Goal: Task Accomplishment & Management: Use online tool/utility

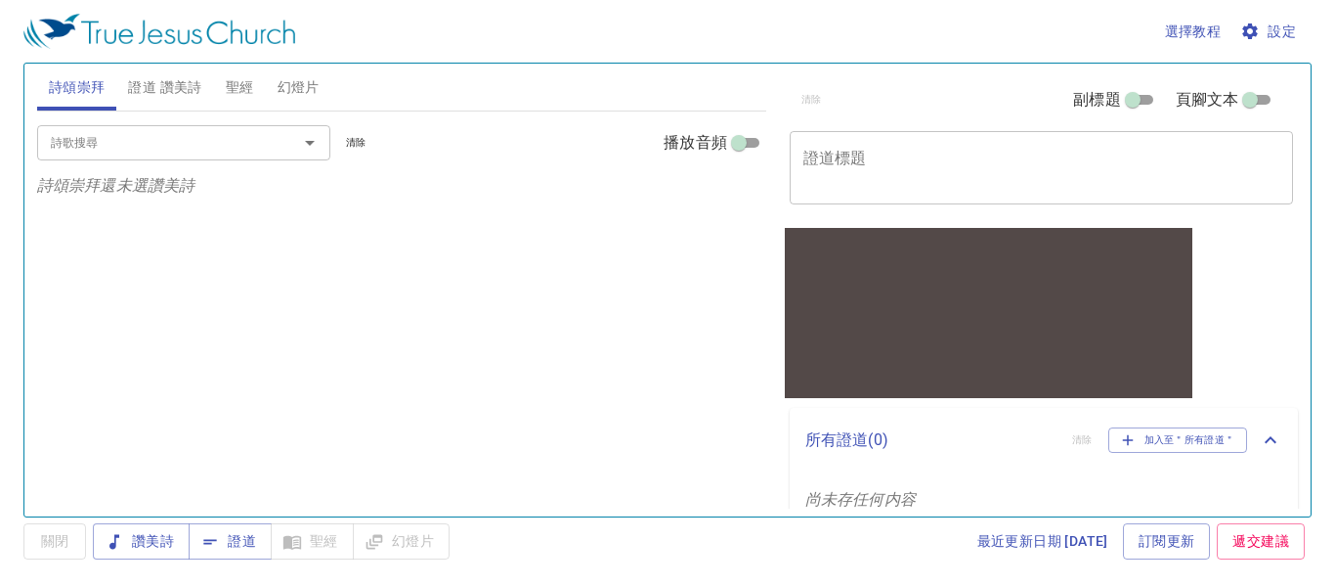
drag, startPoint x: 873, startPoint y: 0, endPoint x: 651, endPoint y: 74, distance: 234.0
click at [651, 74] on div "詩頌崇拜 證道 讚美詩 聖經 幻燈片" at bounding box center [401, 87] width 729 height 47
drag, startPoint x: 1289, startPoint y: 0, endPoint x: 1231, endPoint y: 12, distance: 58.9
click at [1231, 12] on div "選擇教程 設定" at bounding box center [663, 31] width 1281 height 63
drag, startPoint x: 1228, startPoint y: 1, endPoint x: 787, endPoint y: 19, distance: 441.3
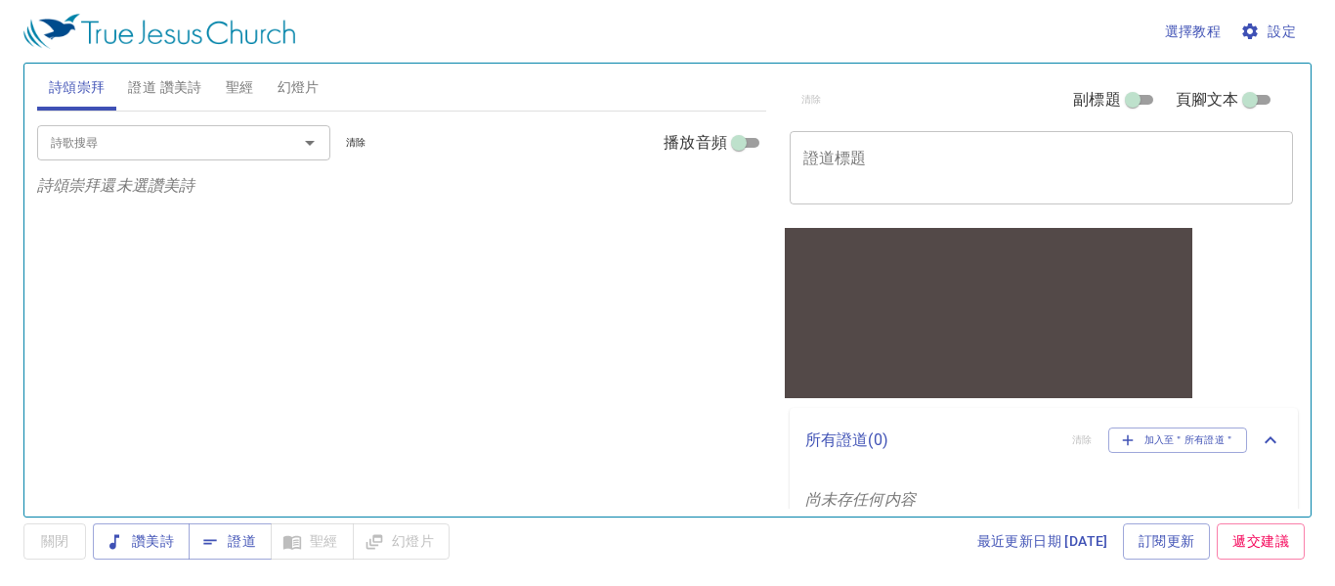
click at [787, 19] on div "選擇教程 設定" at bounding box center [663, 31] width 1281 height 63
drag, startPoint x: 993, startPoint y: 2, endPoint x: 781, endPoint y: 33, distance: 214.4
click at [781, 33] on div "選擇教程 設定" at bounding box center [663, 31] width 1281 height 63
drag, startPoint x: 46, startPoint y: 0, endPoint x: 400, endPoint y: 147, distance: 383.1
click at [400, 147] on div "詩歌搜尋 詩歌搜尋 清除 播放音頻" at bounding box center [401, 142] width 729 height 63
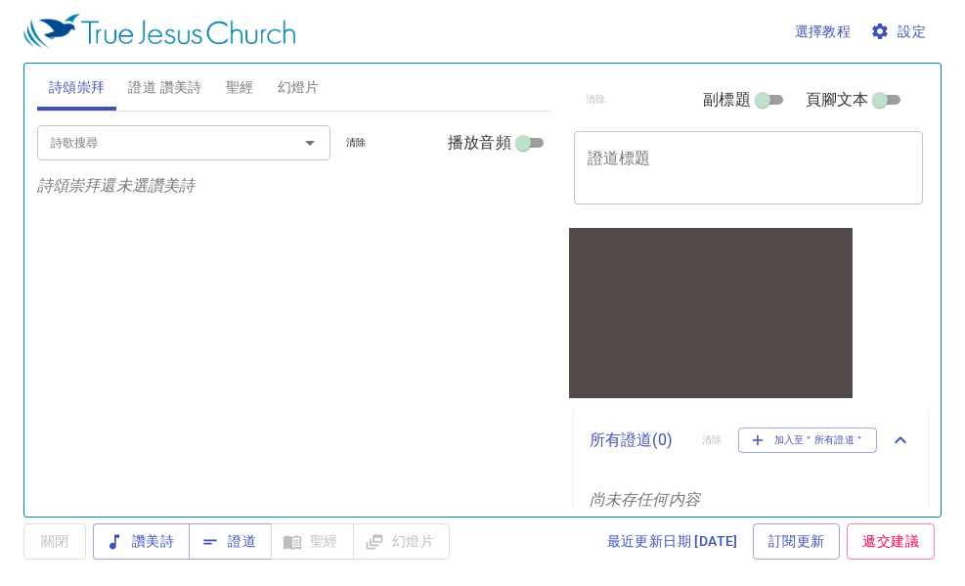
click at [310, 226] on div "詩歌搜尋 詩歌搜尋 清除 播放音頻 詩頌崇拜還未選讚美詩" at bounding box center [293, 305] width 513 height 388
click at [176, 149] on input "詩歌搜尋" at bounding box center [155, 142] width 224 height 22
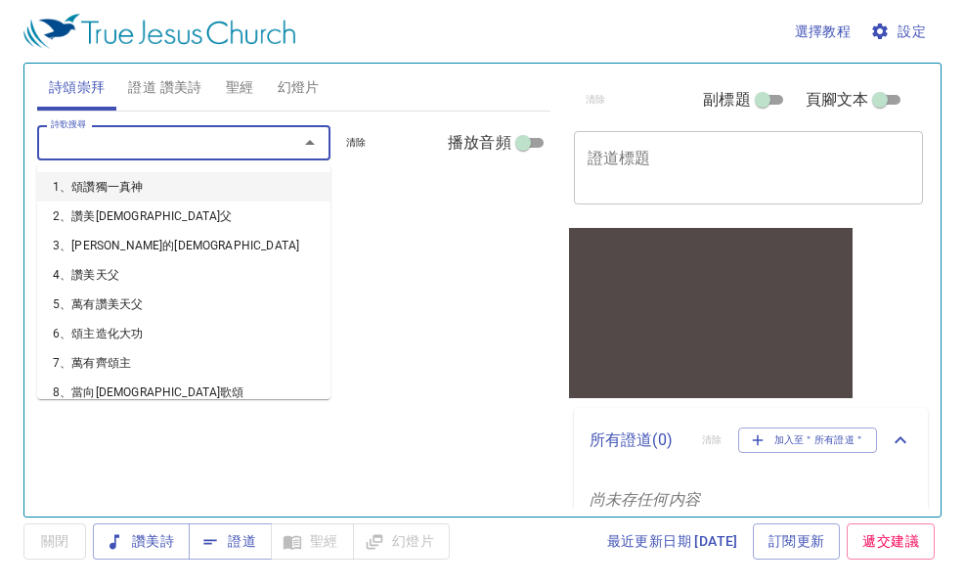
type input "ㄅ"
type input "1"
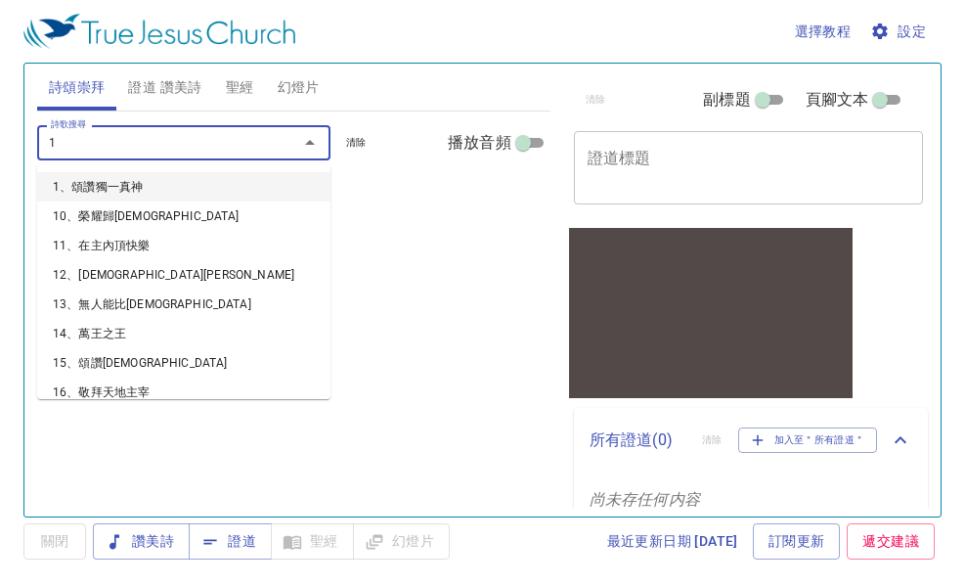
click at [116, 184] on li "1、頌讚獨一真神" at bounding box center [183, 186] width 293 height 29
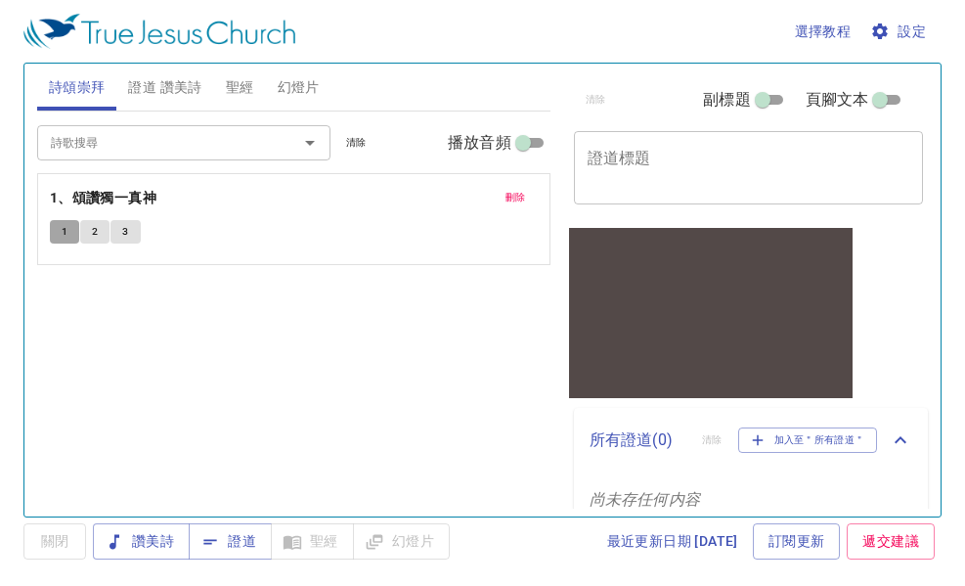
click at [55, 235] on button "1" at bounding box center [64, 231] width 29 height 23
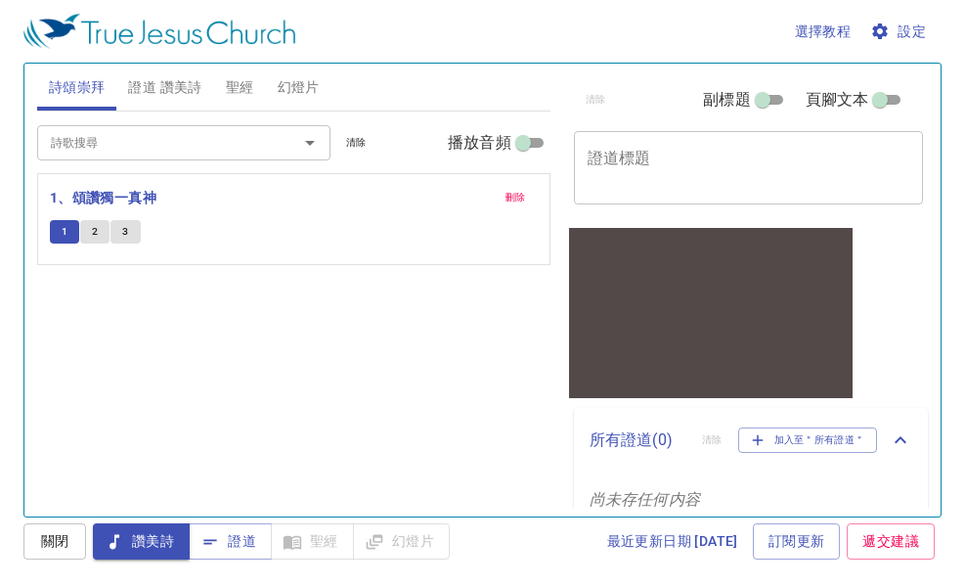
click at [101, 232] on button "2" at bounding box center [94, 231] width 29 height 23
click at [763, 100] on input "副標題" at bounding box center [762, 103] width 70 height 23
checkbox input "true"
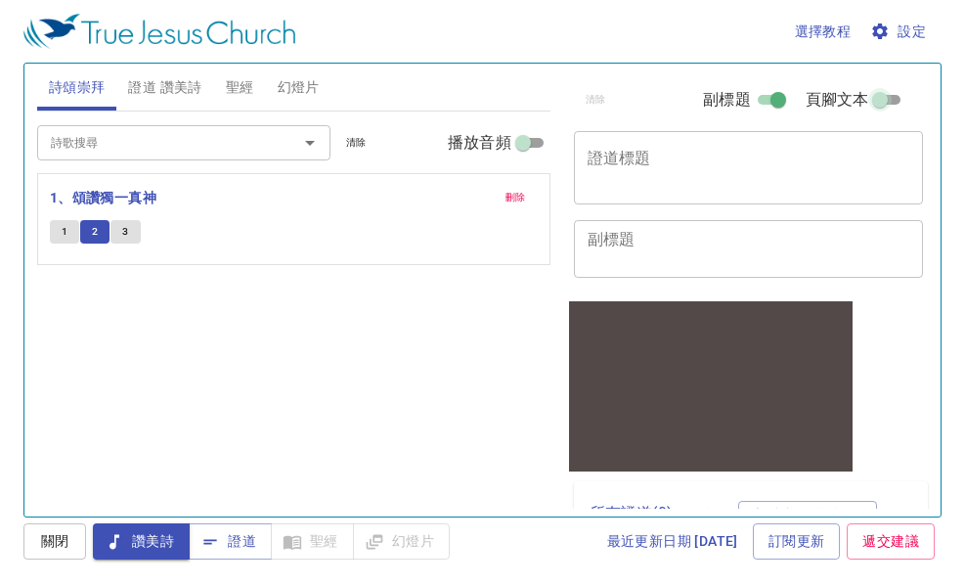
click at [860, 99] on input "頁腳文本" at bounding box center [880, 103] width 70 height 23
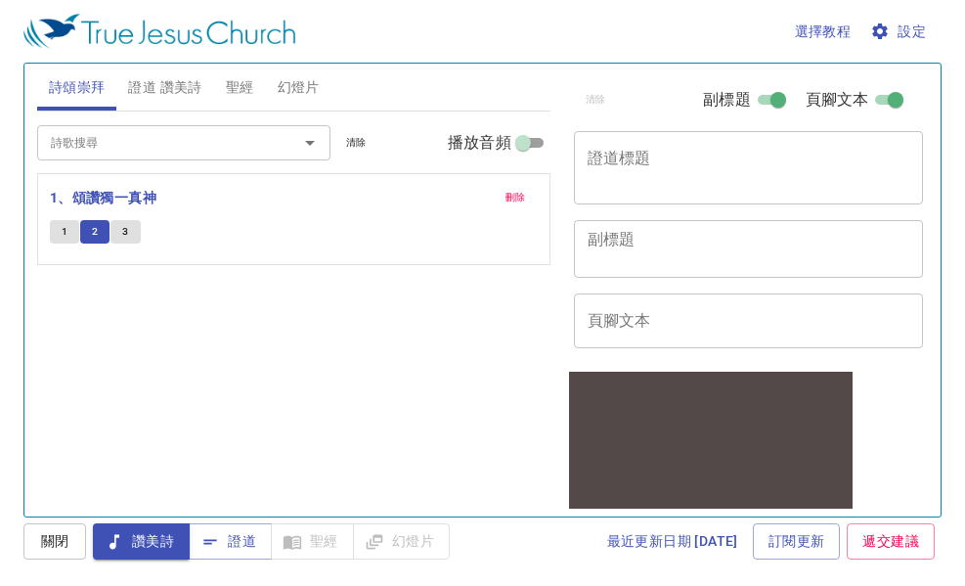
click at [875, 93] on input "頁腳文本" at bounding box center [895, 103] width 70 height 23
checkbox input "false"
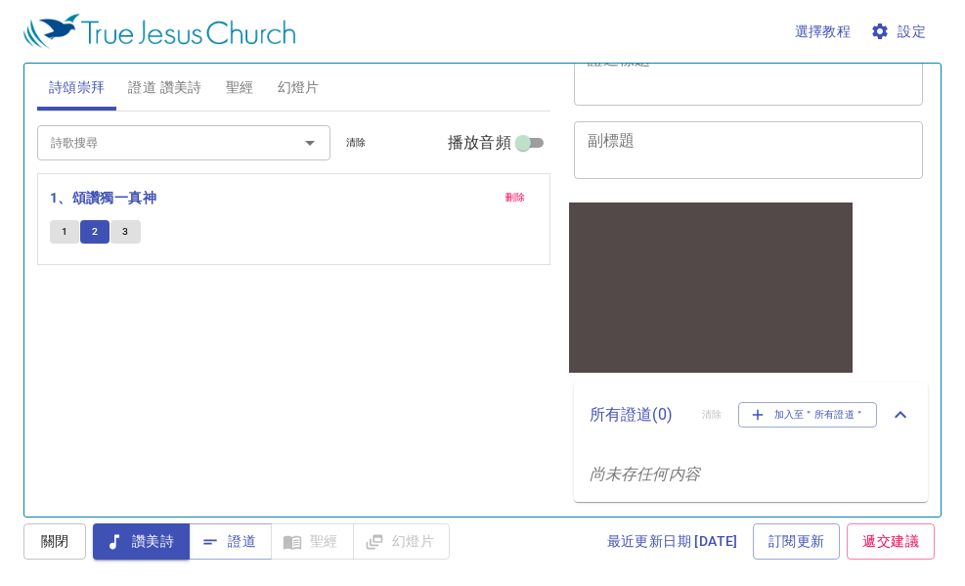
scroll to position [121, 0]
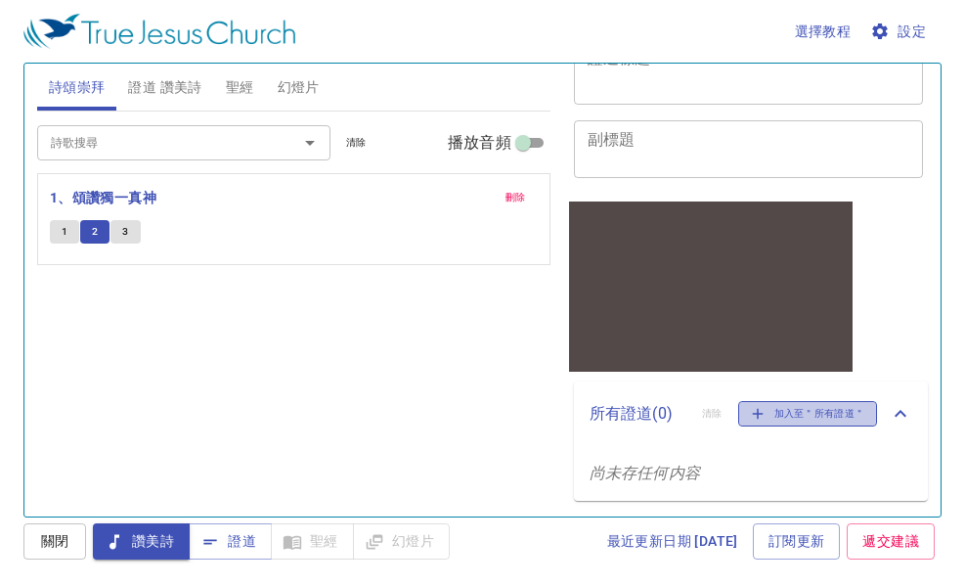
click at [837, 409] on span "加入至＂所有證道＂" at bounding box center [808, 414] width 114 height 18
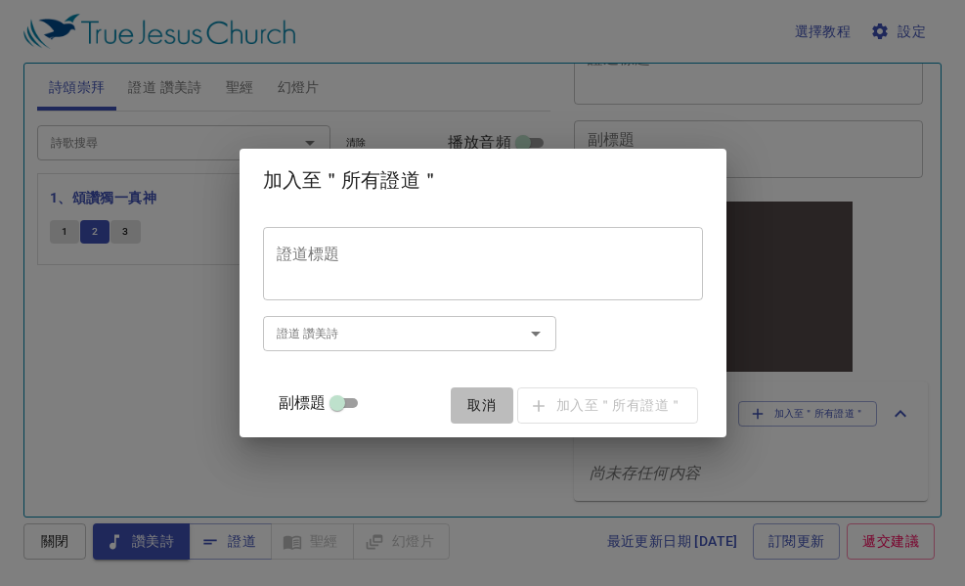
click at [459, 404] on span "取消" at bounding box center [482, 405] width 47 height 24
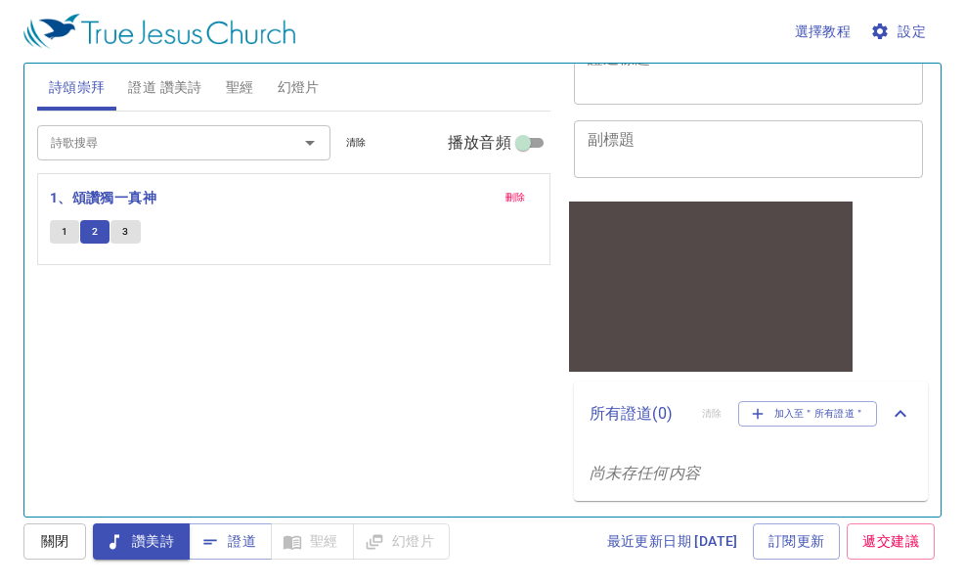
click at [42, 546] on span "關閉" at bounding box center [54, 541] width 31 height 24
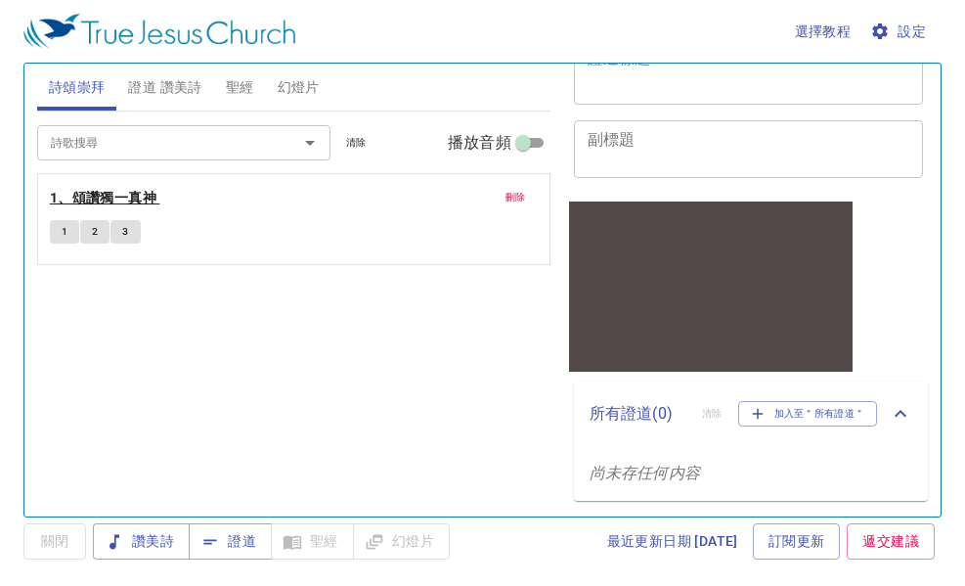
click at [82, 199] on b "1、頌讚獨一真神" at bounding box center [103, 198] width 107 height 24
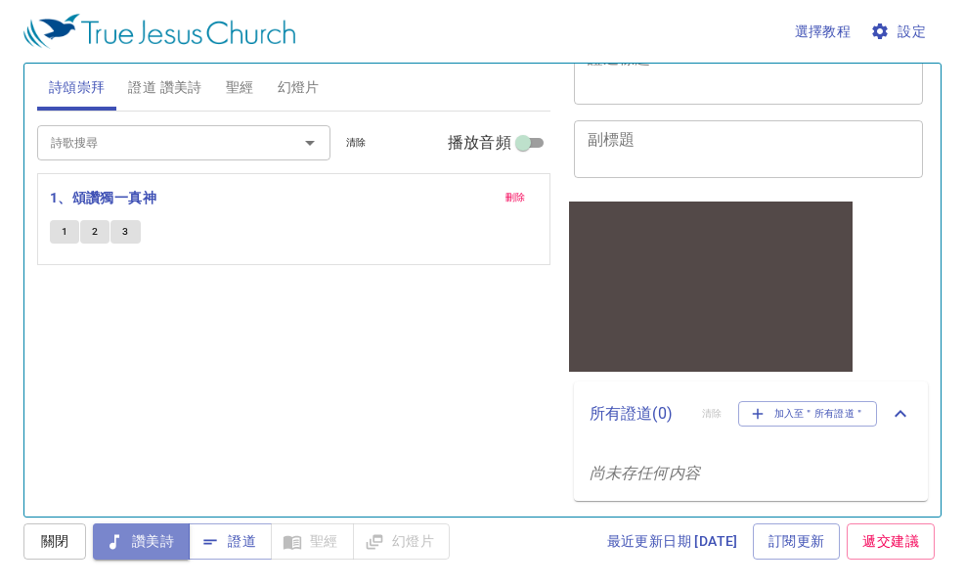
click at [142, 538] on span "讚美詩" at bounding box center [142, 541] width 66 height 24
click at [136, 197] on b "1、頌讚獨一真神" at bounding box center [103, 198] width 107 height 24
click at [304, 146] on icon "Open" at bounding box center [309, 142] width 23 height 23
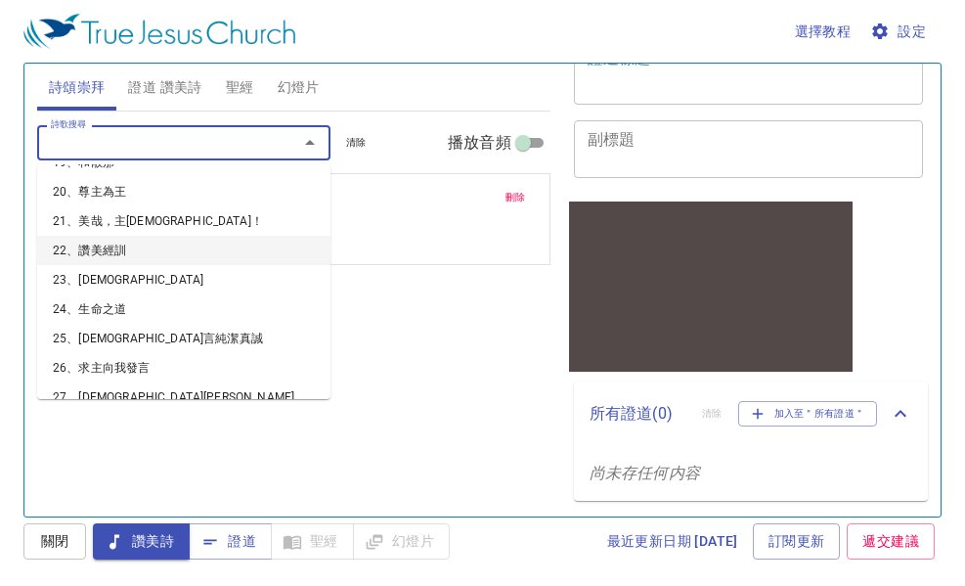
scroll to position [587, 0]
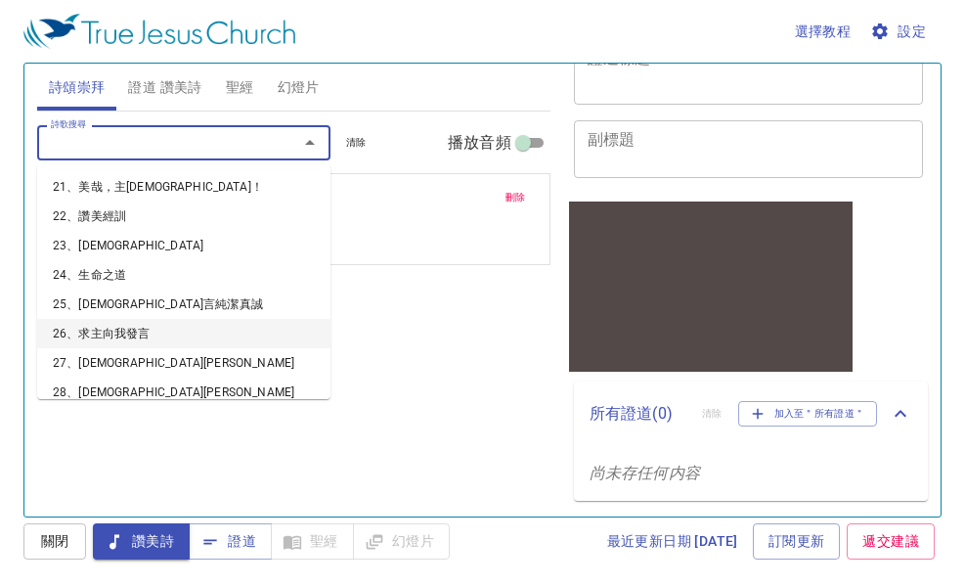
click at [145, 337] on li "26、求主向我發言" at bounding box center [183, 333] width 293 height 29
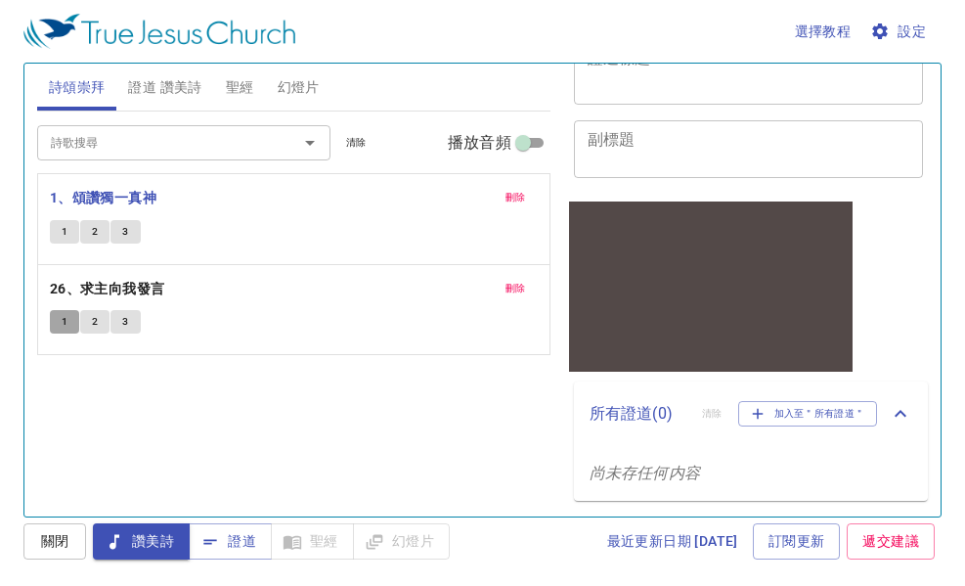
click at [59, 321] on button "1" at bounding box center [64, 321] width 29 height 23
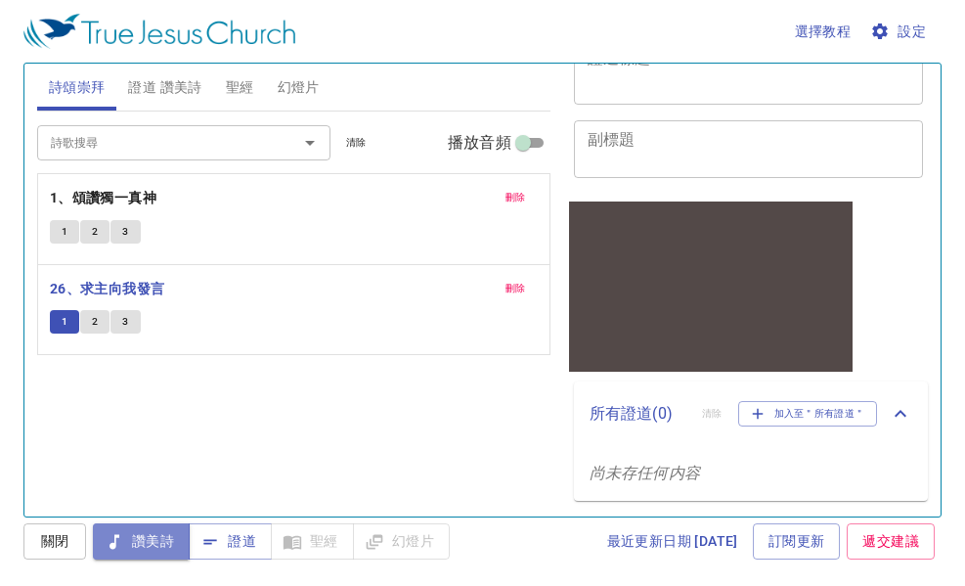
click at [159, 533] on span "讚美詩" at bounding box center [142, 541] width 66 height 24
click at [150, 544] on span "讚美詩" at bounding box center [142, 541] width 66 height 24
click at [124, 290] on b "26、求主向我發言" at bounding box center [107, 289] width 115 height 24
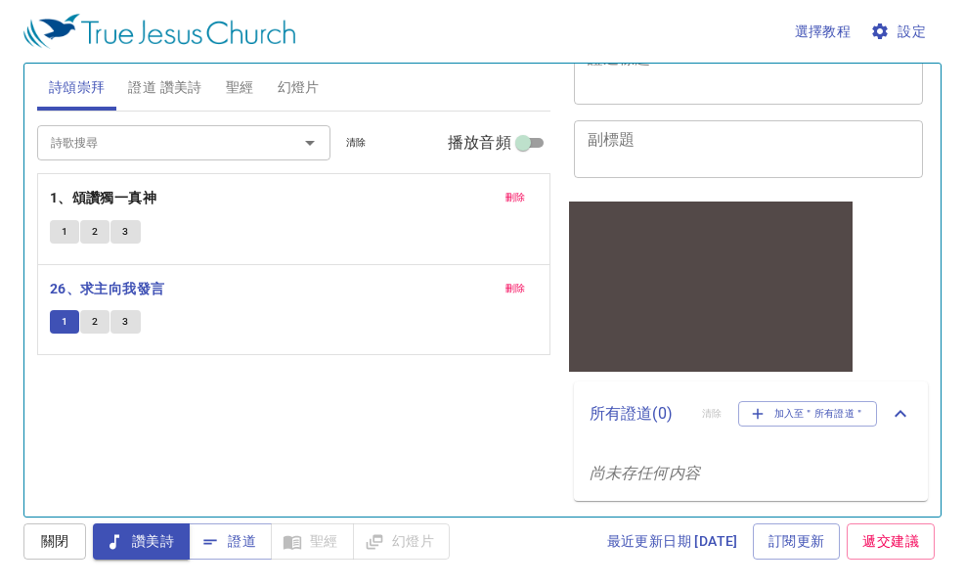
click at [55, 328] on button "1" at bounding box center [64, 321] width 29 height 23
click at [178, 84] on span "證道 讚美詩" at bounding box center [164, 87] width 73 height 24
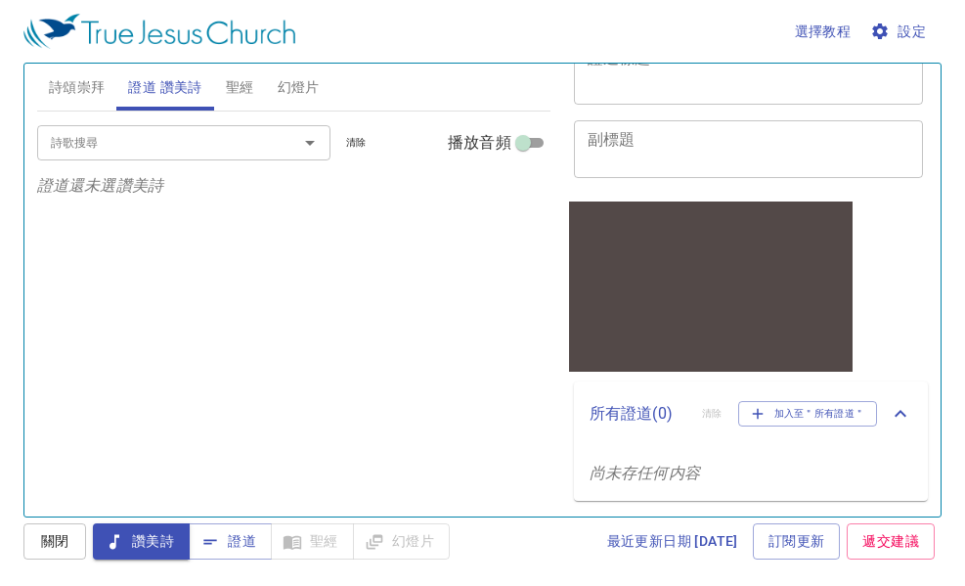
click at [177, 88] on span "證道 讚美詩" at bounding box center [164, 87] width 73 height 24
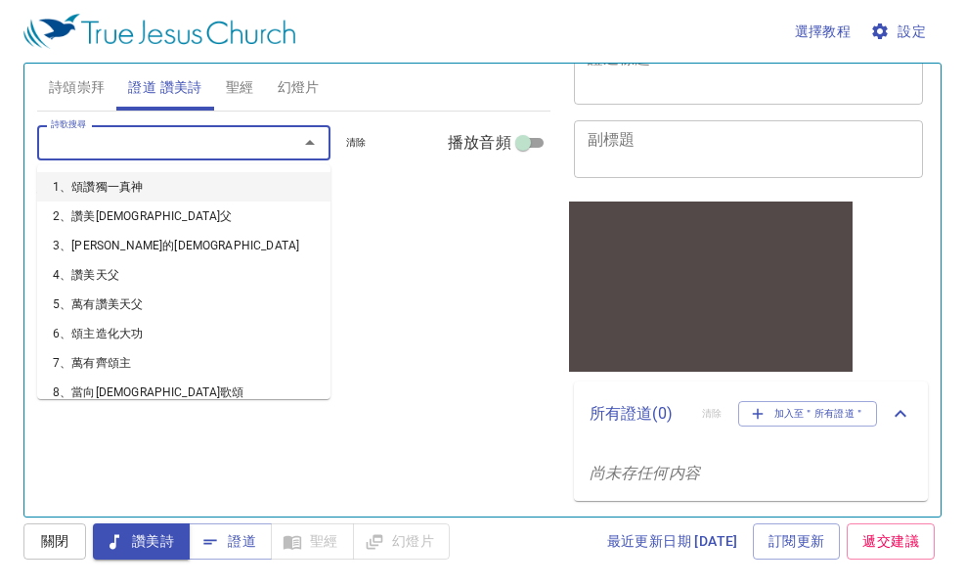
click at [150, 147] on input "詩歌搜尋" at bounding box center [155, 142] width 224 height 22
type input "1"
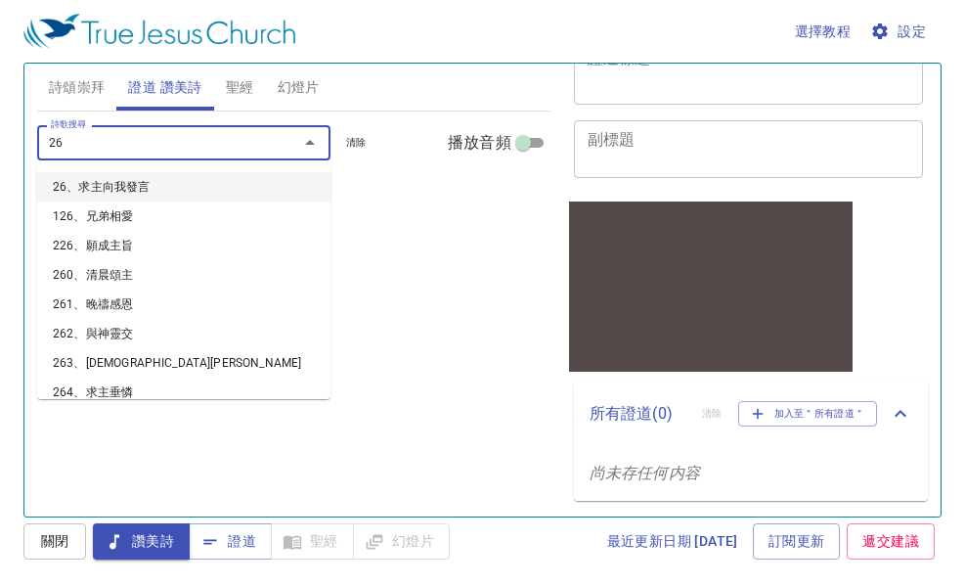
type input "263"
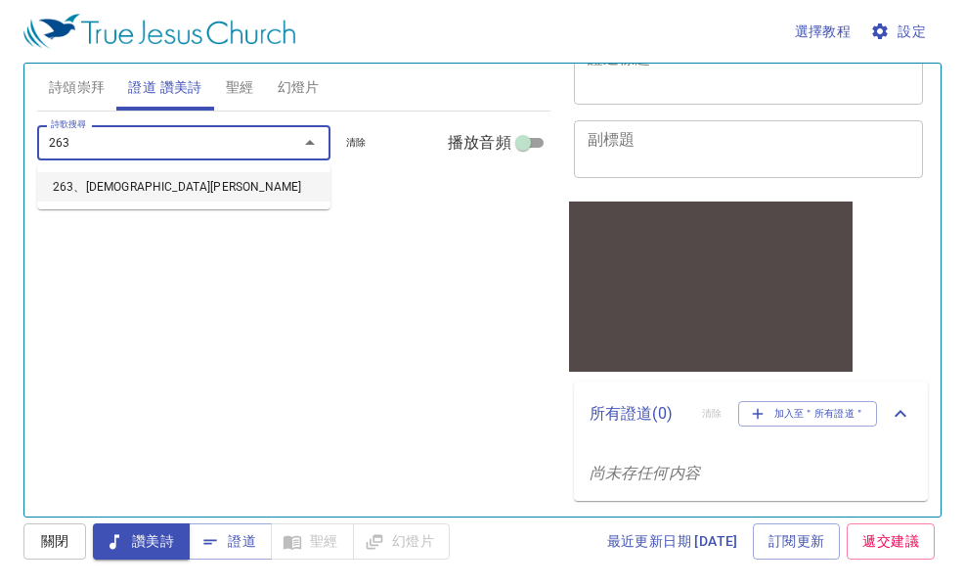
click at [104, 185] on li "263、耶穌恩友" at bounding box center [183, 186] width 293 height 29
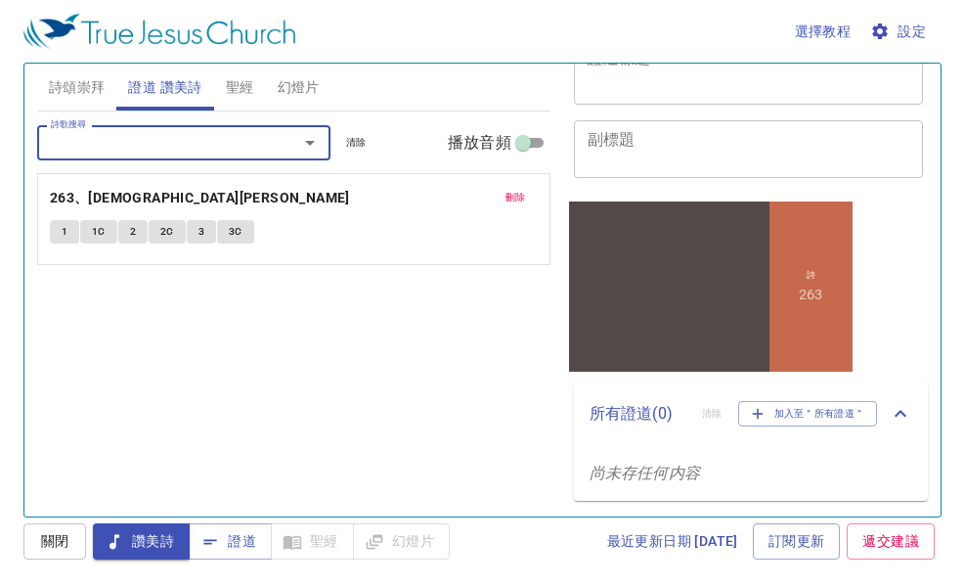
click at [69, 227] on button "1" at bounding box center [64, 231] width 29 height 23
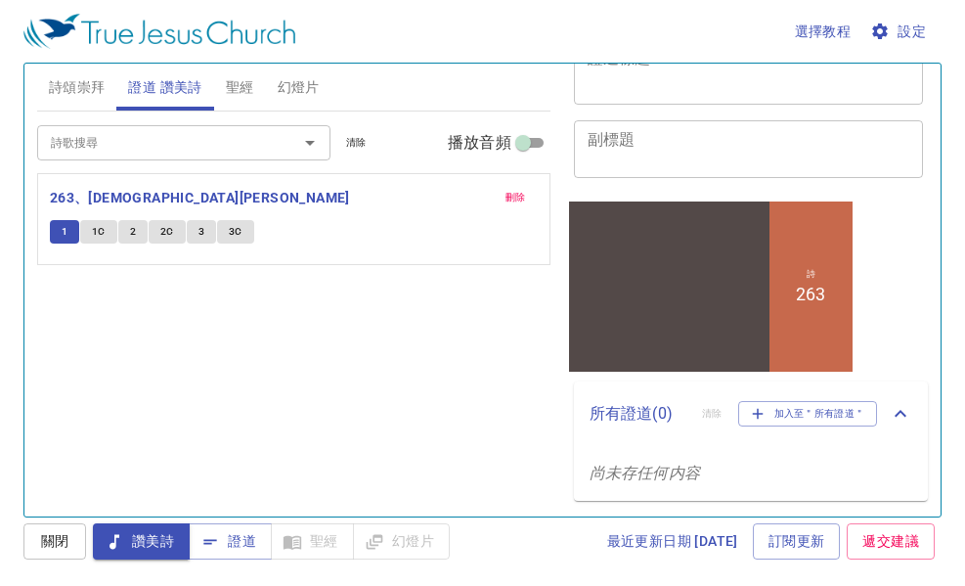
click at [88, 236] on button "1C" at bounding box center [98, 231] width 37 height 23
click at [0, 0] on button "讚美詩" at bounding box center [0, 0] width 0 height 0
click at [282, 446] on div "詩歌搜尋 詩歌搜尋 清除 播放音頻 刪除 263、耶穌恩友 1 1C 2 2C 3 3C" at bounding box center [293, 305] width 513 height 388
click at [285, 438] on div "詩歌搜尋 詩歌搜尋 清除 播放音頻 刪除 263、耶穌恩友 1 1C 2 2C 3 3C" at bounding box center [293, 305] width 513 height 388
click at [58, 229] on button "1" at bounding box center [64, 231] width 29 height 23
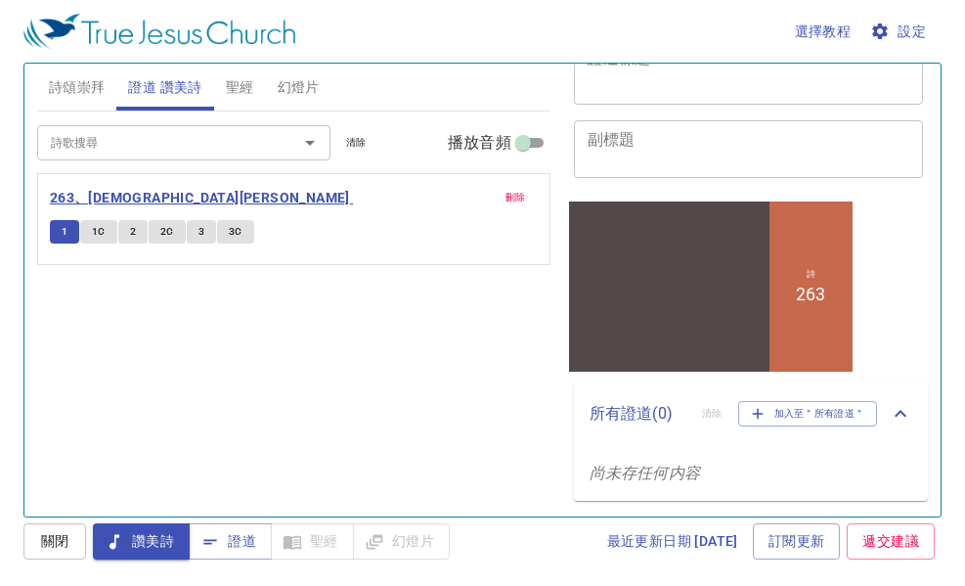
click at [99, 194] on b "263、耶穌恩友" at bounding box center [200, 198] width 300 height 24
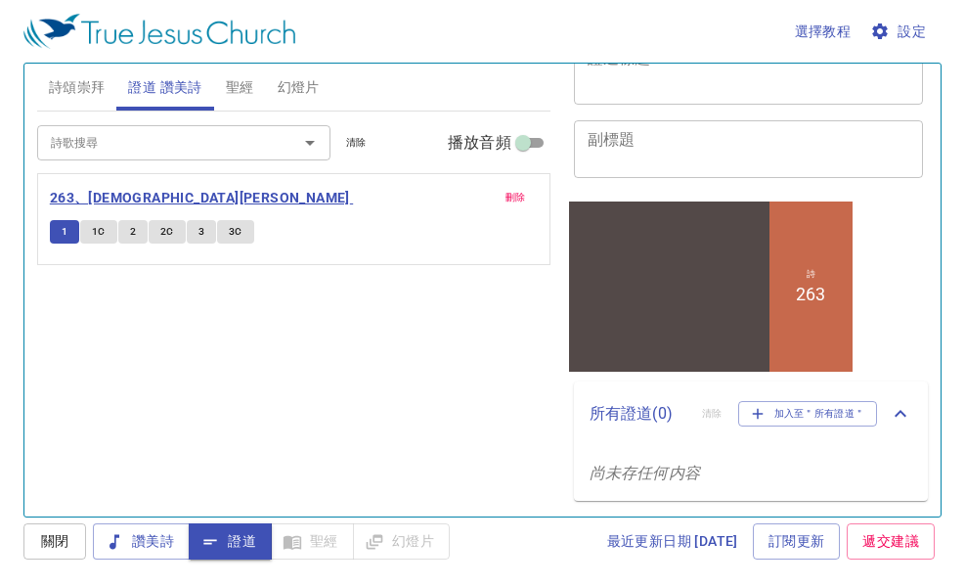
click at [99, 194] on b "263、耶穌恩友" at bounding box center [200, 198] width 300 height 24
click at [123, 203] on b "263、耶穌恩友" at bounding box center [200, 198] width 300 height 24
click at [123, 202] on b "263、耶穌恩友" at bounding box center [200, 198] width 300 height 24
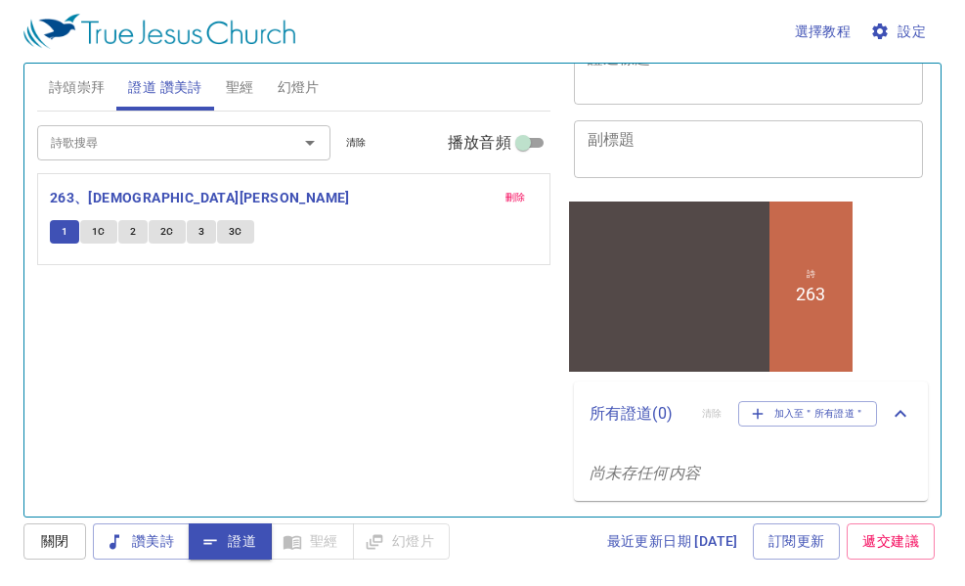
click at [675, 298] on div at bounding box center [668, 272] width 200 height 110
click at [135, 545] on span "讚美詩" at bounding box center [142, 541] width 66 height 24
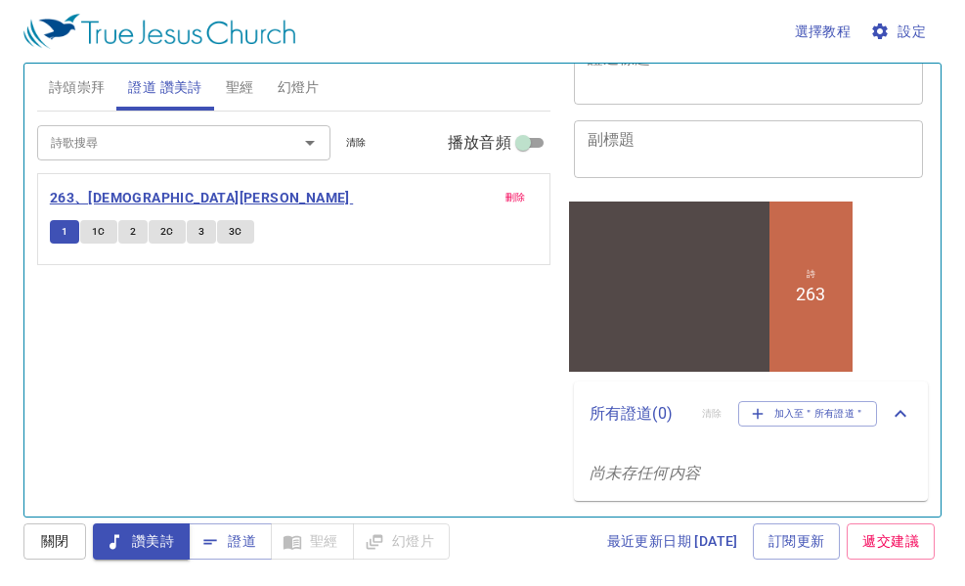
click at [110, 194] on b "263、耶穌恩友" at bounding box center [200, 198] width 300 height 24
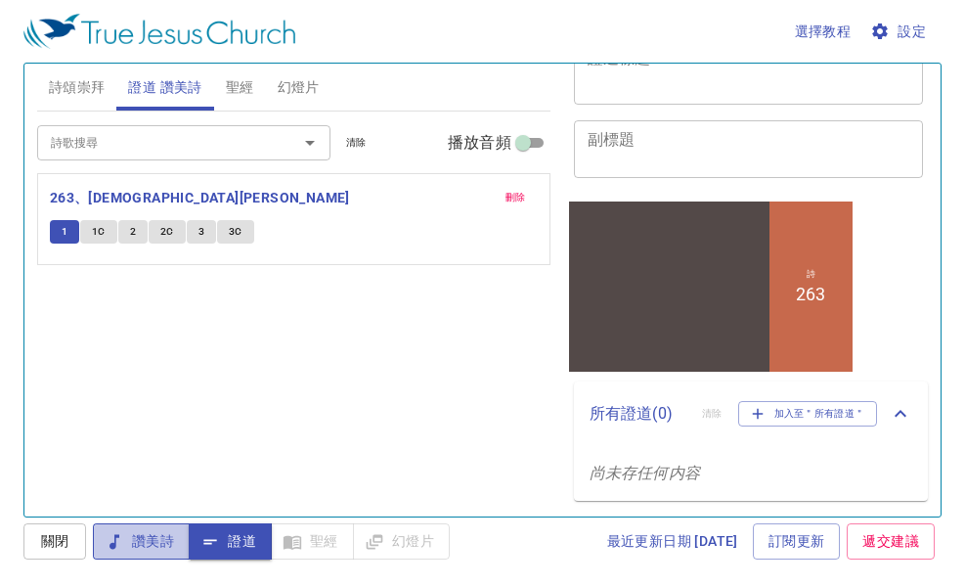
click at [141, 542] on span "讚美詩" at bounding box center [142, 541] width 66 height 24
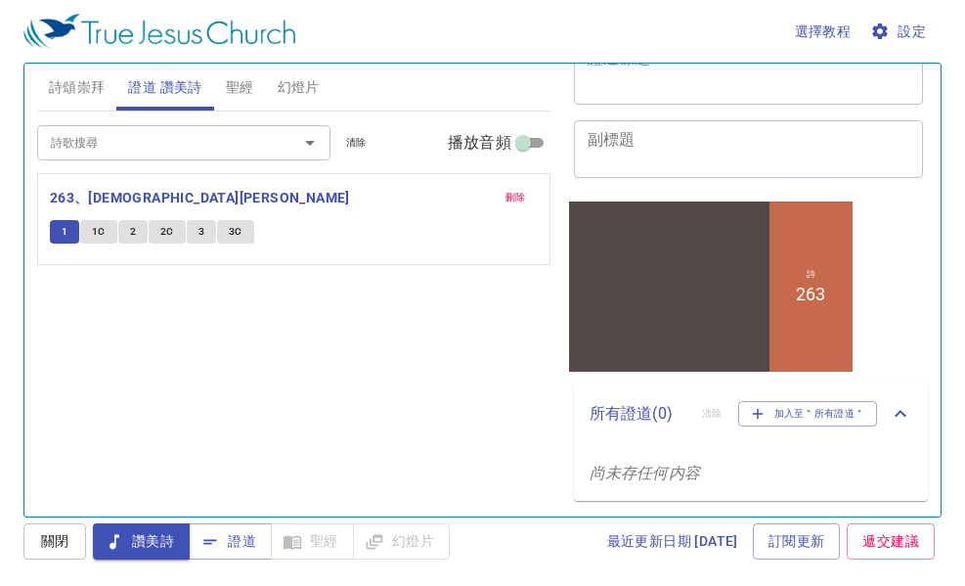
click at [666, 303] on div at bounding box center [668, 272] width 200 height 110
click at [670, 302] on div at bounding box center [668, 272] width 200 height 110
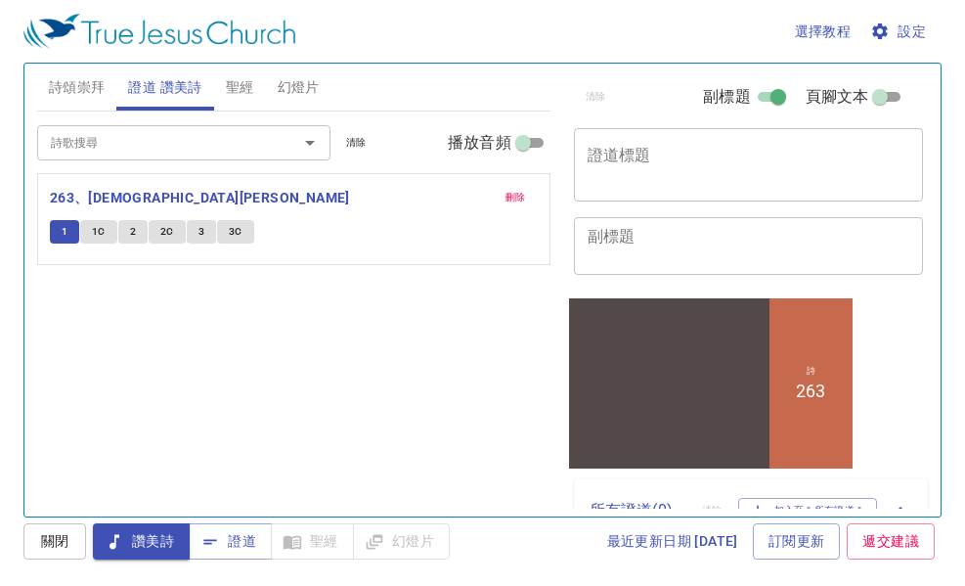
scroll to position [0, 0]
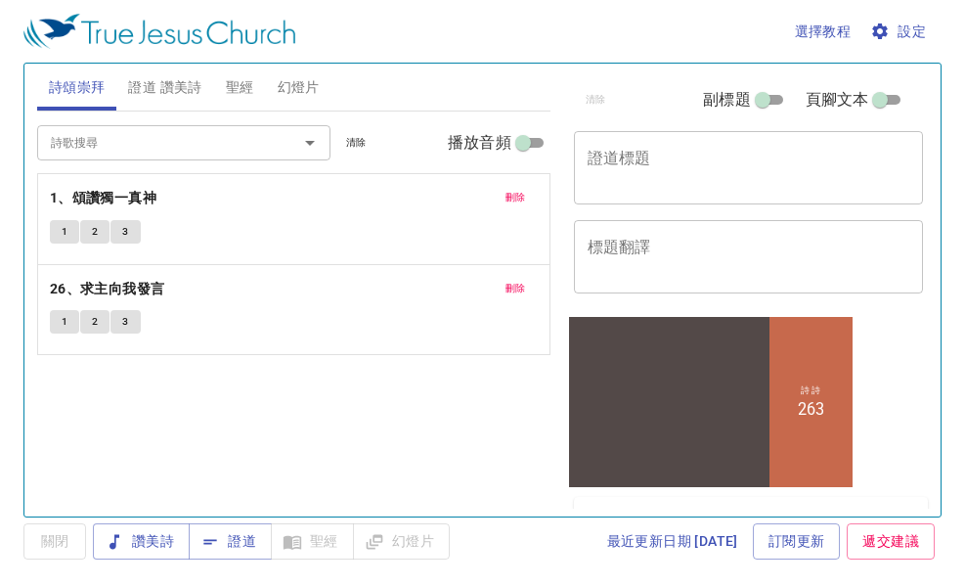
drag, startPoint x: 953, startPoint y: 59, endPoint x: 558, endPoint y: 303, distance: 464.5
click at [554, 307] on div "詩頌崇拜 證道 讚美詩 聖經 幻燈片 詩歌搜尋 詩歌搜尋 清除 播放音頻 刪除 1、頌讚獨一真神 1 2 3 刪除 26、求主向我發言 1 2 3 詩歌搜尋 …" at bounding box center [293, 282] width 529 height 453
click at [174, 86] on span "證道 讚美詩" at bounding box center [164, 87] width 73 height 24
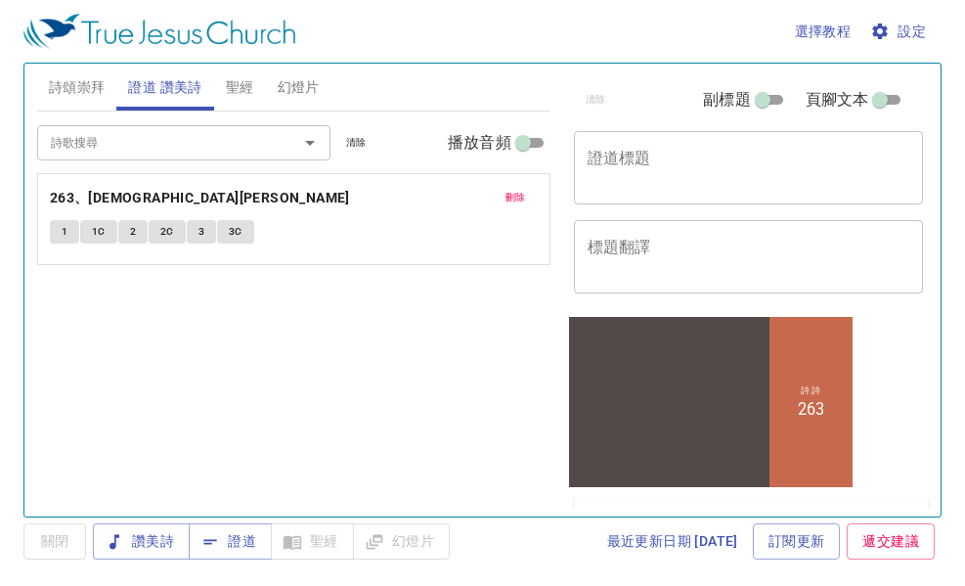
click at [305, 146] on icon "Open" at bounding box center [309, 142] width 23 height 23
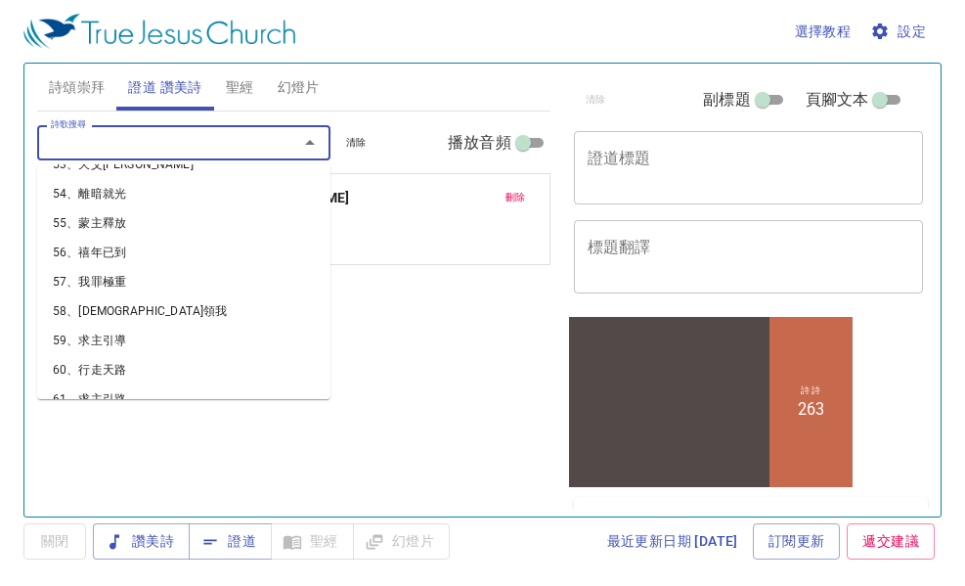
scroll to position [1564, 0]
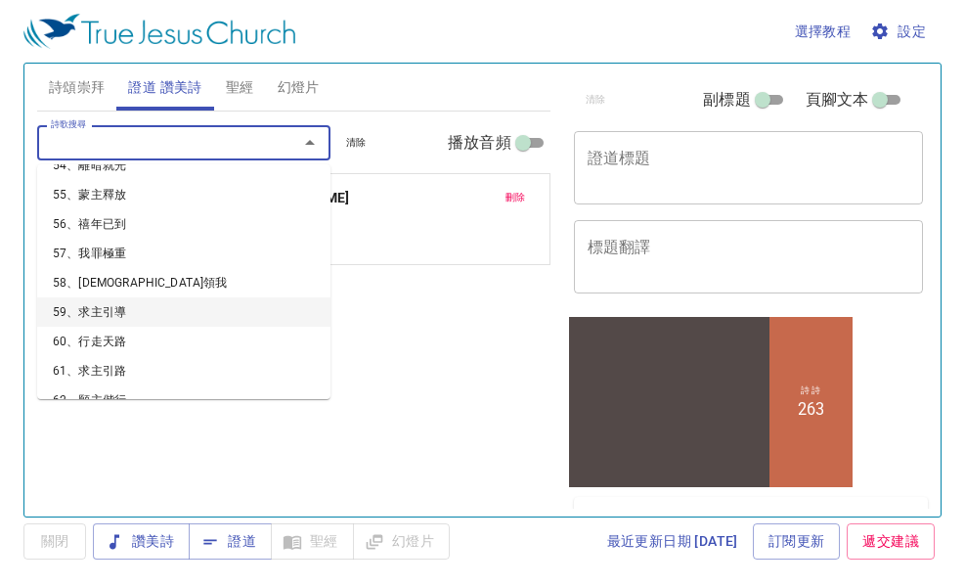
click at [91, 302] on li "59、求主引導" at bounding box center [183, 311] width 293 height 29
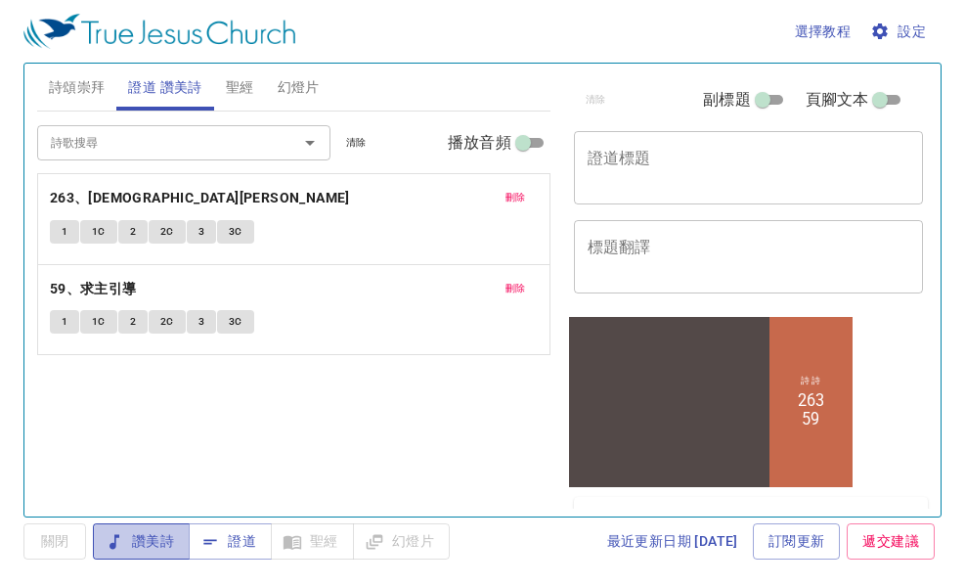
click at [140, 540] on span "讚美詩" at bounding box center [142, 541] width 66 height 24
click at [889, 26] on icon "button" at bounding box center [880, 32] width 20 height 20
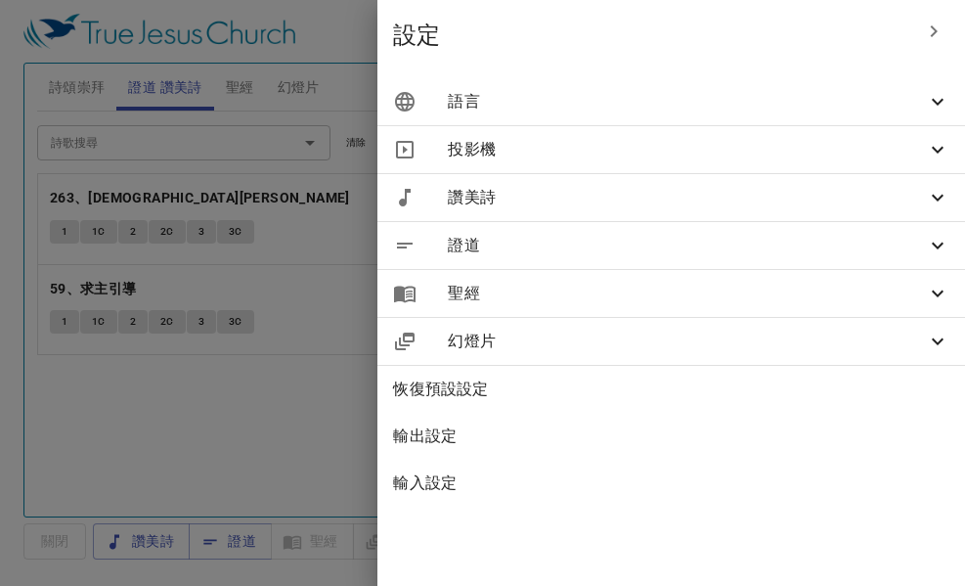
click at [572, 213] on div "讚美詩" at bounding box center [671, 197] width 588 height 47
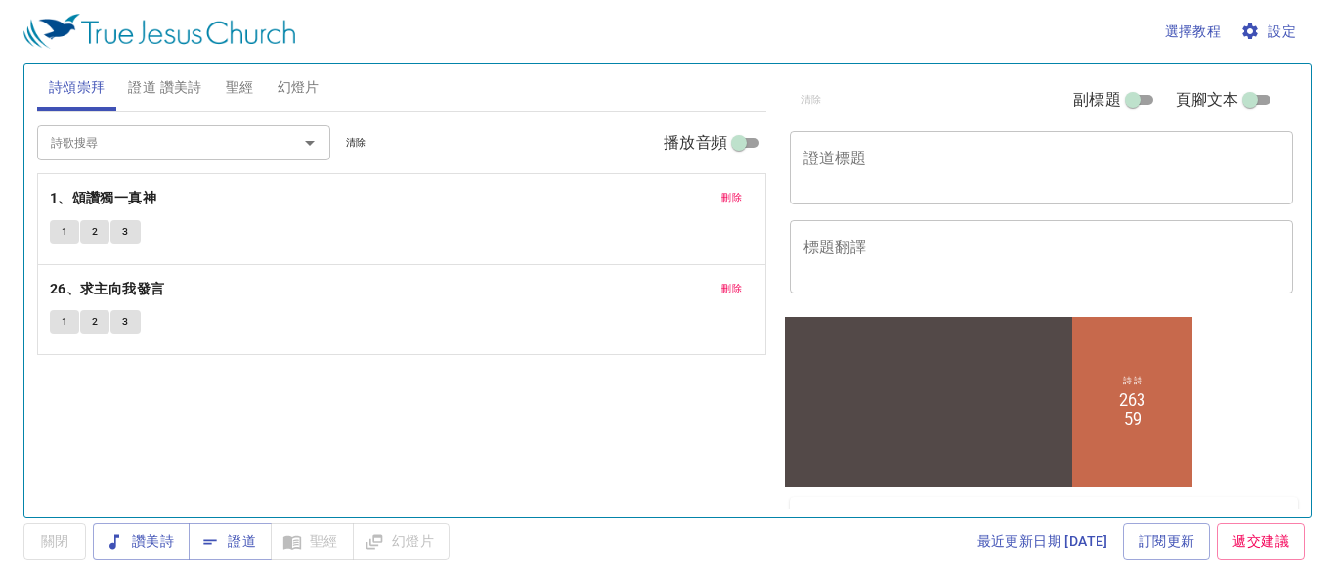
click at [734, 190] on span "刪除" at bounding box center [732, 198] width 21 height 18
click at [180, 85] on span "證道 讚美詩" at bounding box center [164, 87] width 73 height 24
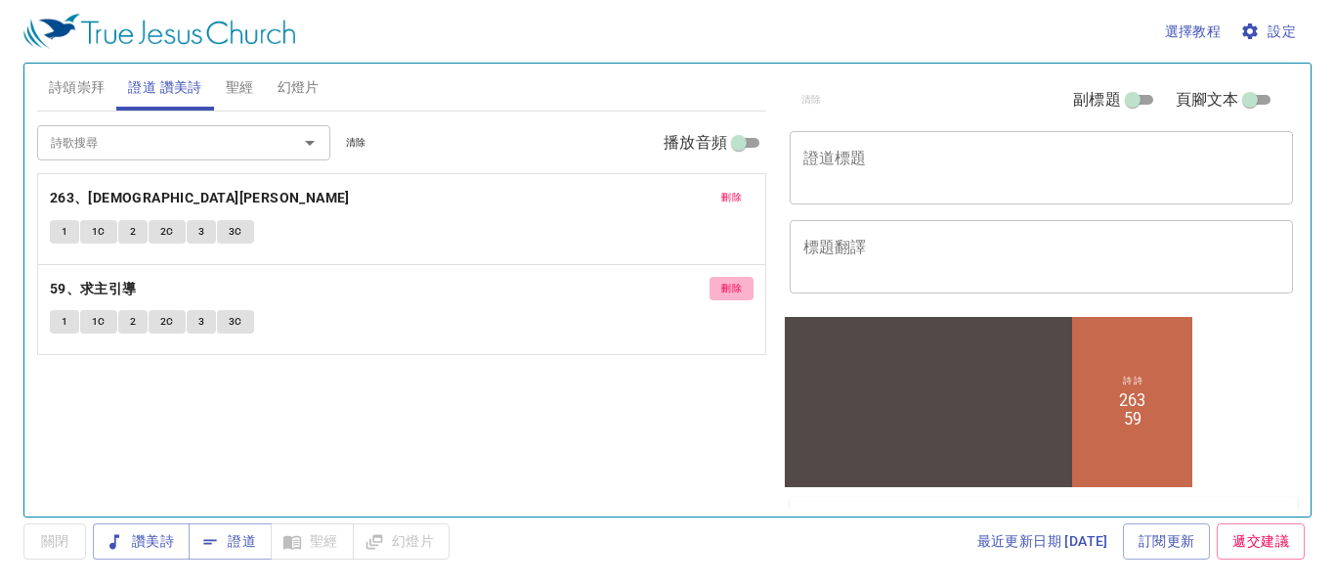
click at [732, 287] on span "刪除" at bounding box center [732, 289] width 21 height 18
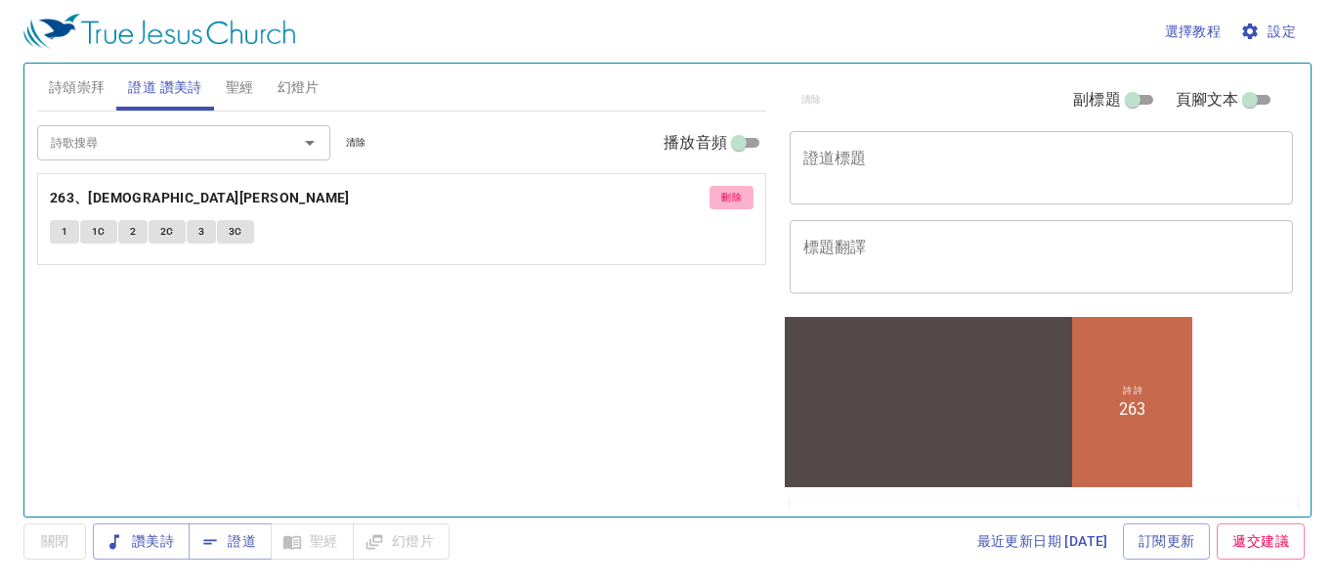
click at [741, 193] on span "刪除" at bounding box center [732, 198] width 21 height 18
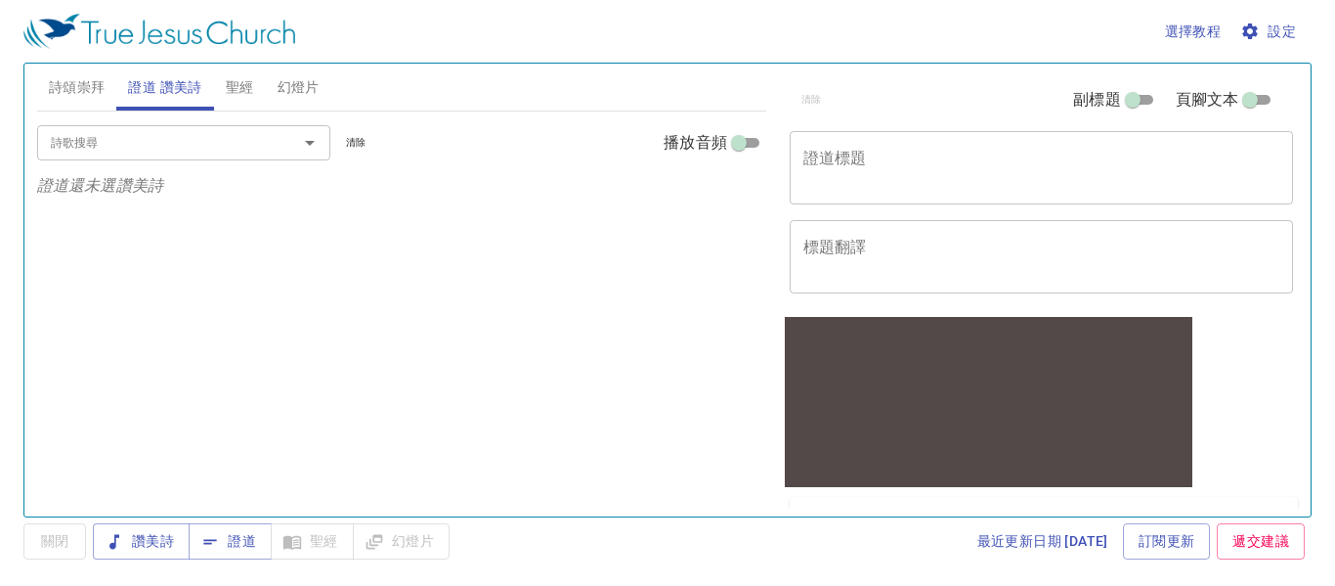
click at [170, 143] on input "詩歌搜尋" at bounding box center [155, 142] width 224 height 22
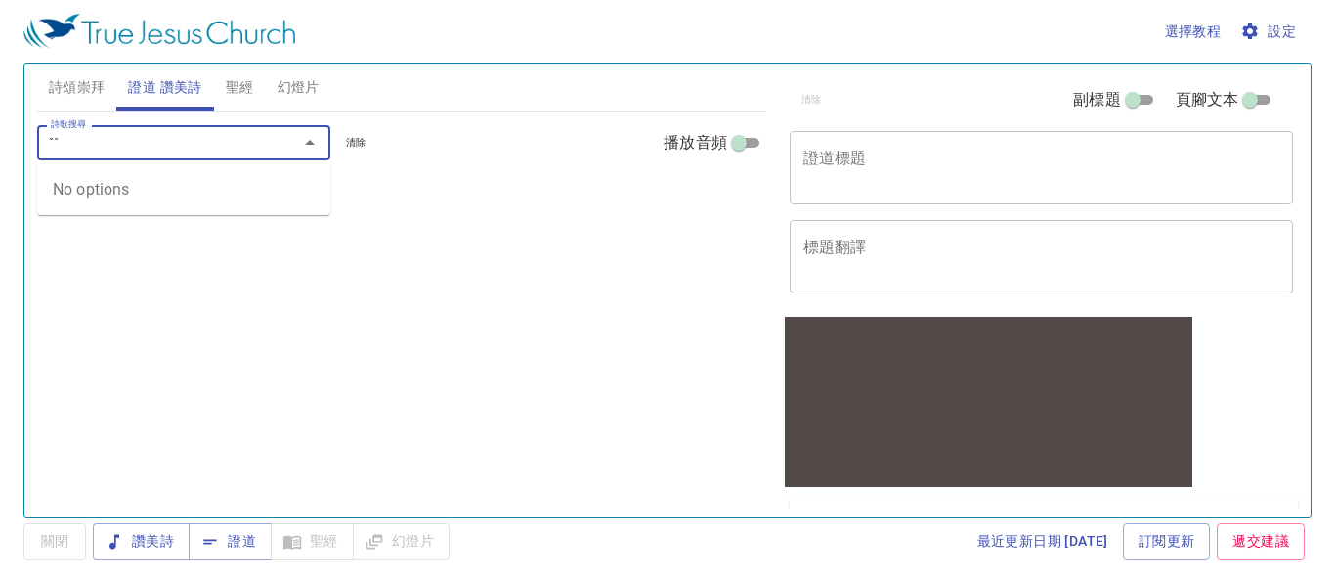
type input "ˇ"
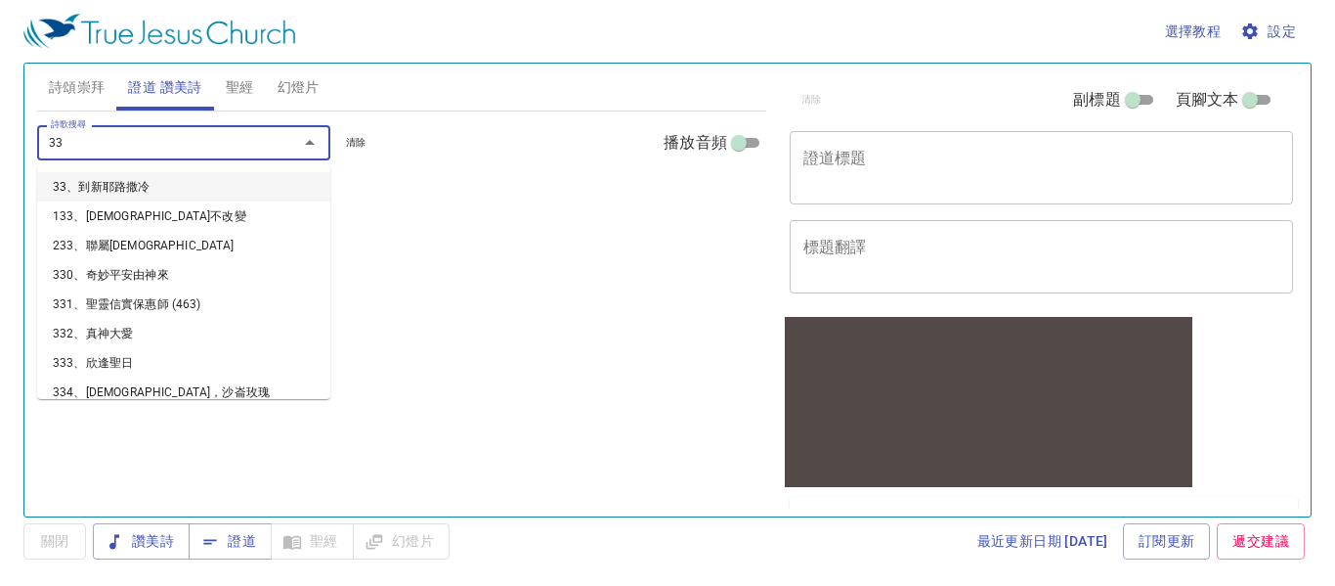
type input "332"
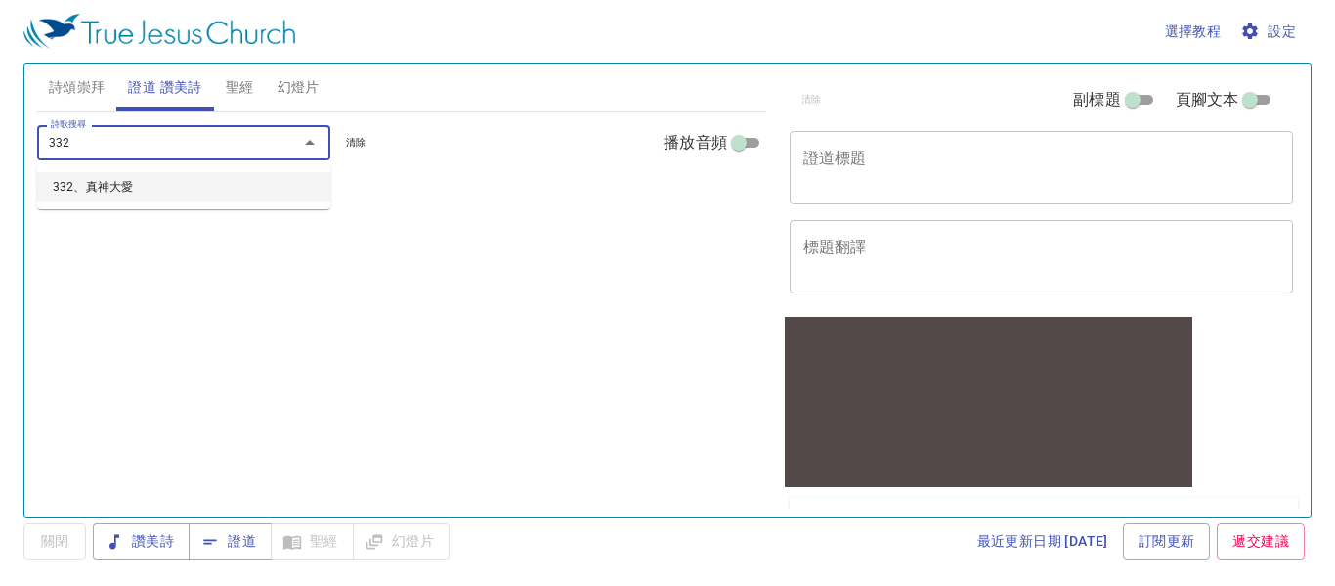
click at [103, 185] on li "332、真神大愛" at bounding box center [183, 186] width 293 height 29
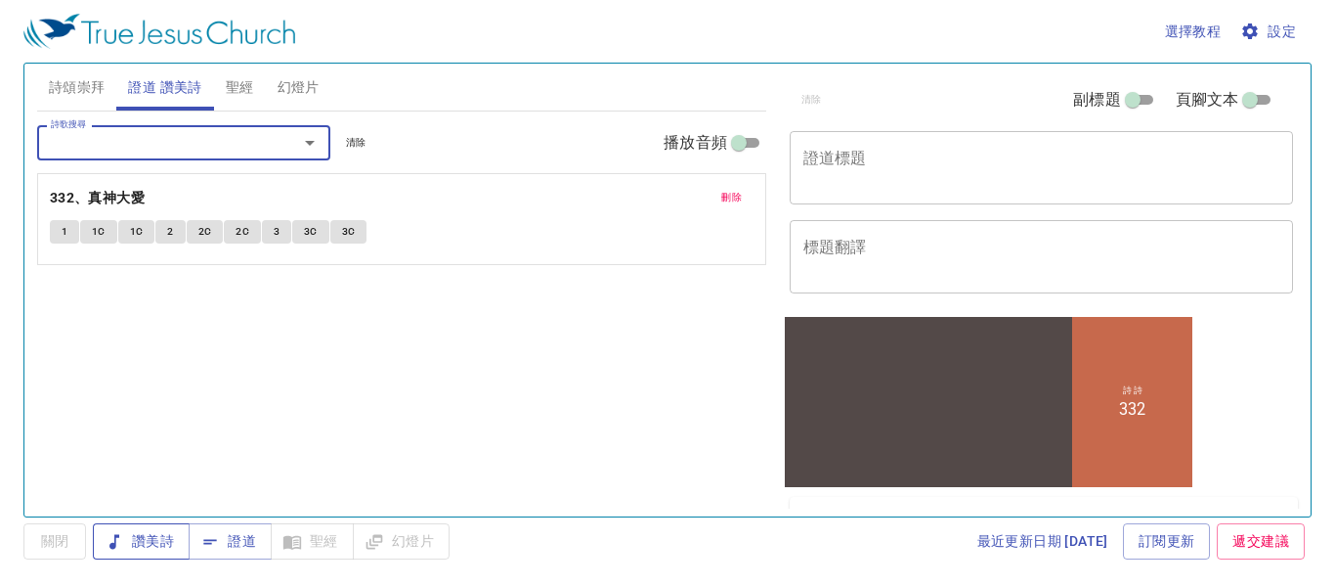
click at [149, 535] on span "讚美詩" at bounding box center [142, 541] width 66 height 24
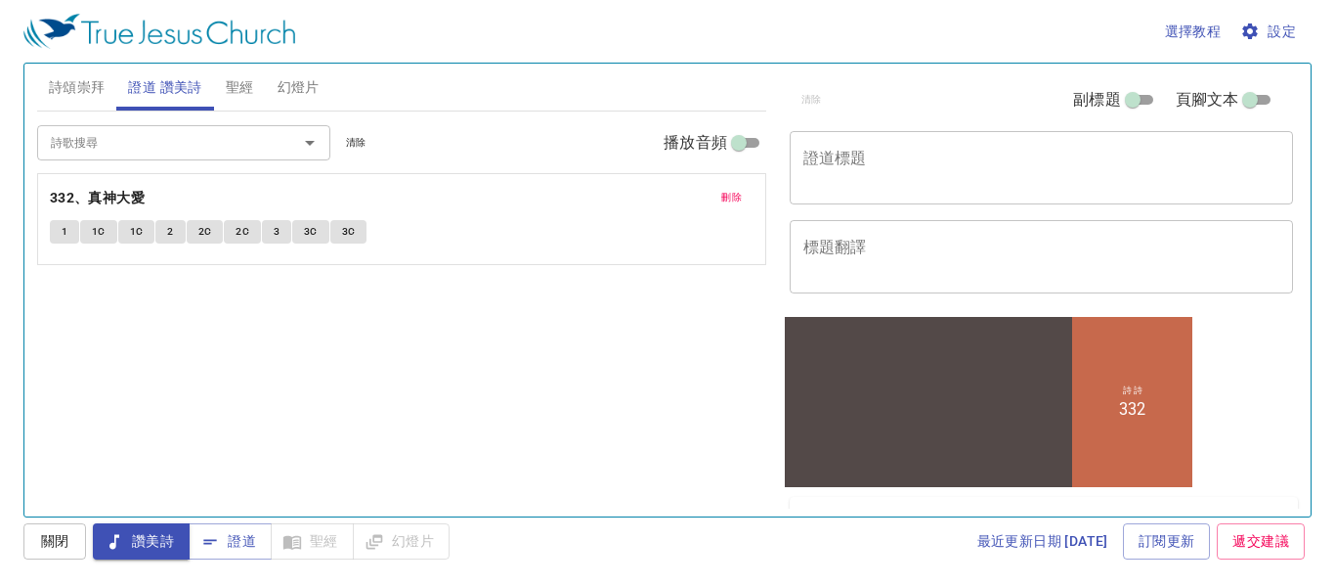
click at [276, 398] on div "詩歌搜尋 詩歌搜尋 清除 播放音頻 刪除 332、真神大愛 1 1C 1C 2 2C 2C 3 3C 3C" at bounding box center [401, 305] width 729 height 388
click at [70, 232] on button "1" at bounding box center [64, 231] width 29 height 23
click at [146, 548] on span "讚美詩" at bounding box center [142, 541] width 66 height 24
click at [1136, 402] on li "332" at bounding box center [1131, 408] width 29 height 21
click at [1161, 378] on div "詩 詩 332" at bounding box center [1132, 401] width 120 height 170
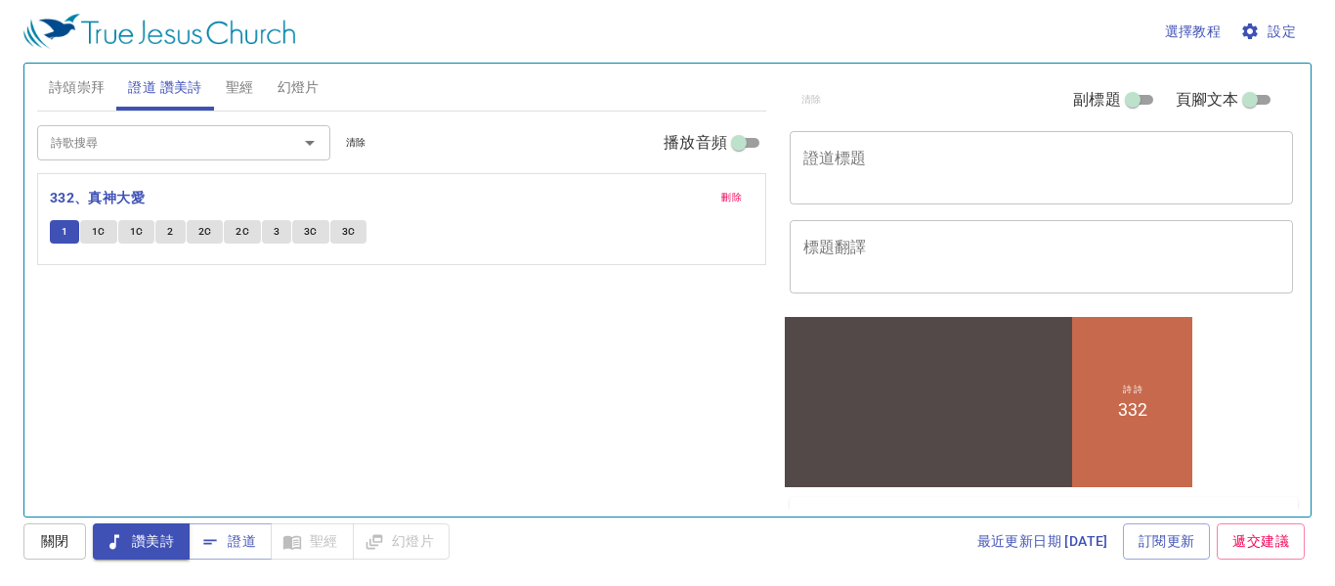
click at [1161, 378] on div "詩 詩 332" at bounding box center [1132, 401] width 120 height 170
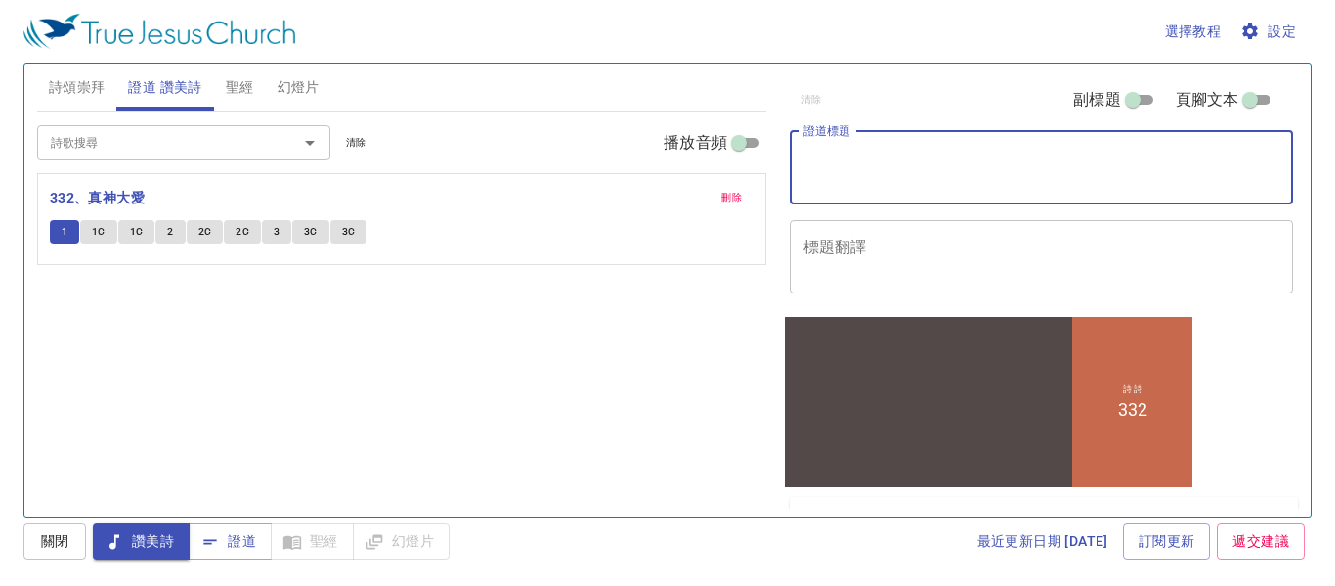
click at [984, 155] on textarea "證道標題" at bounding box center [1042, 167] width 477 height 37
type textarea "5"
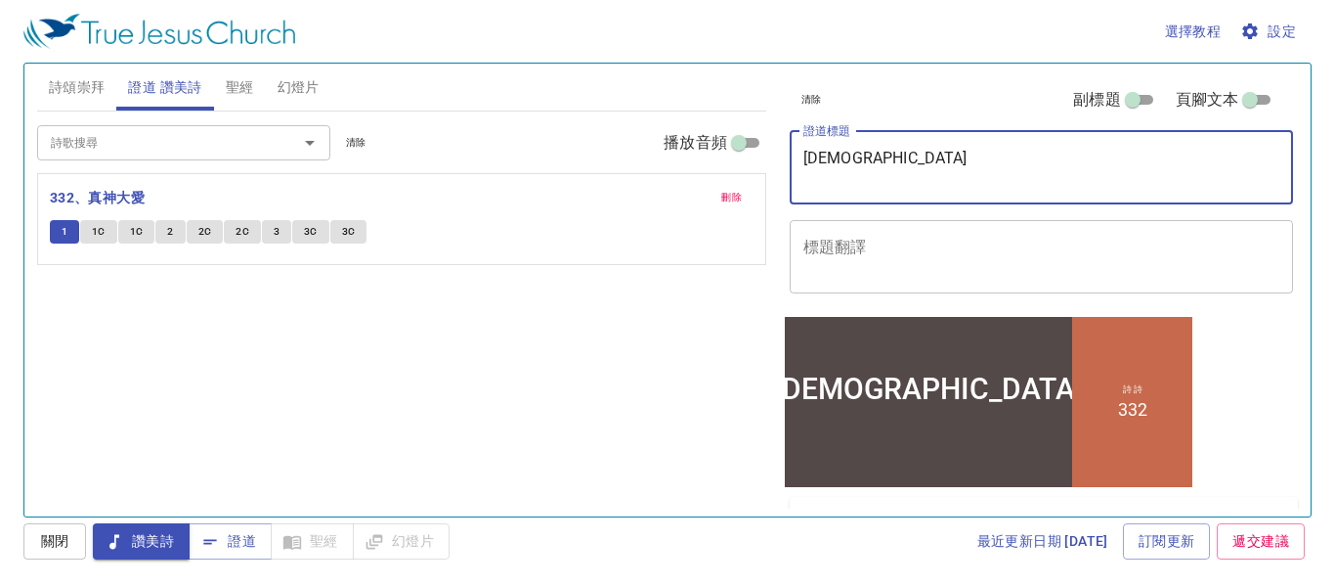
type textarea "[DEMOGRAPHIC_DATA]"
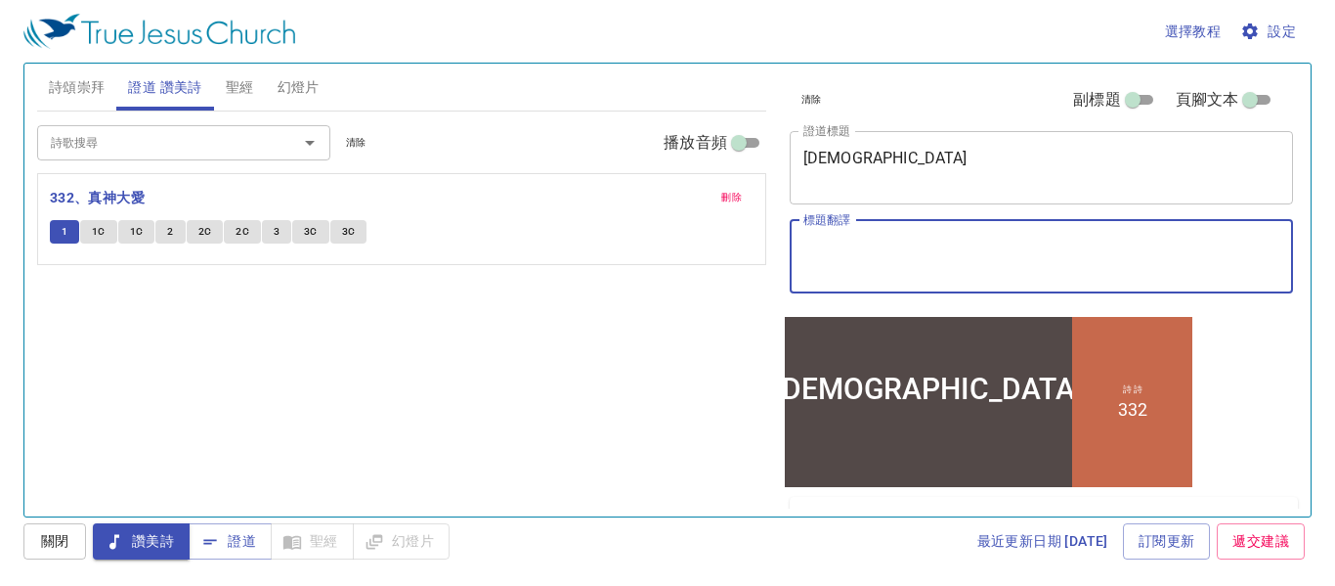
click at [903, 266] on textarea "標題翻譯" at bounding box center [1042, 256] width 477 height 37
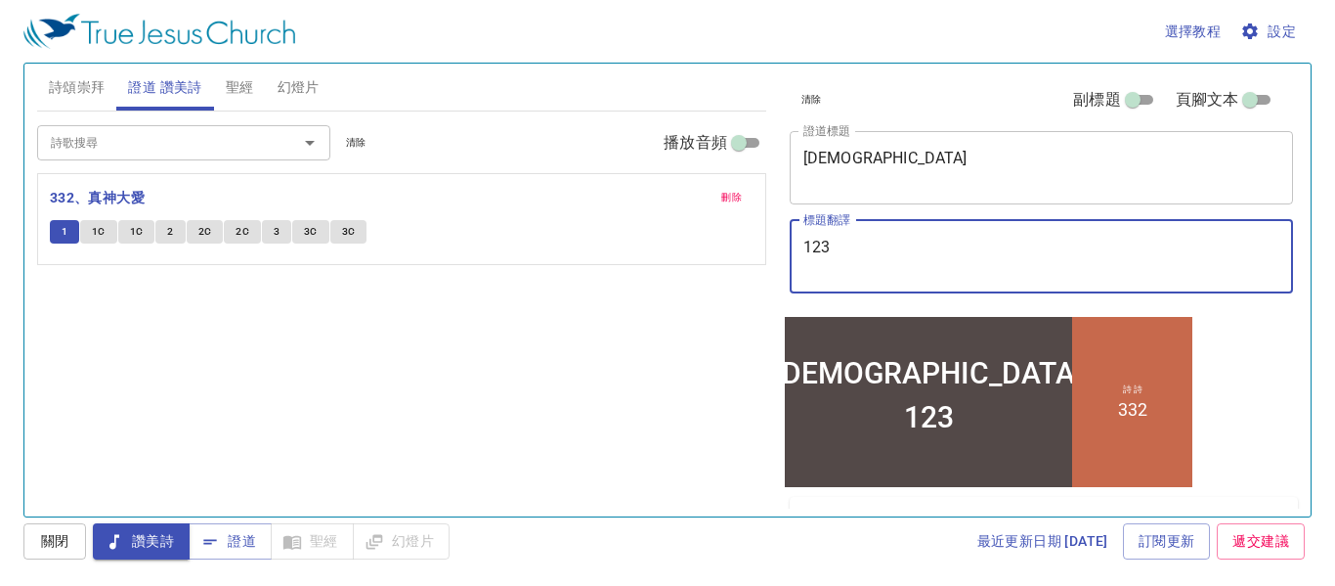
type textarea "123"
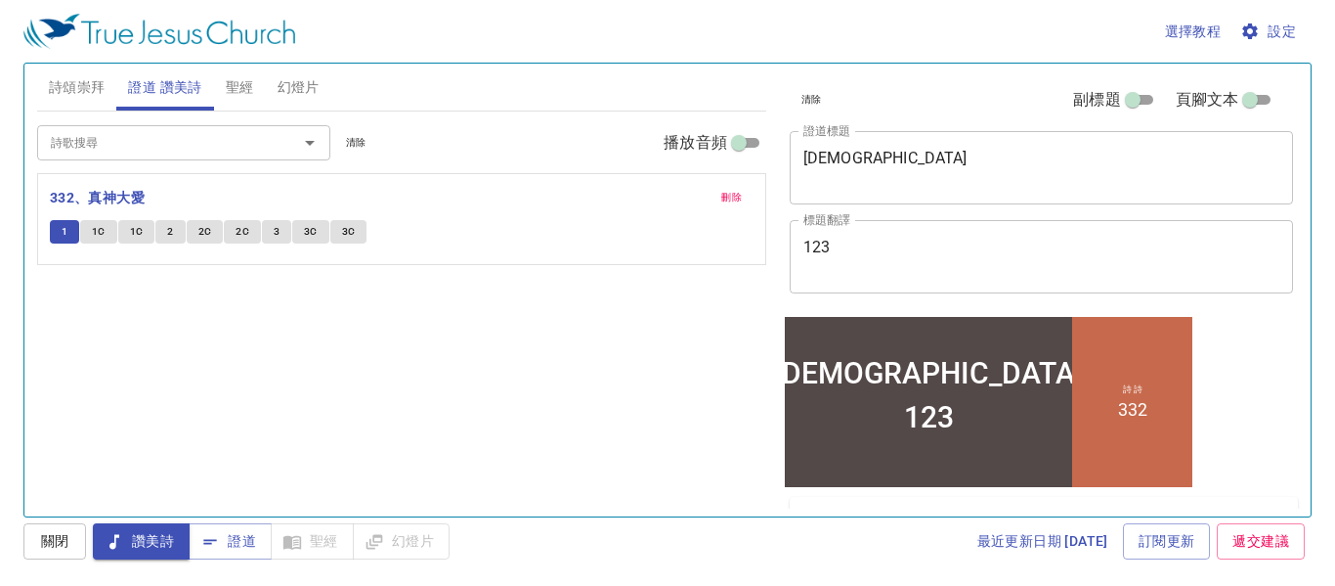
click at [699, 361] on div "詩歌搜尋 詩歌搜尋 清除 播放音頻 刪除 332、真神大愛 1 1C 1C 2 2C 2C 3 3C 3C" at bounding box center [401, 305] width 729 height 388
click at [1133, 102] on input "副標題" at bounding box center [1133, 103] width 70 height 23
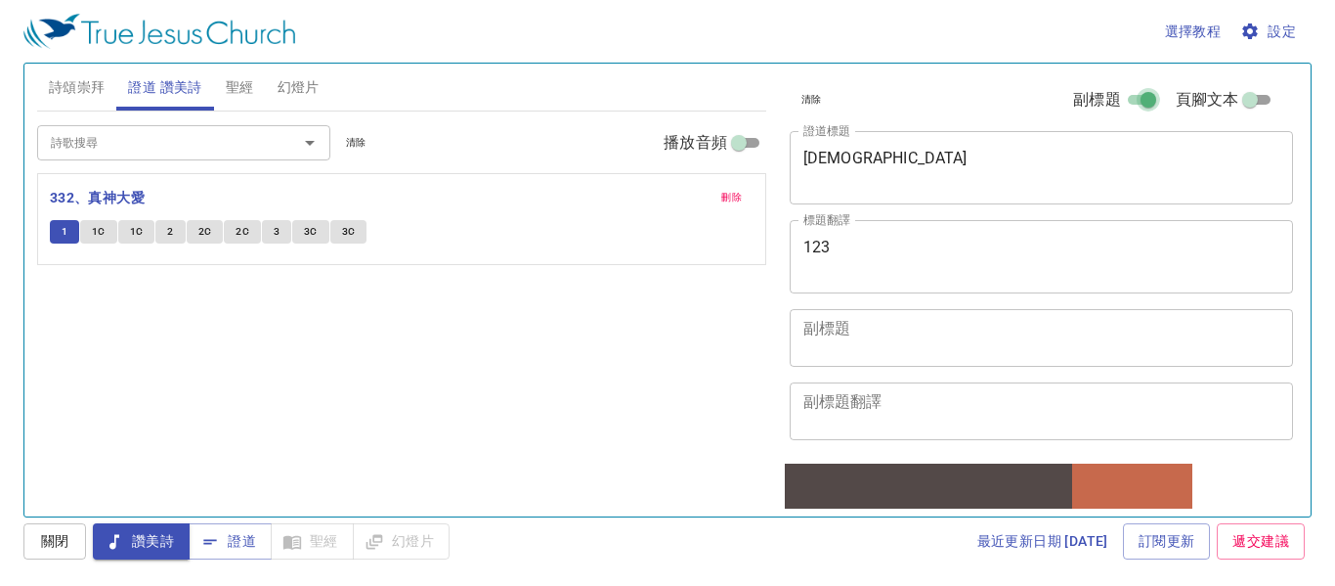
click at [1133, 100] on input "副標題" at bounding box center [1149, 103] width 70 height 23
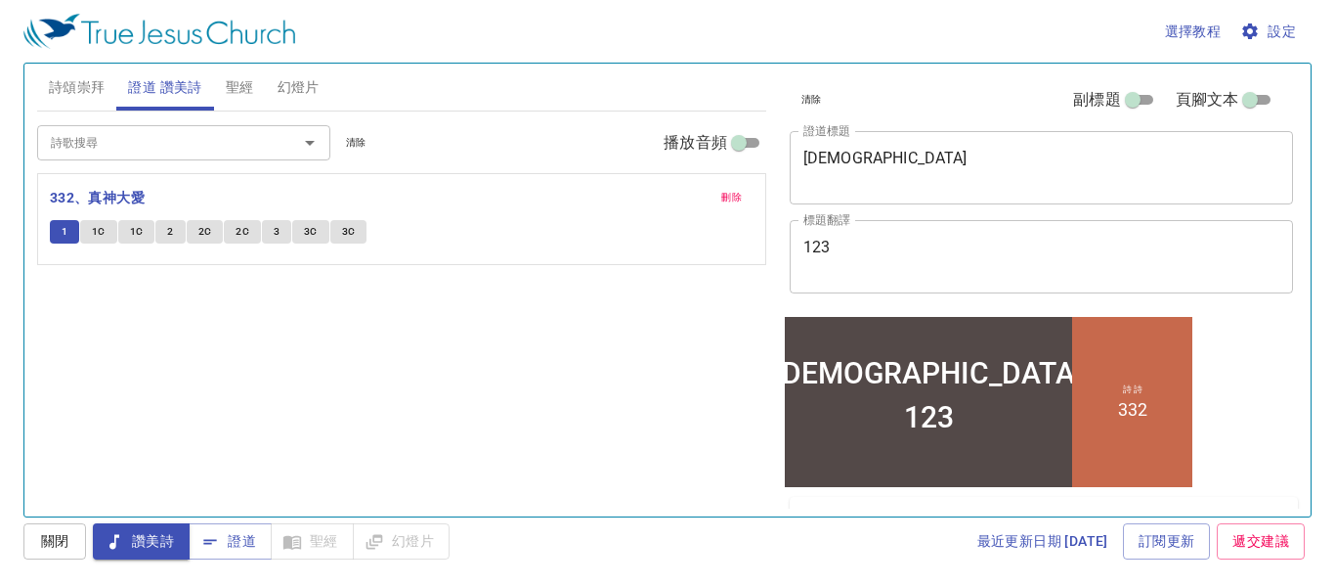
click at [795, 213] on div "清除 副標題 頁腳文本 證道標題 真教會 x 證道標題 標題翻譯 123 x 標題翻譯 副標題 x 副標題 副標題翻譯 x 副標題翻譯 頁腳文本 頁腳文本" at bounding box center [1040, 189] width 516 height 250
click at [212, 545] on icon "button" at bounding box center [210, 542] width 20 height 20
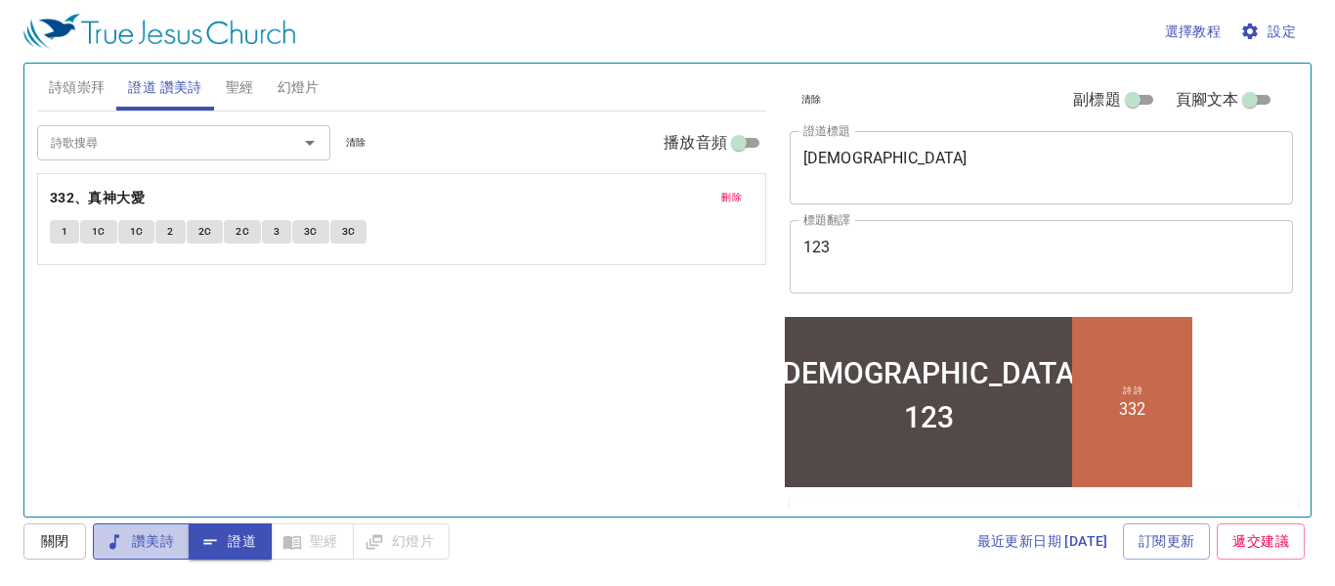
click at [0, 0] on span "讚美詩" at bounding box center [0, 0] width 0 height 0
click at [60, 234] on button "1" at bounding box center [64, 231] width 29 height 23
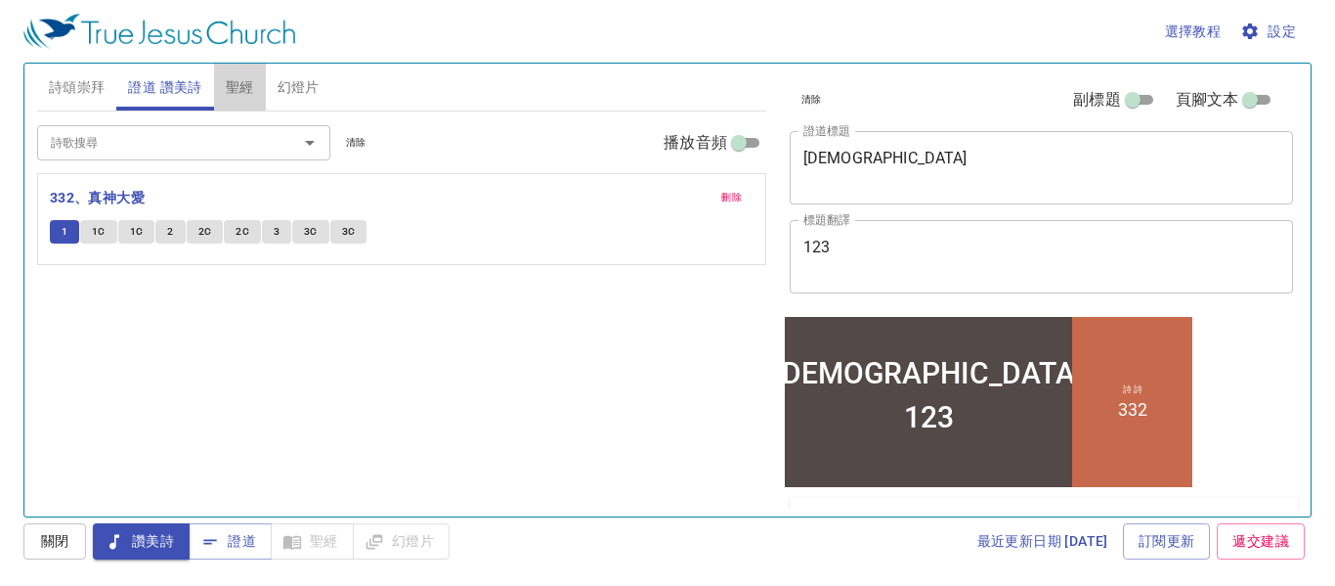
click at [242, 84] on span "聖經" at bounding box center [240, 87] width 28 height 24
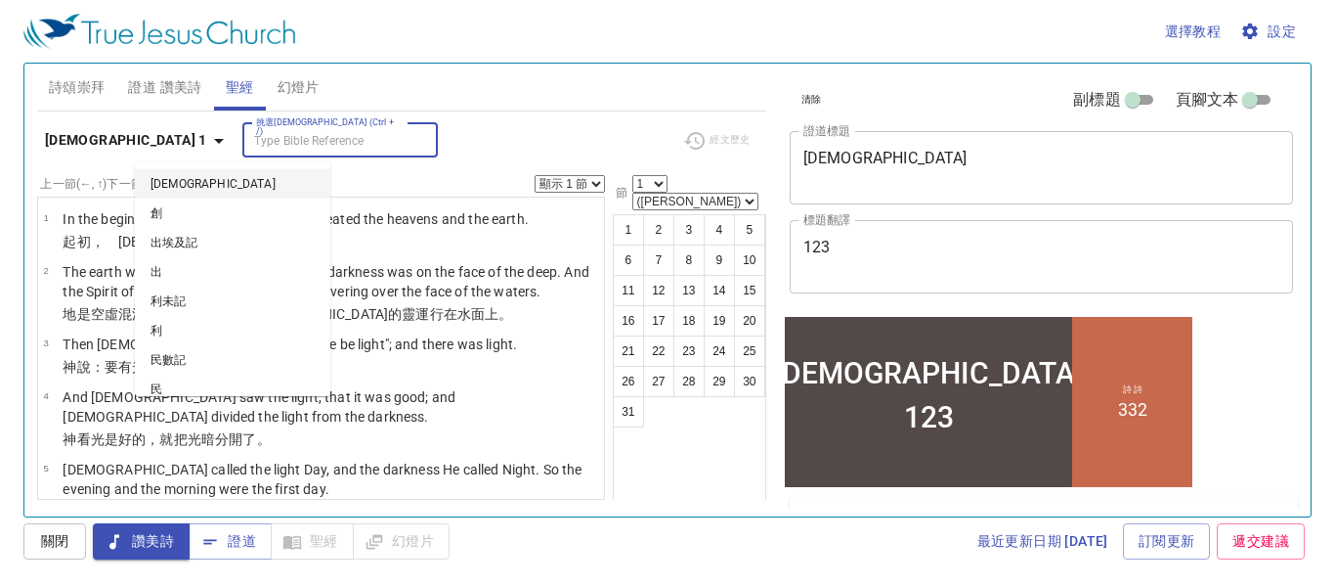
click at [252, 150] on input "挑選聖經章節 (Ctrl + /)" at bounding box center [324, 140] width 152 height 22
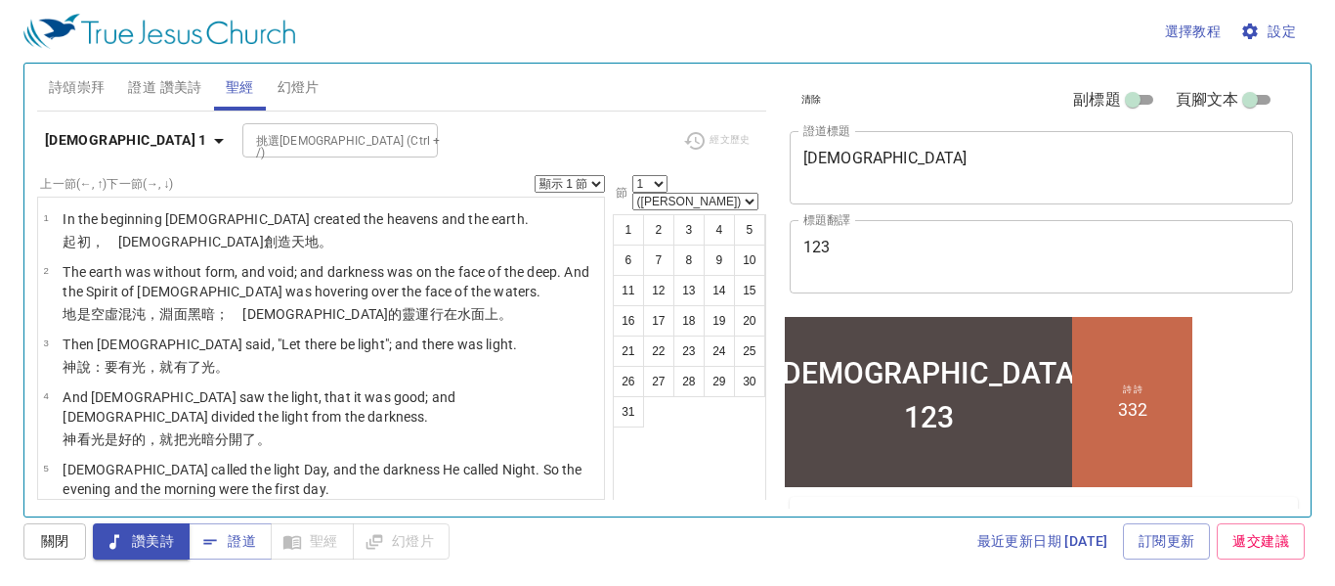
click at [433, 138] on div "挑選聖經章節 (Ctrl + /) 挑選聖經章節 (Ctrl + /)" at bounding box center [454, 140] width 425 height 34
click at [248, 148] on input "挑選聖經章節 (Ctrl + /)" at bounding box center [324, 140] width 152 height 22
click at [248, 143] on input "挑選聖經章節 (Ctrl + /)" at bounding box center [324, 140] width 152 height 22
click at [384, 134] on div "挑選聖經章節 (Ctrl + /) 挑選聖經章節 (Ctrl + /)" at bounding box center [454, 140] width 425 height 34
click at [243, 544] on span "證道" at bounding box center [230, 541] width 52 height 24
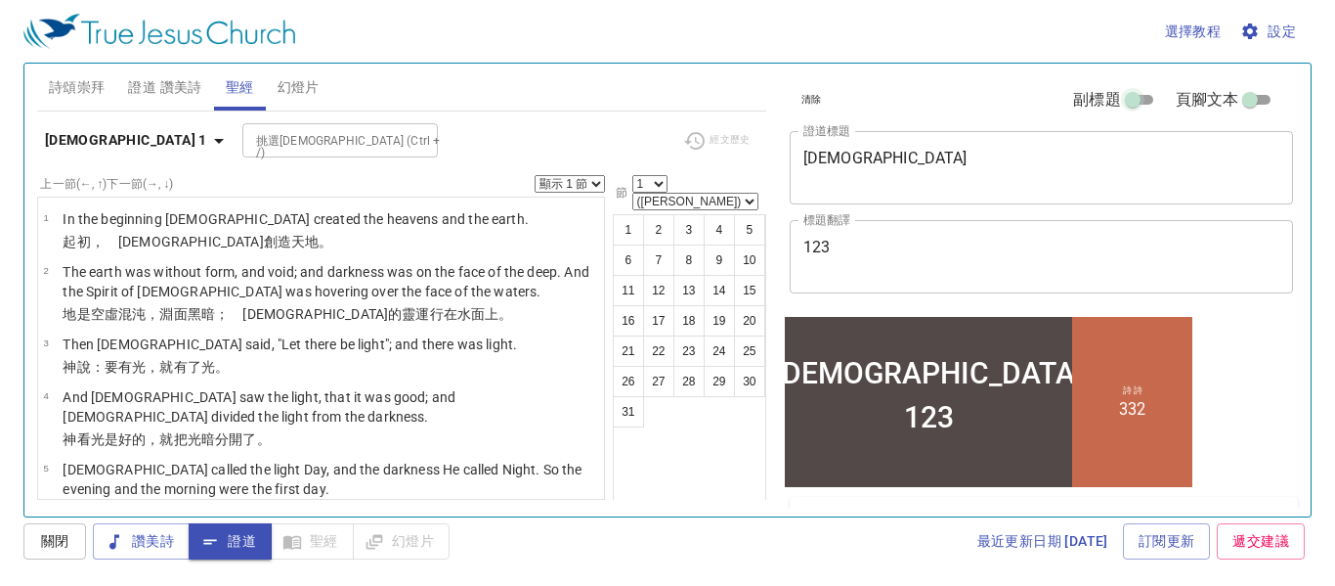
click at [1130, 99] on input "副標題" at bounding box center [1133, 103] width 70 height 23
checkbox input "true"
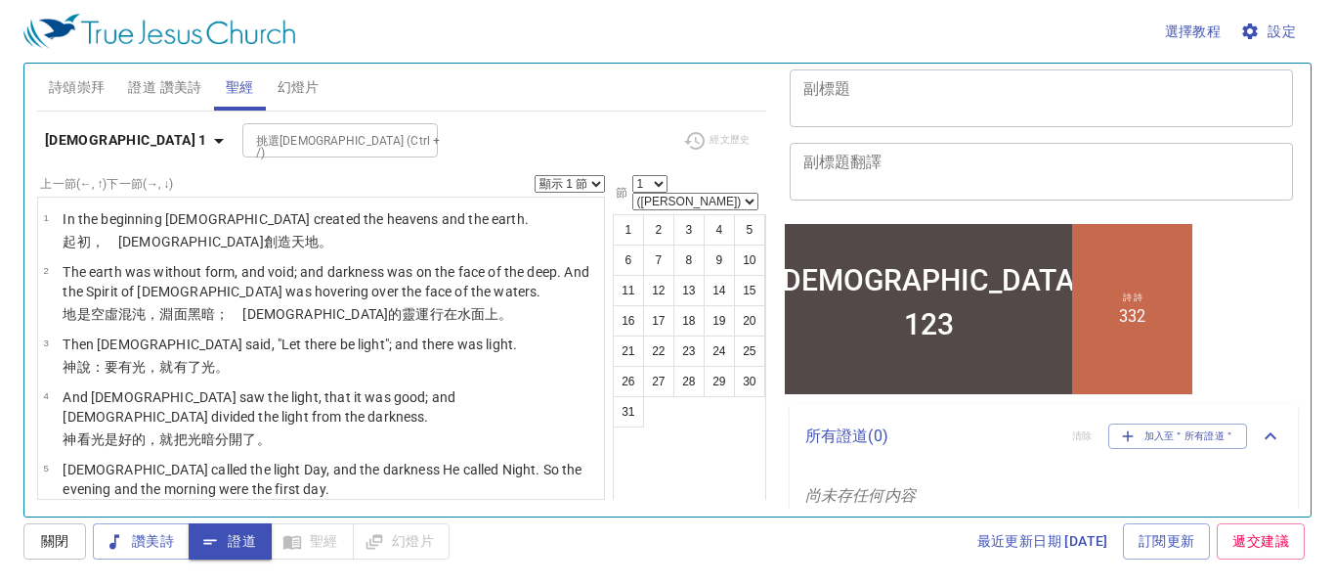
scroll to position [262, 0]
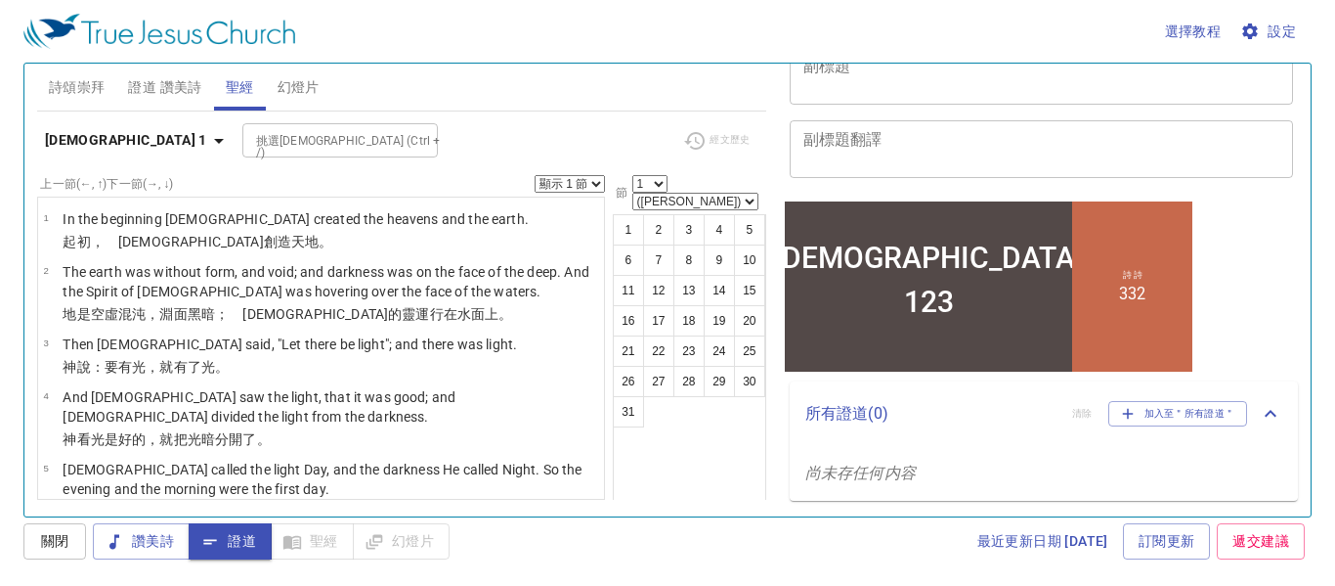
click at [830, 419] on p "所有證道 ( 0 )" at bounding box center [931, 413] width 251 height 23
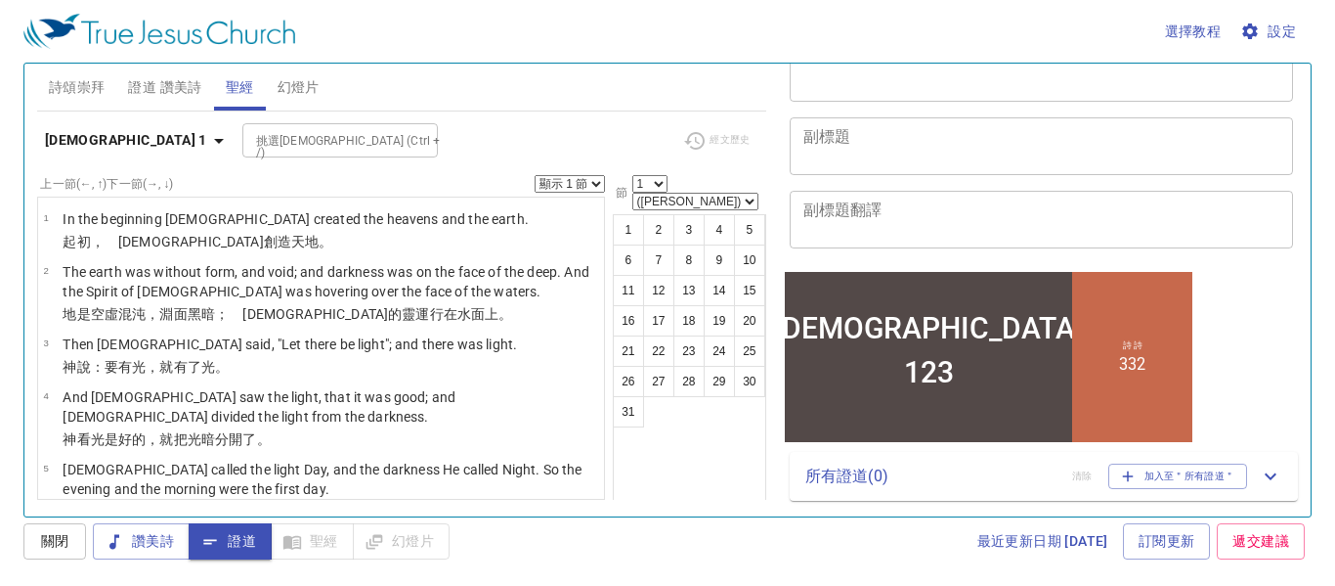
scroll to position [192, 0]
click at [834, 469] on p "所有證道 ( 0 )" at bounding box center [931, 475] width 251 height 23
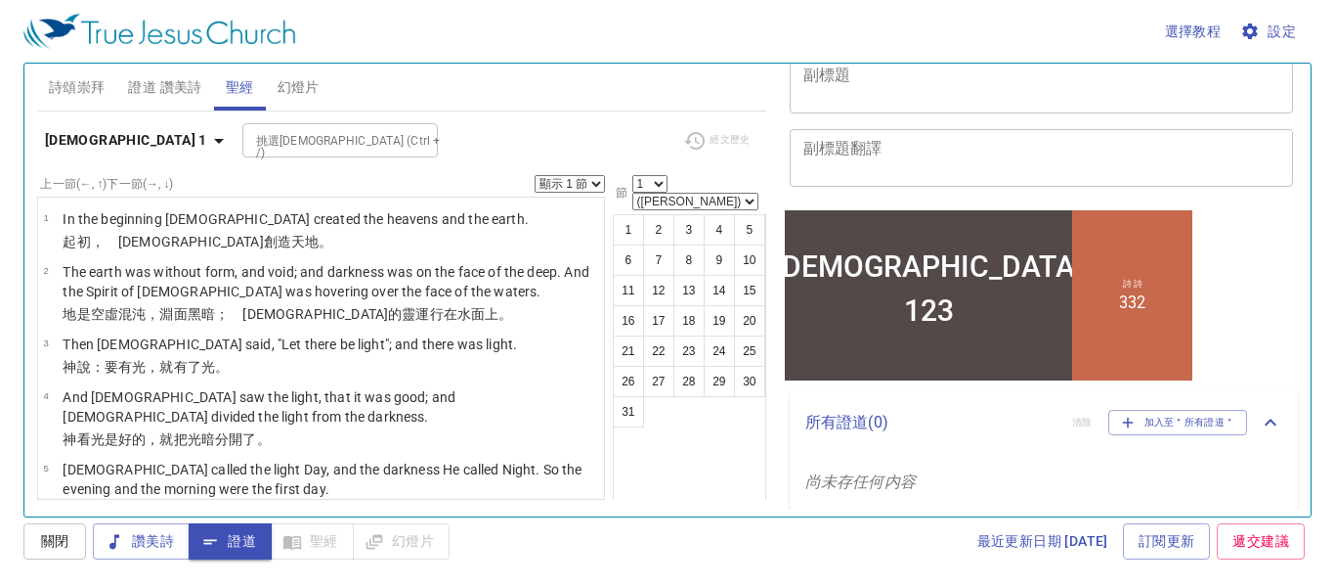
scroll to position [262, 0]
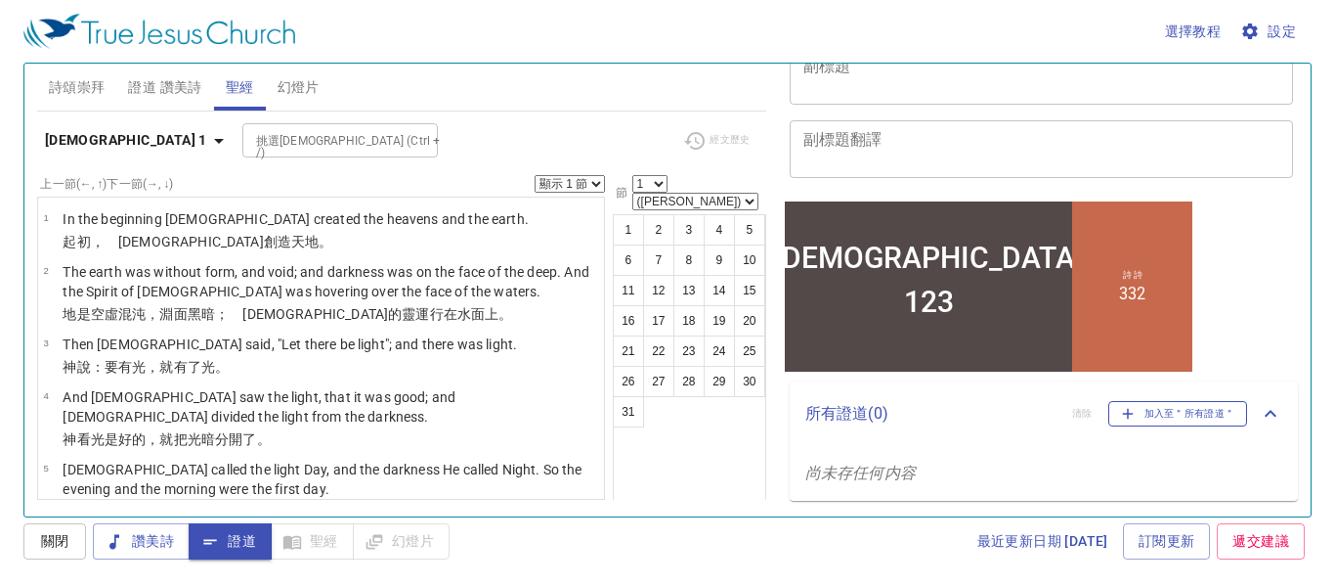
click at [0, 0] on span "加入至＂所有證道＂" at bounding box center [0, 0] width 0 height 0
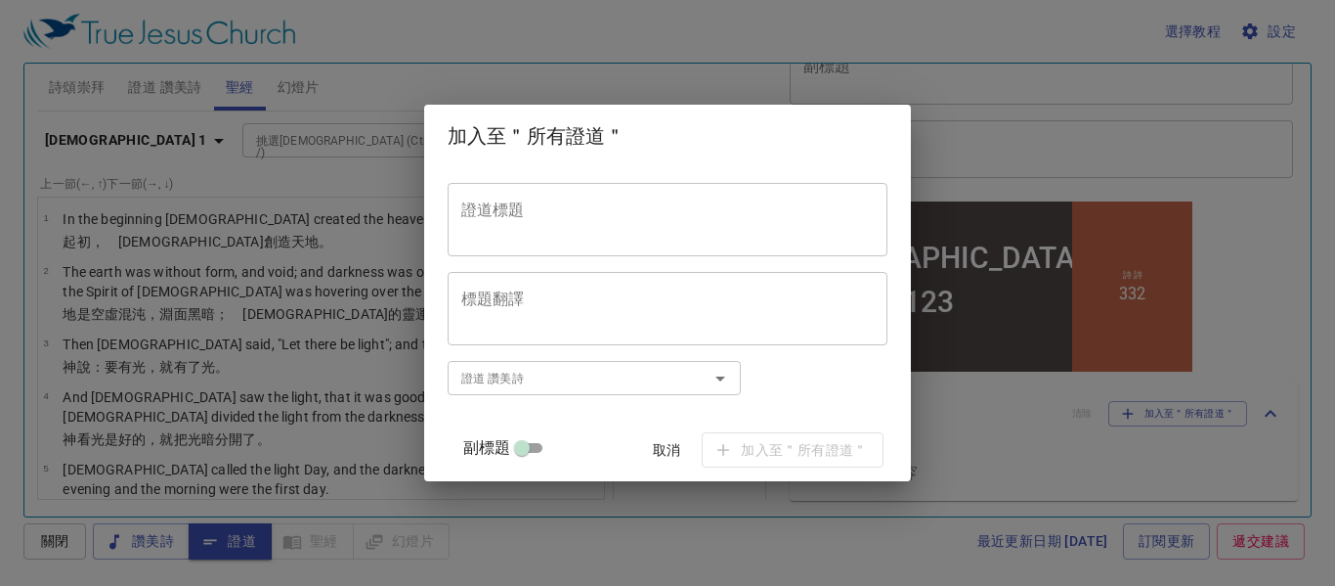
click at [0, 0] on input "副標題" at bounding box center [0, 0] width 0 height 0
checkbox input "true"
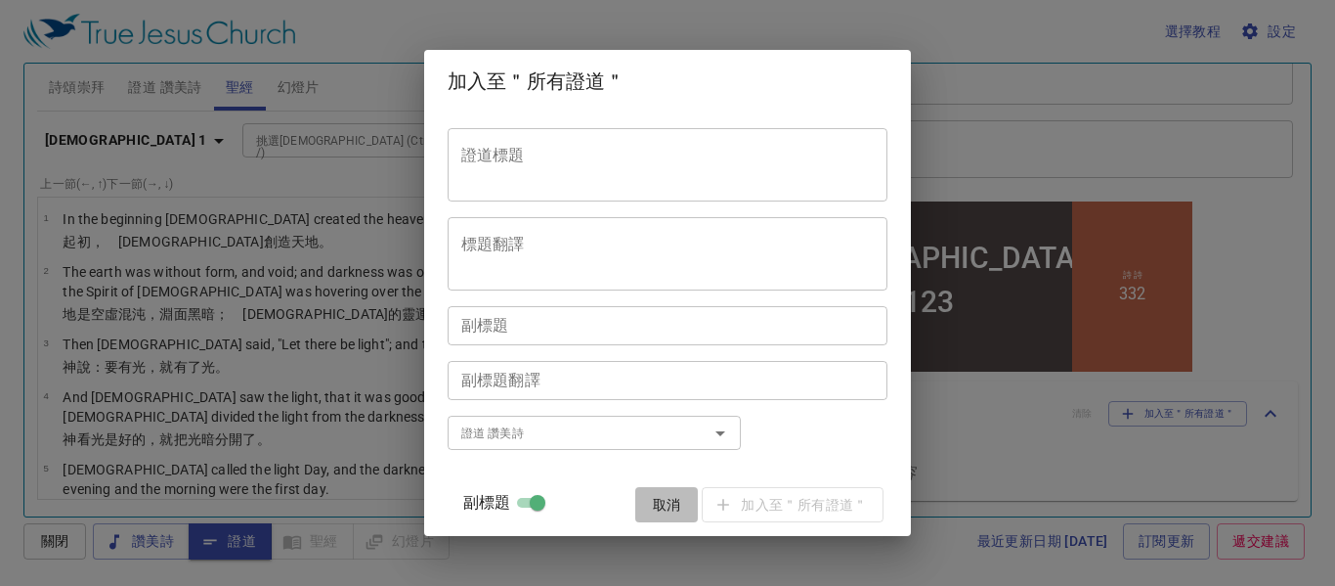
click at [0, 0] on span "取消" at bounding box center [0, 0] width 0 height 0
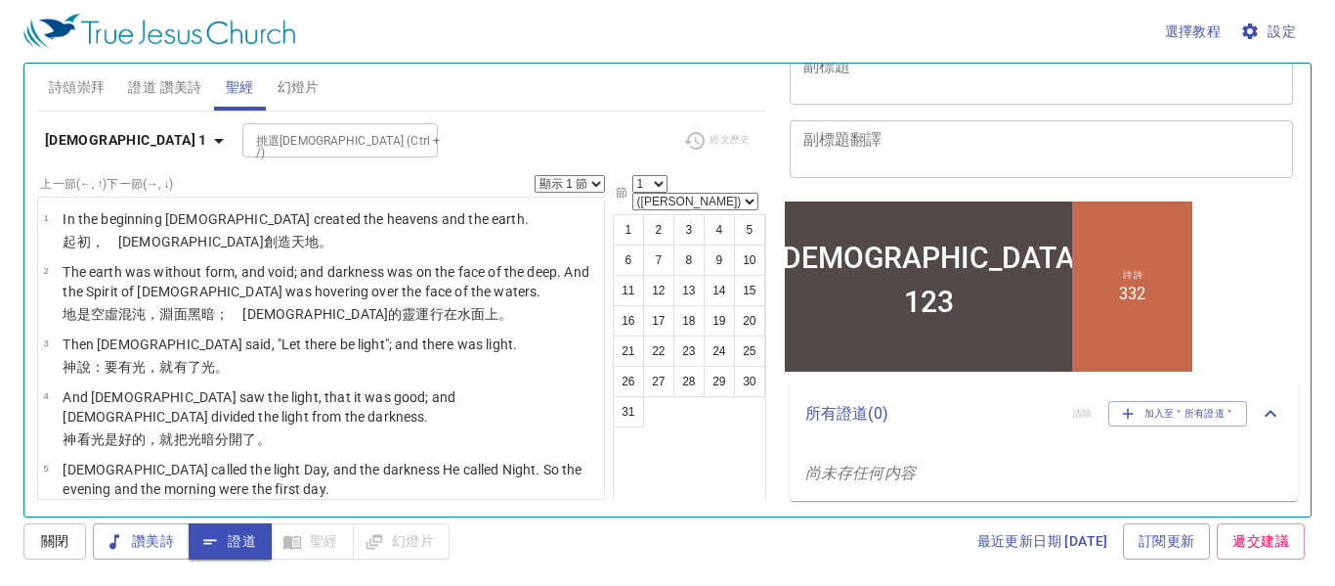
click at [921, 417] on p "所有證道 ( 0 )" at bounding box center [931, 413] width 251 height 23
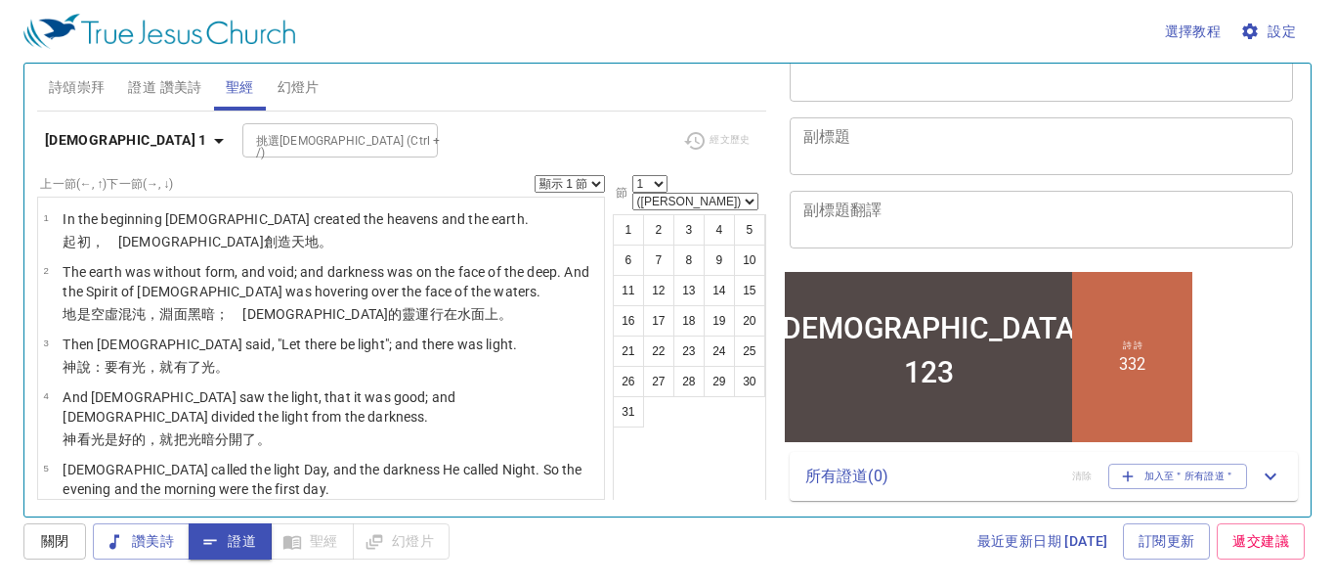
scroll to position [192, 0]
click at [897, 361] on div "123" at bounding box center [927, 377] width 287 height 60
click at [0, 0] on div "讚美詩 證道 聖經 幻燈片" at bounding box center [0, 0] width 0 height 0
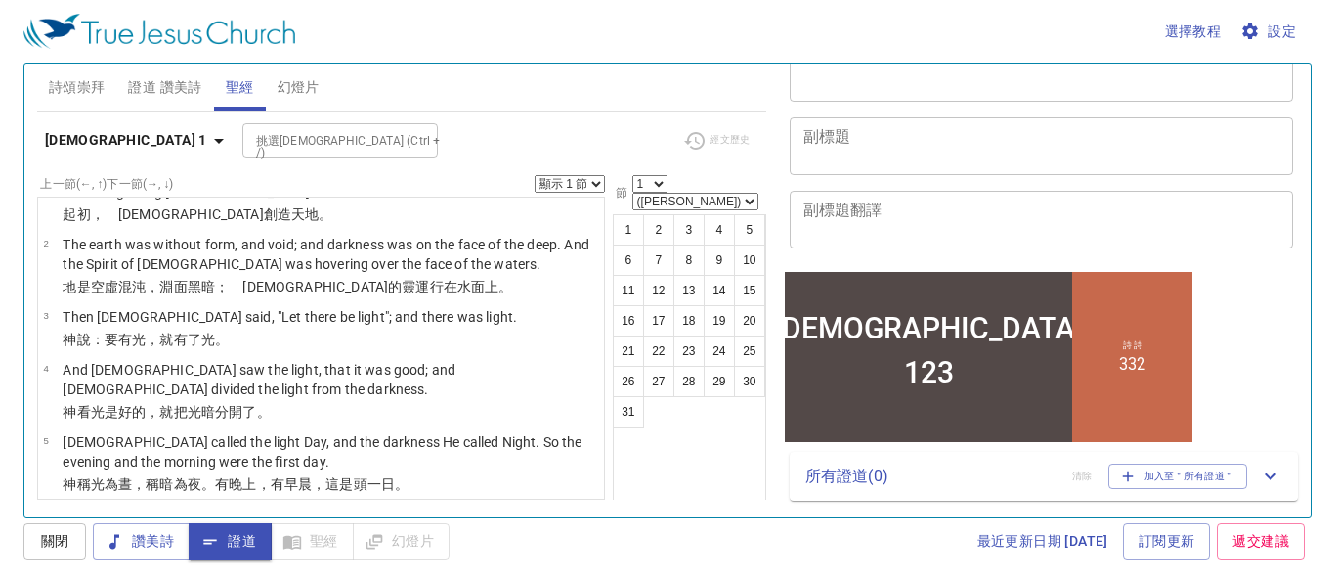
scroll to position [39, 0]
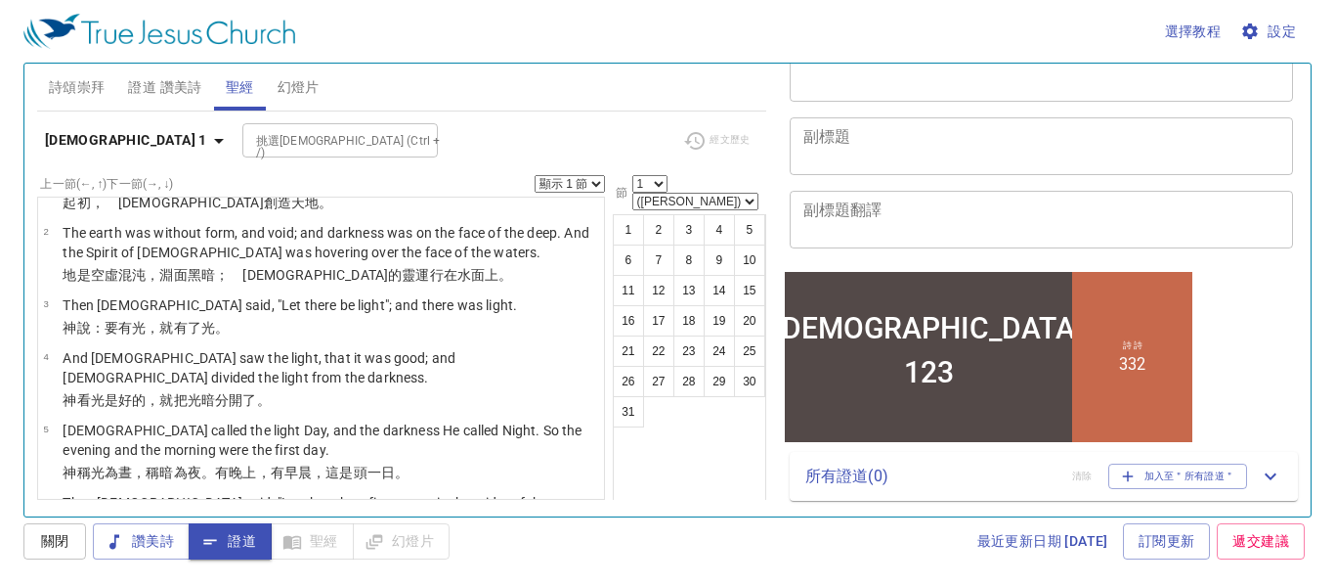
click at [0, 0] on div "讚美詩 證道 聖經 幻燈片" at bounding box center [0, 0] width 0 height 0
drag, startPoint x: 490, startPoint y: 544, endPoint x: 388, endPoint y: 539, distance: 101.8
click at [388, 539] on div "關閉 讚美詩 證道 聖經 幻燈片 最近更新日期 2025/7/2 訂閱更新 遞交建議" at bounding box center [667, 541] width 1289 height 36
click at [0, 0] on div "讚美詩 證道 聖經 幻燈片" at bounding box center [0, 0] width 0 height 0
click at [0, 0] on span "關閉" at bounding box center [0, 0] width 0 height 0
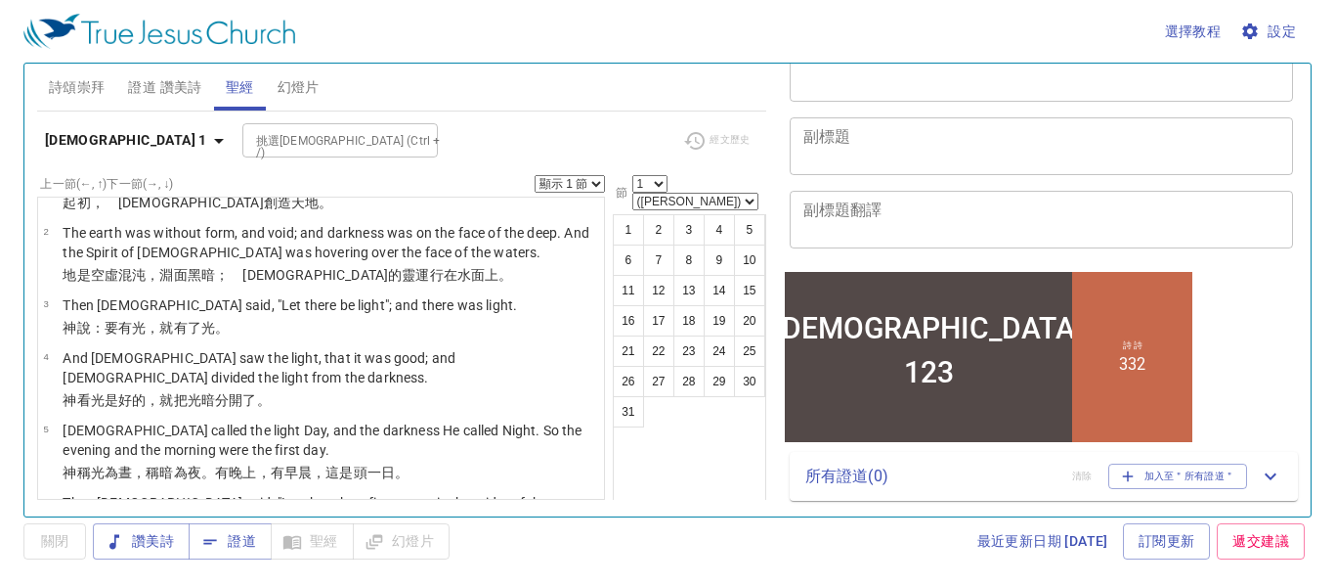
click at [0, 0] on div "讚美詩 證道 聖經 幻燈片" at bounding box center [0, 0] width 0 height 0
click at [241, 81] on span "聖經" at bounding box center [240, 87] width 28 height 24
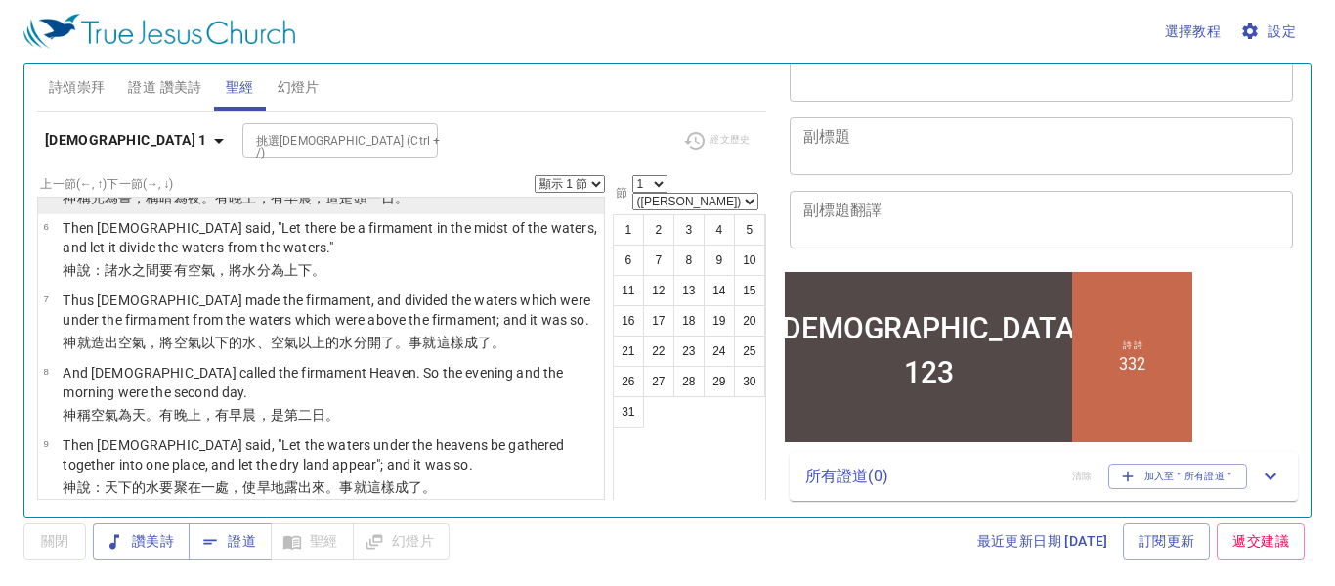
scroll to position [430, 0]
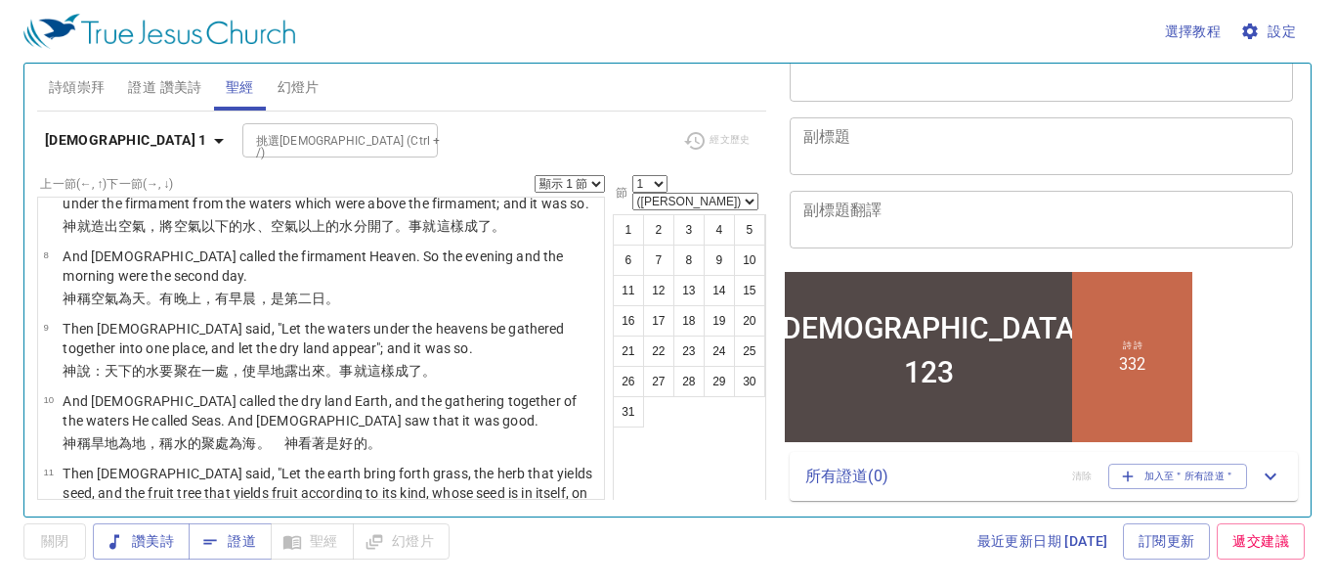
click at [786, 574] on div "選擇教程 設定 詩頌崇拜 證道 讚美詩 聖經 幻燈片 詩歌搜尋 詩歌搜尋 清除 播放音頻 刪除 26、求主向我發言 1 2 3 詩歌搜尋 詩歌搜尋 清除 播放…" at bounding box center [667, 293] width 1335 height 586
click at [1288, 40] on span "設定" at bounding box center [1271, 32] width 52 height 24
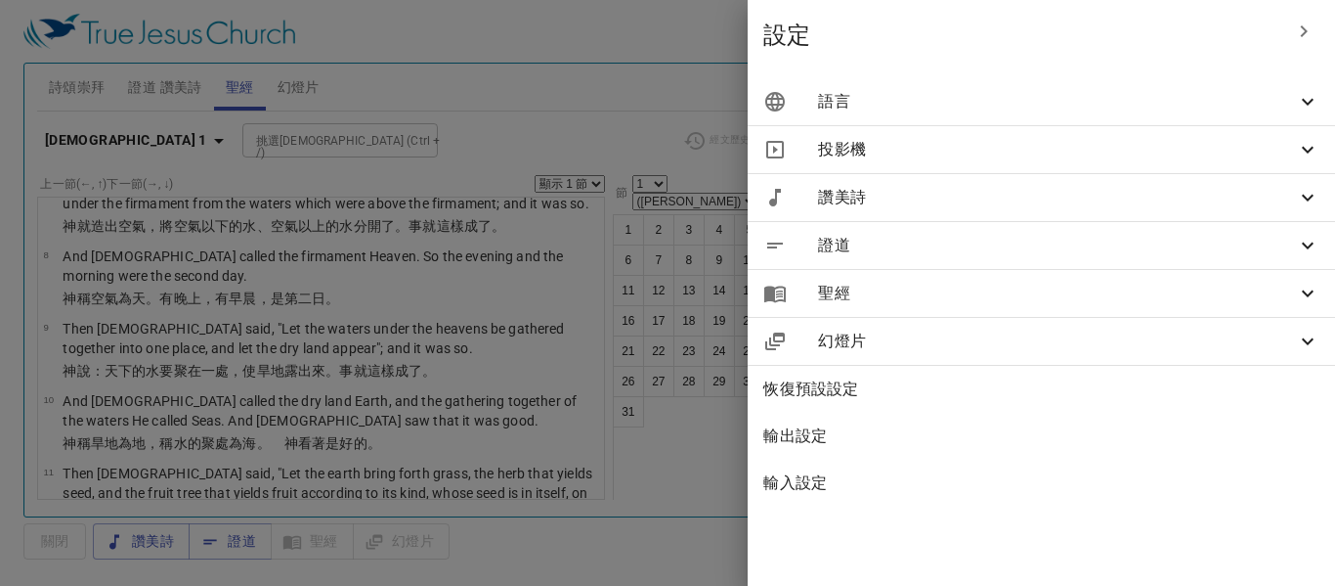
click at [0, 0] on span "聖經" at bounding box center [0, 0] width 0 height 0
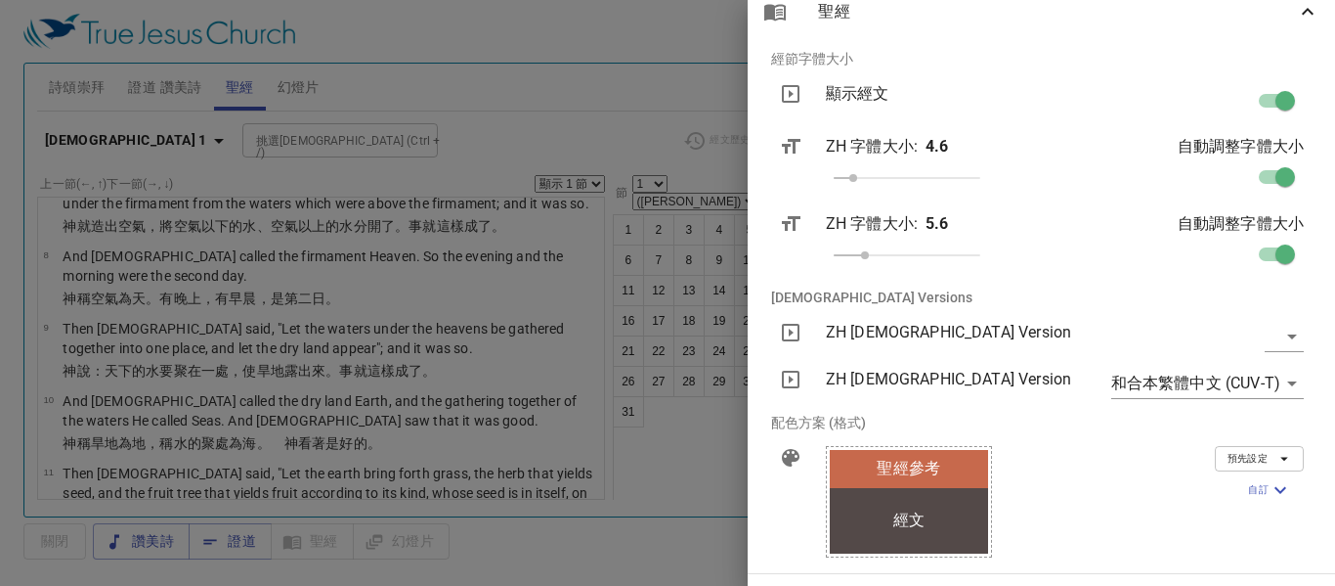
scroll to position [293, 0]
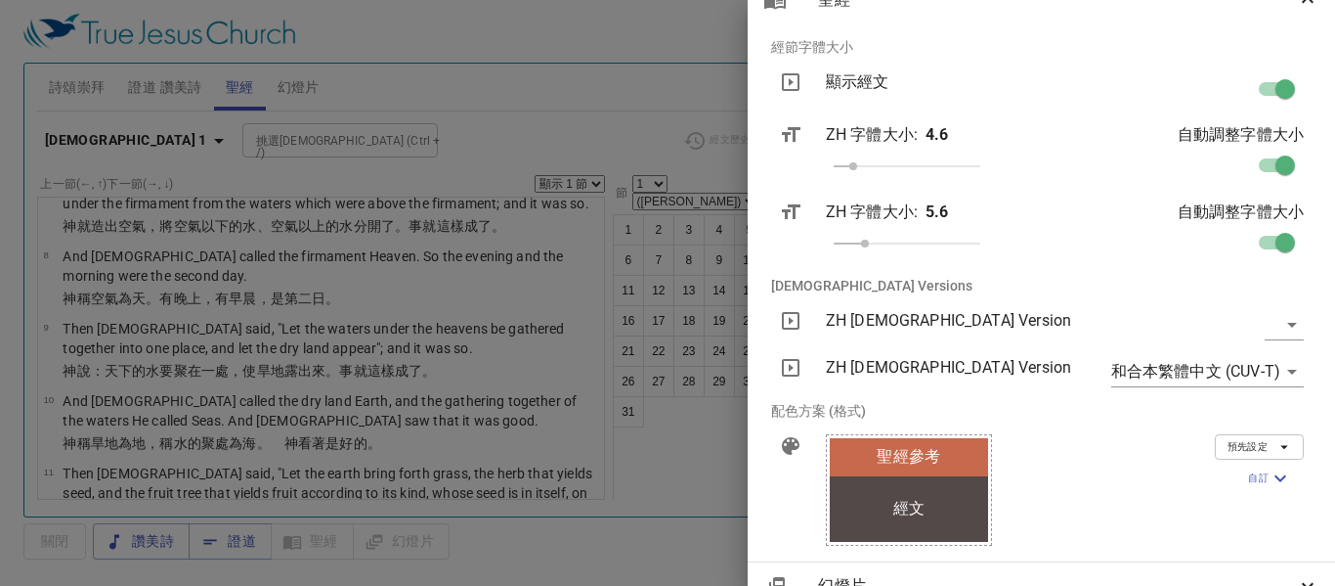
click at [1274, 372] on body "選擇教程 設定 詩頌崇拜 證道 讚美詩 聖經 幻燈片 詩歌搜尋 詩歌搜尋 清除 播放音頻 刪除 26、求主向我發言 1 2 3 詩歌搜尋 詩歌搜尋 清除 播放…" at bounding box center [667, 293] width 1335 height 586
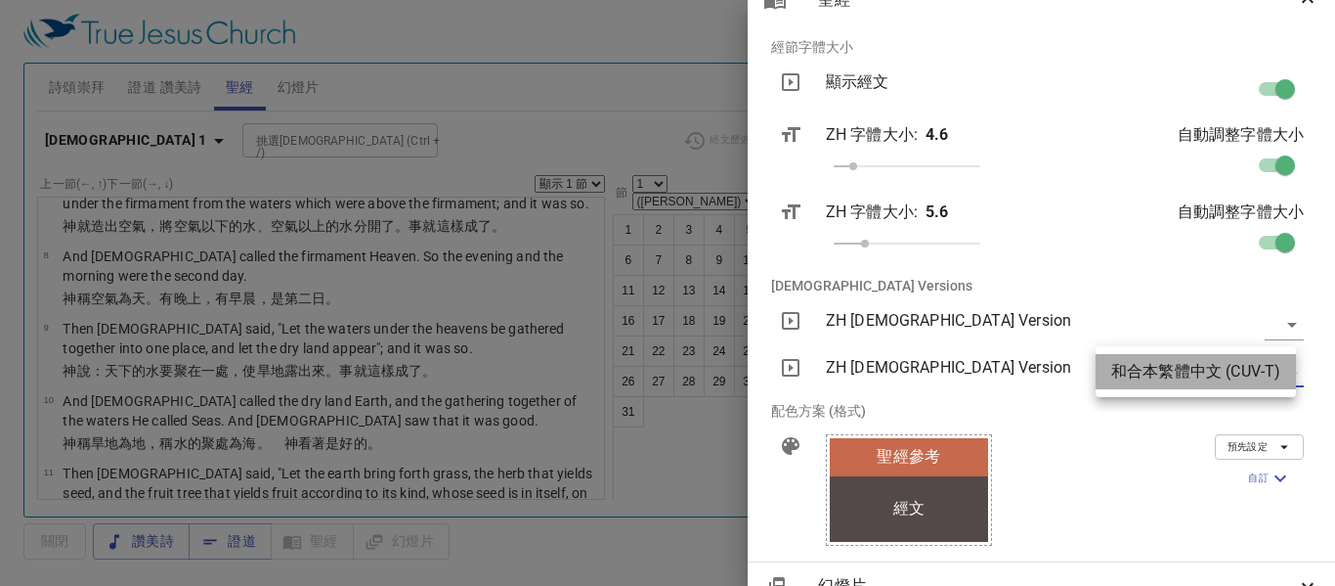
click at [0, 0] on li "和合本繁體中文 (CUV-T)" at bounding box center [0, 0] width 0 height 0
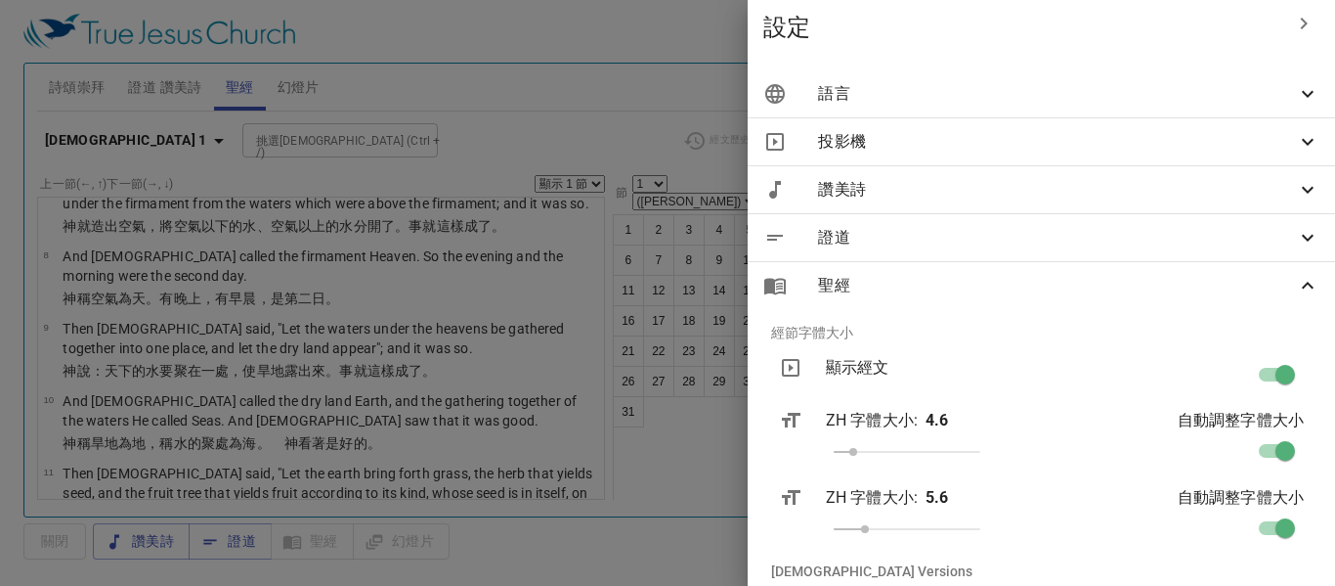
scroll to position [0, 0]
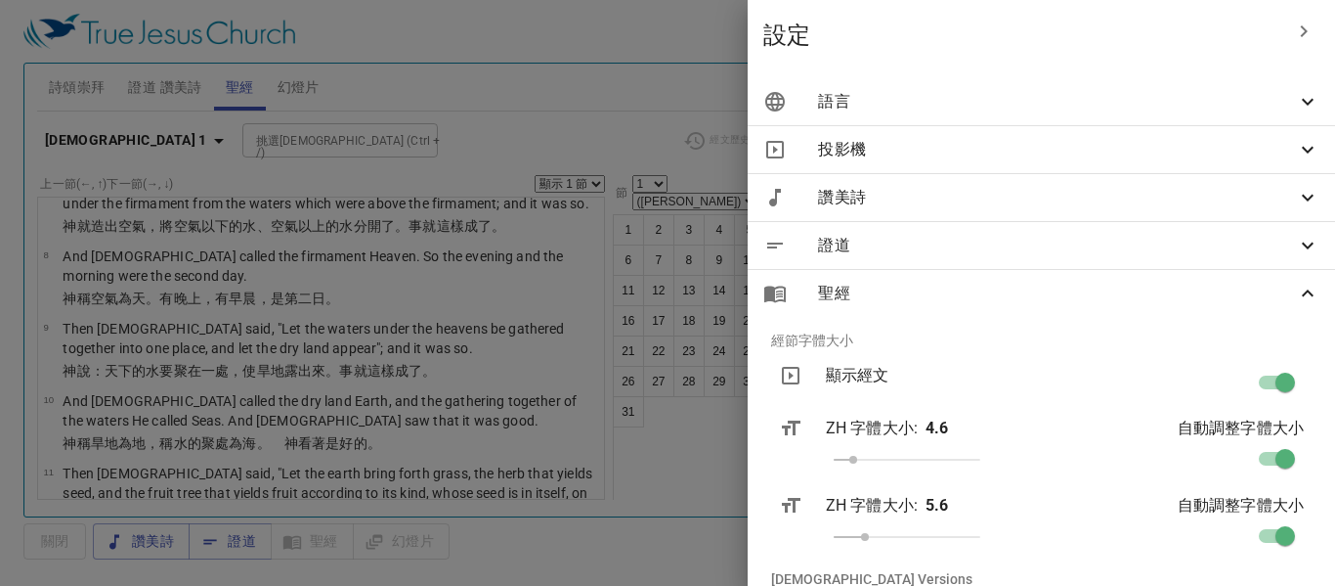
click at [0, 0] on span "聖經" at bounding box center [0, 0] width 0 height 0
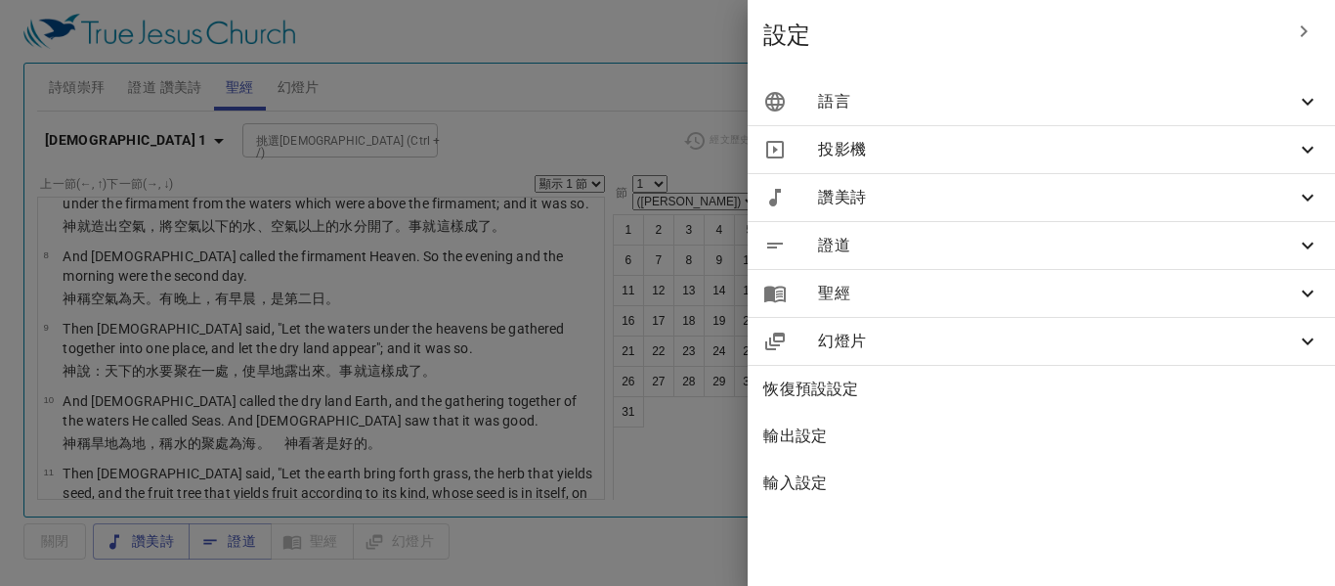
click at [0, 0] on span "聖經" at bounding box center [0, 0] width 0 height 0
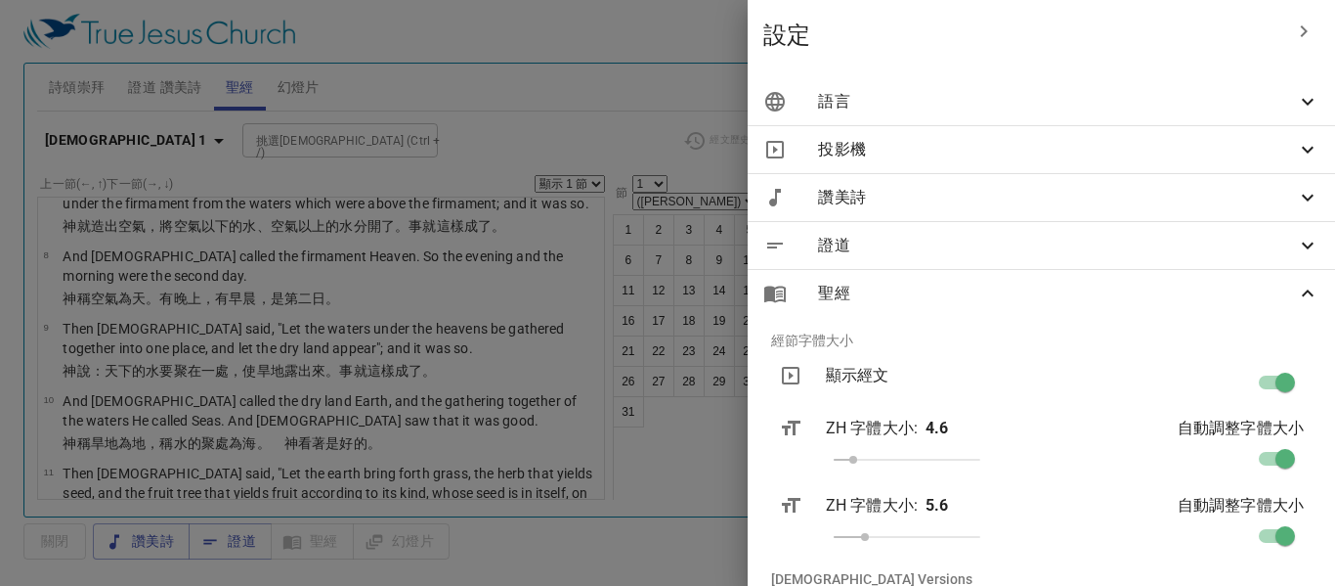
click at [0, 0] on span "聖經" at bounding box center [0, 0] width 0 height 0
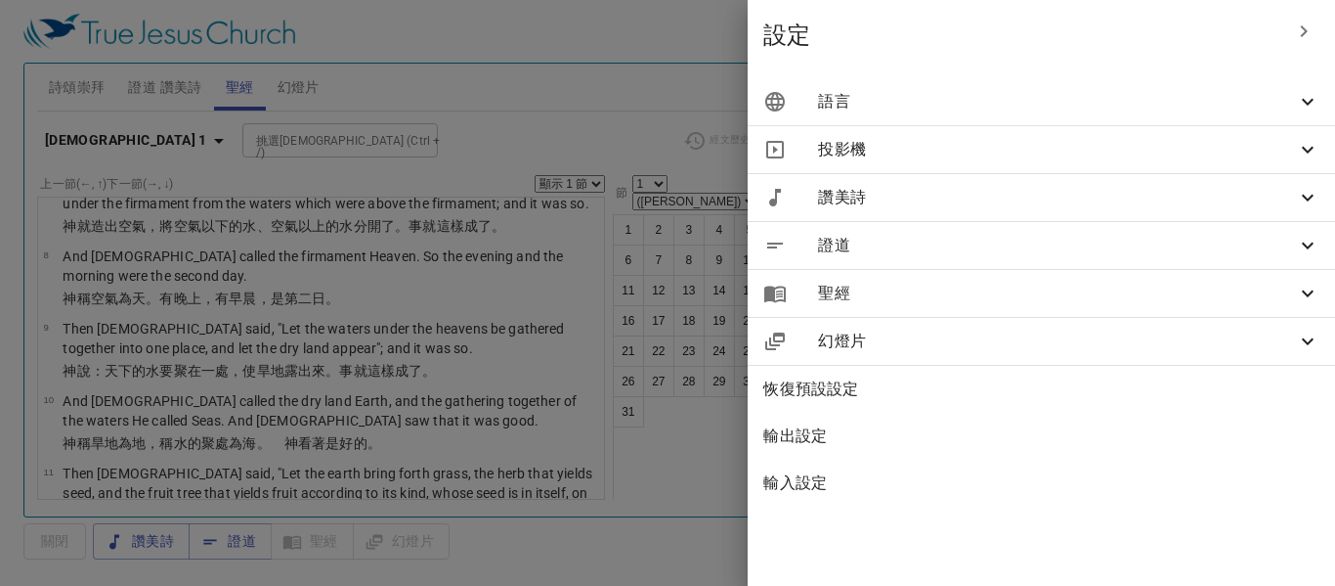
click at [0, 0] on span "聖經" at bounding box center [0, 0] width 0 height 0
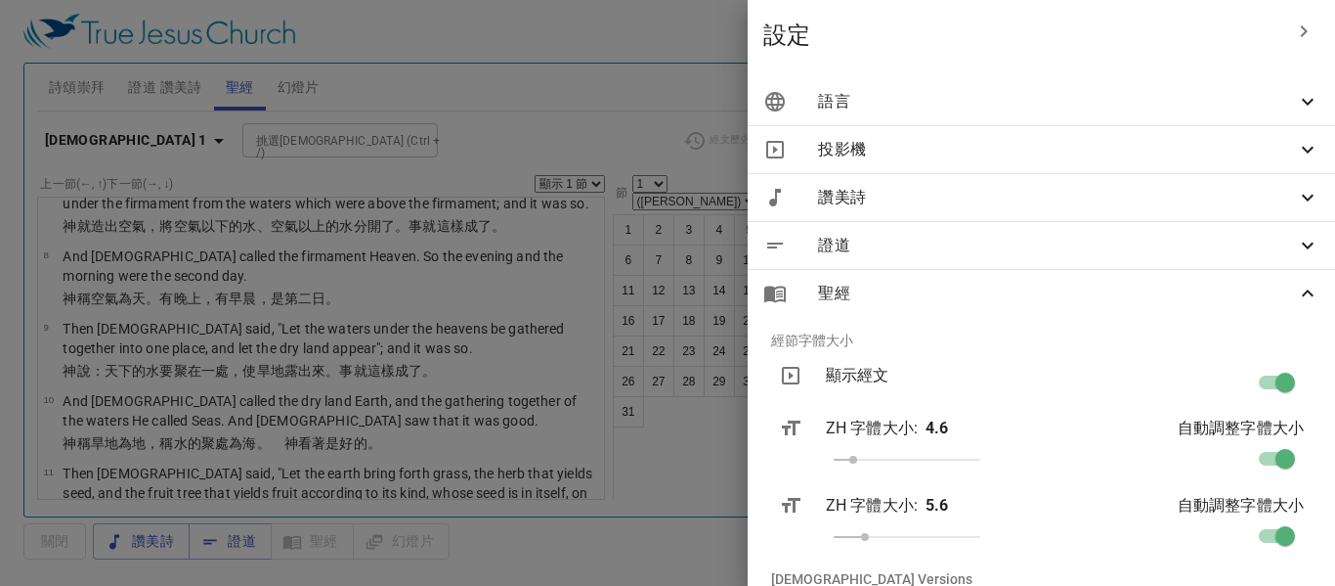
click at [918, 423] on p "ZH 字體大小 :" at bounding box center [872, 427] width 92 height 23
click at [0, 0] on icon at bounding box center [0, 0] width 0 height 0
click at [803, 370] on icon at bounding box center [790, 375] width 23 height 23
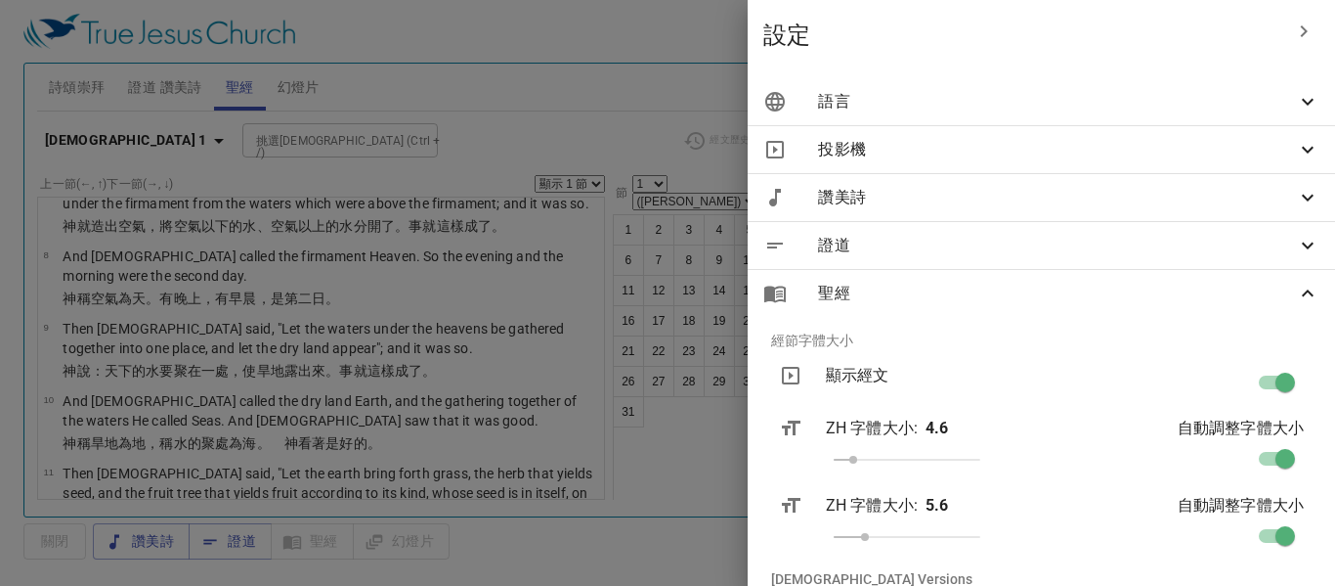
click at [803, 373] on icon at bounding box center [790, 375] width 23 height 23
click at [803, 433] on icon at bounding box center [790, 427] width 23 height 23
click at [871, 441] on div "ZH 字體大小 : 4.6" at bounding box center [949, 447] width 278 height 93
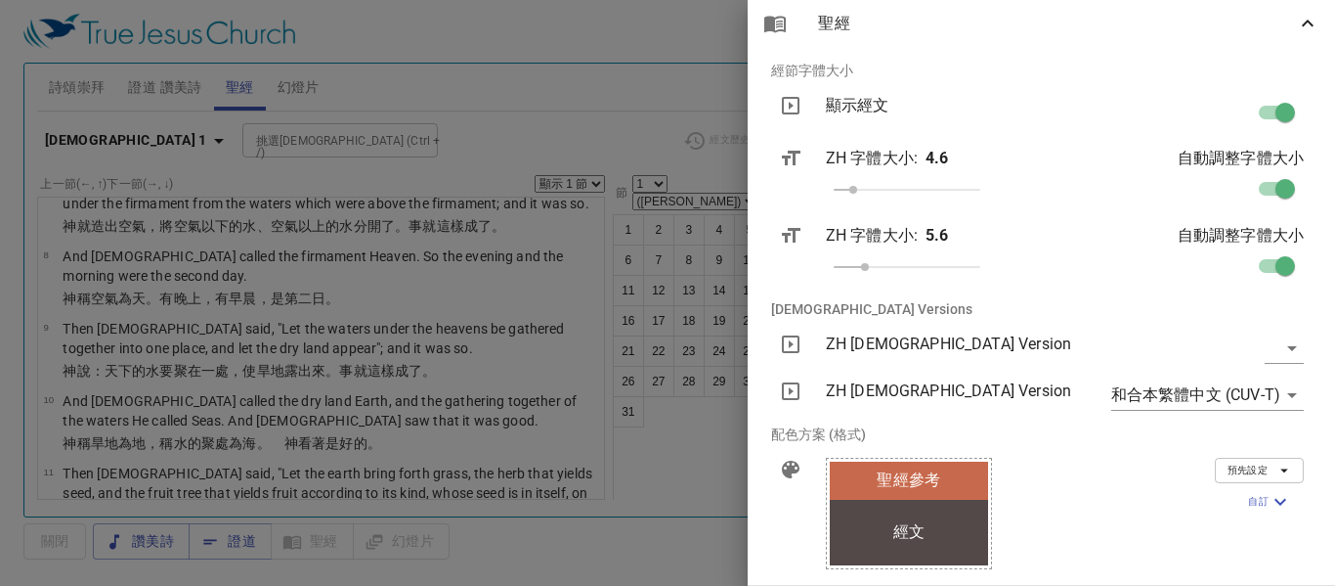
scroll to position [293, 0]
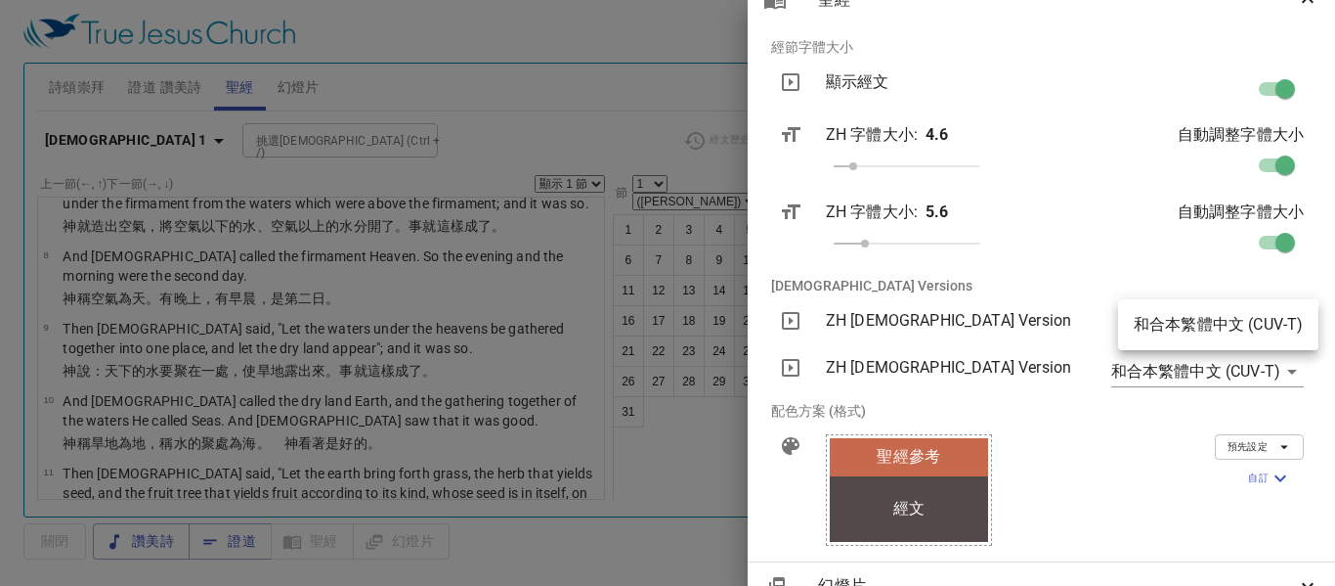
click at [1285, 319] on body "選擇教程 設定 詩頌崇拜 證道 讚美詩 聖經 幻燈片 詩歌搜尋 詩歌搜尋 清除 播放音頻 刪除 26、求主向我發言 1 2 3 詩歌搜尋 詩歌搜尋 清除 播放…" at bounding box center [667, 293] width 1335 height 586
click at [0, 0] on li "和合本繁體中文 (CUV-T)" at bounding box center [0, 0] width 0 height 0
type input "cuv-t"
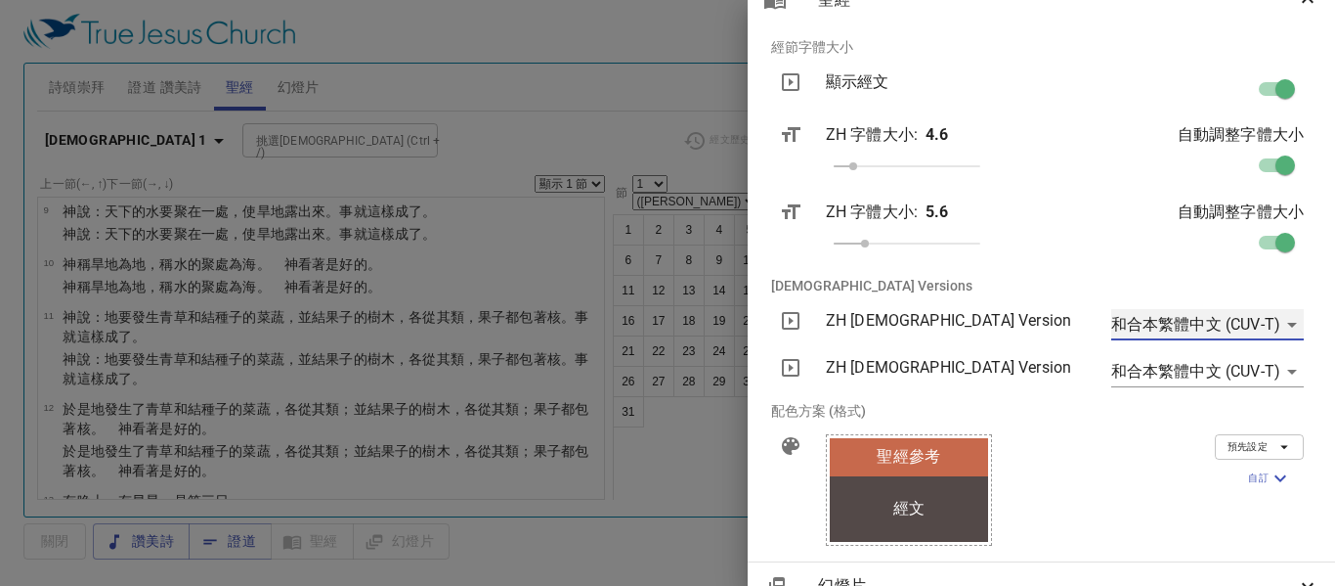
scroll to position [0, 0]
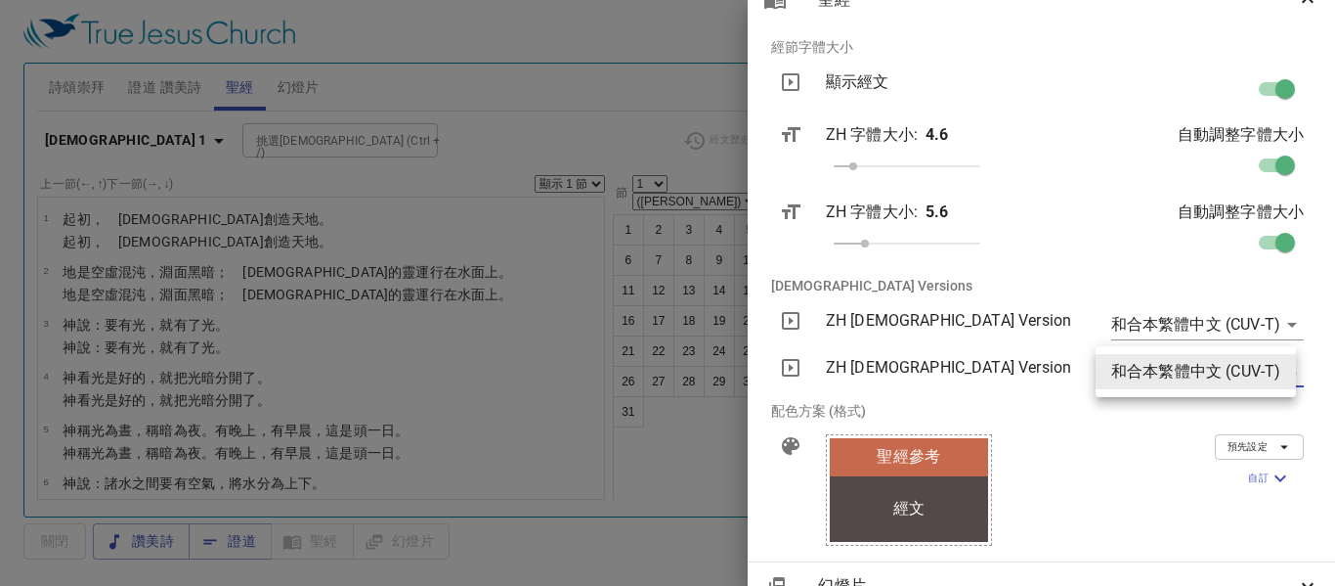
click at [1267, 374] on body "選擇教程 設定 詩頌崇拜 證道 讚美詩 聖經 幻燈片 詩歌搜尋 詩歌搜尋 清除 播放音頻 刪除 26、求主向我發言 1 2 3 詩歌搜尋 詩歌搜尋 清除 播放…" at bounding box center [667, 293] width 1335 height 586
click at [1267, 374] on li "和合本繁體中文 (CUV-T)" at bounding box center [1196, 371] width 200 height 35
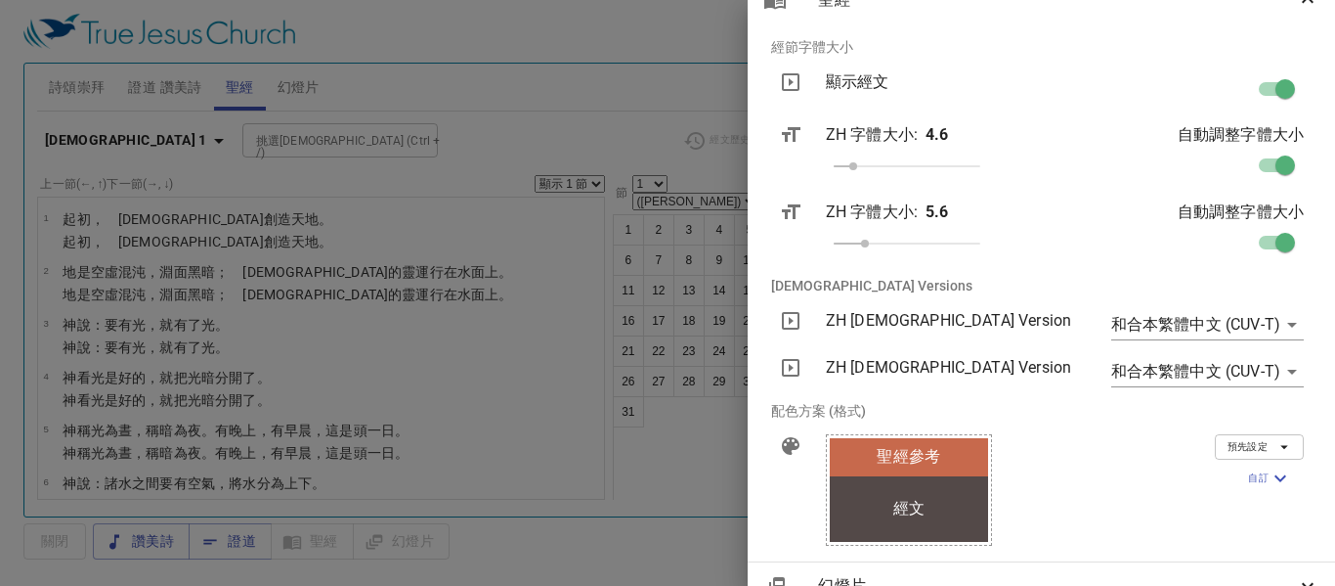
click at [0, 0] on icon at bounding box center [0, 0] width 0 height 0
click at [0, 0] on p "ZH Bible Version" at bounding box center [0, 0] width 0 height 0
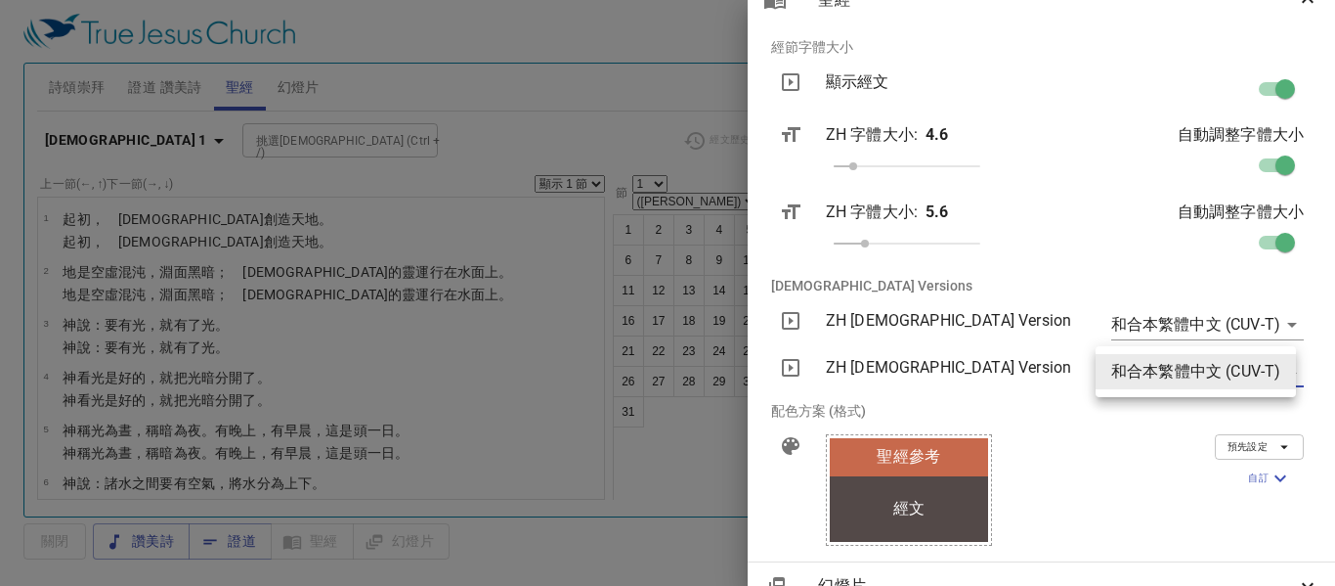
click at [1272, 365] on body "選擇教程 設定 詩頌崇拜 證道 讚美詩 聖經 幻燈片 詩歌搜尋 詩歌搜尋 清除 播放音頻 刪除 26、求主向我發言 1 2 3 詩歌搜尋 詩歌搜尋 清除 播放…" at bounding box center [667, 293] width 1335 height 586
click at [0, 0] on div at bounding box center [0, 0] width 0 height 0
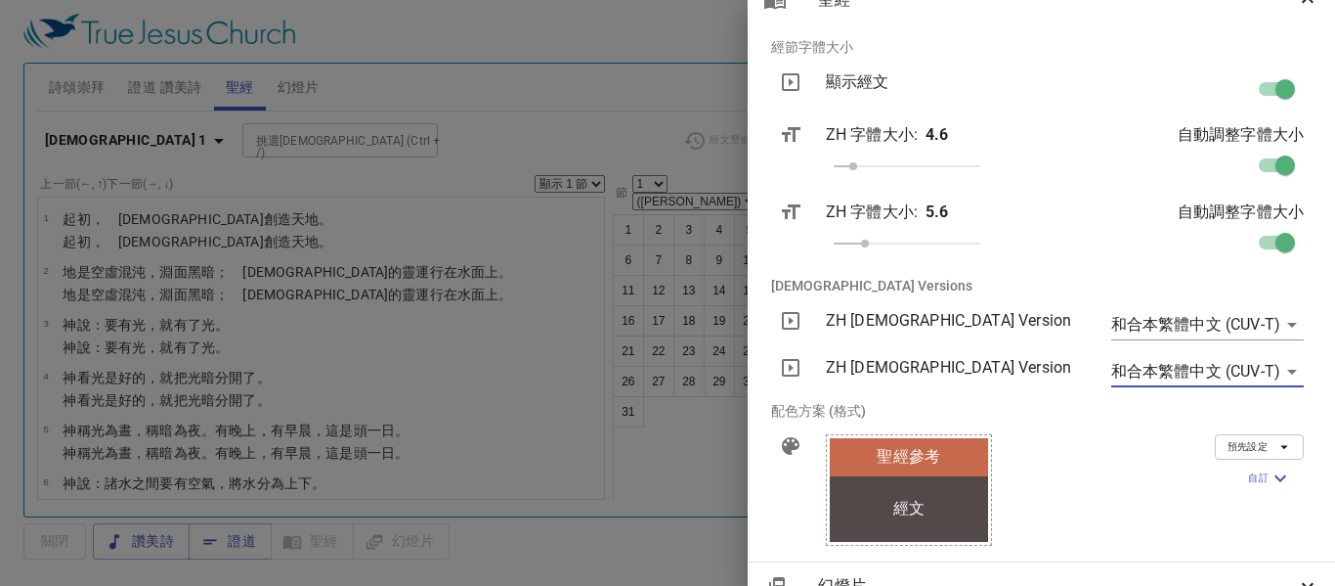
click at [1275, 373] on body "選擇教程 設定 詩頌崇拜 證道 讚美詩 聖經 幻燈片 詩歌搜尋 詩歌搜尋 清除 播放音頻 刪除 26、求主向我發言 1 2 3 詩歌搜尋 詩歌搜尋 清除 播放…" at bounding box center [667, 293] width 1335 height 586
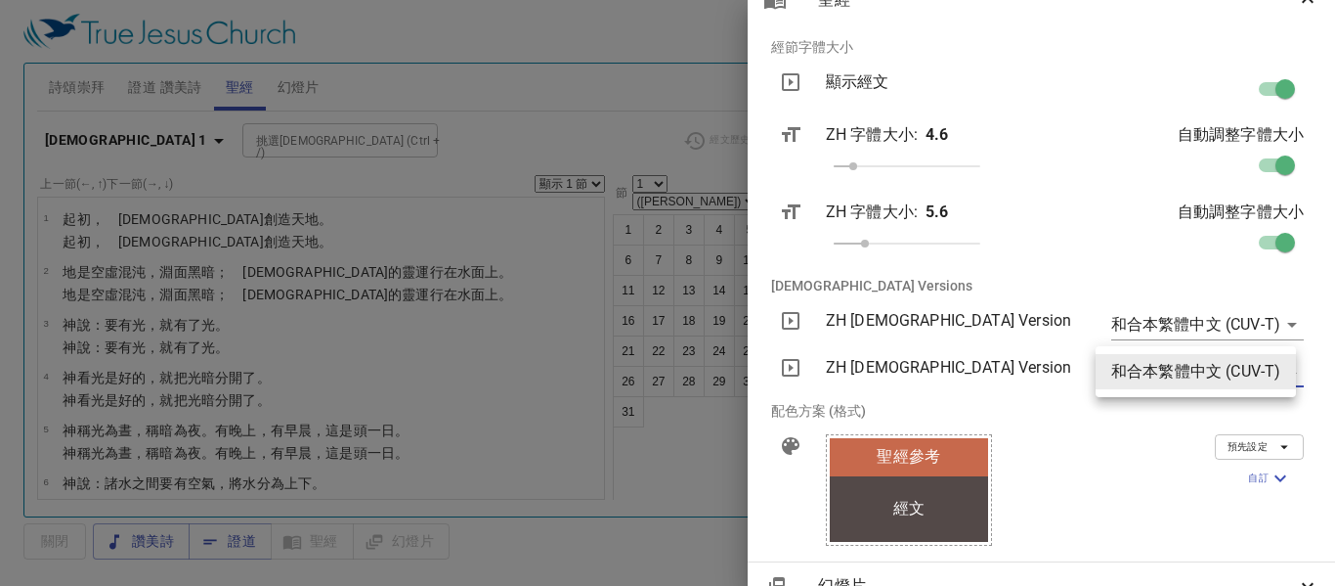
click at [1264, 372] on li "和合本繁體中文 (CUV-T)" at bounding box center [1196, 371] width 200 height 35
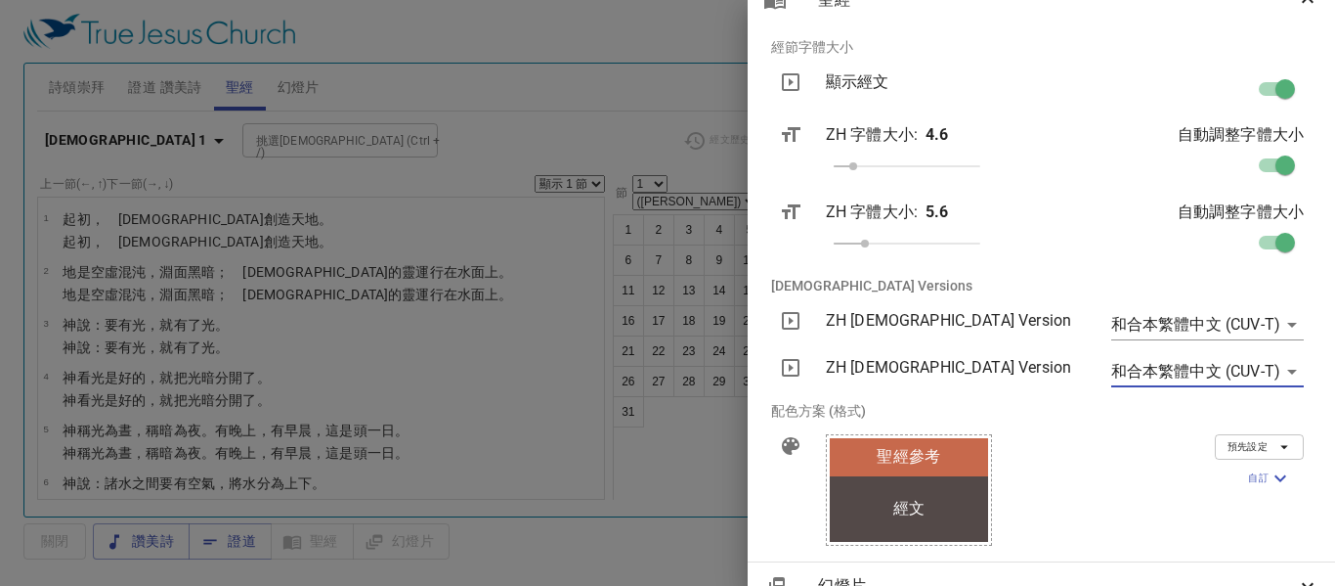
click at [1264, 372] on body "選擇教程 設定 詩頌崇拜 證道 讚美詩 聖經 幻燈片 詩歌搜尋 詩歌搜尋 清除 播放音頻 刪除 26、求主向我發言 1 2 3 詩歌搜尋 詩歌搜尋 清除 播放…" at bounding box center [667, 293] width 1335 height 586
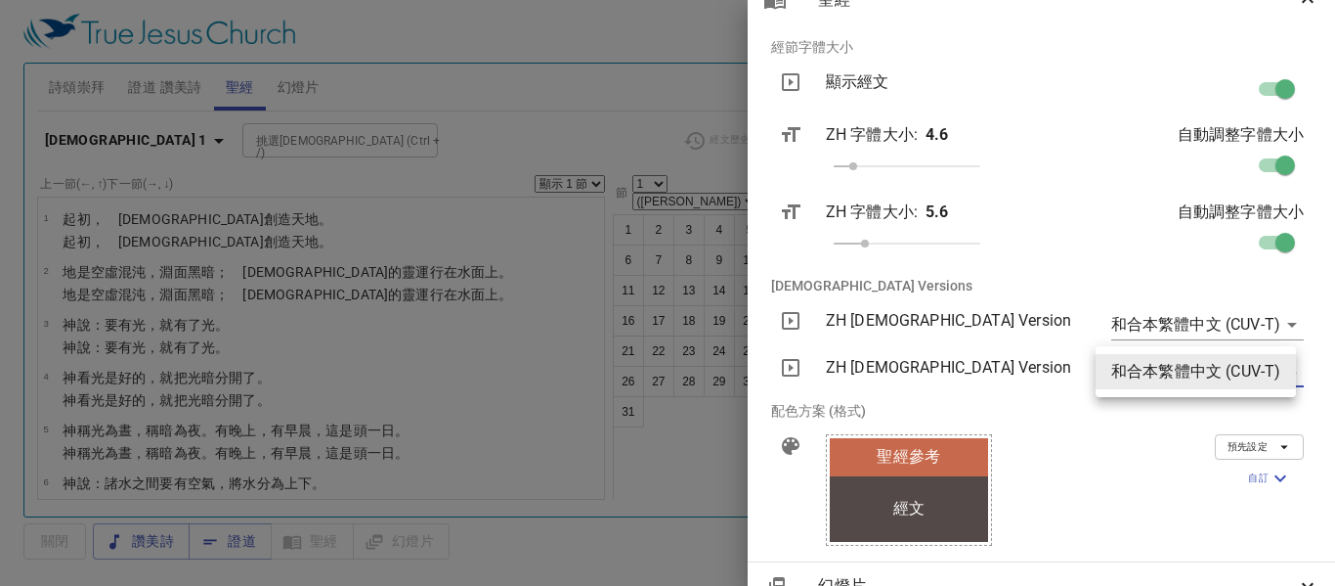
click at [0, 0] on li "和合本繁體中文 (CUV-T)" at bounding box center [0, 0] width 0 height 0
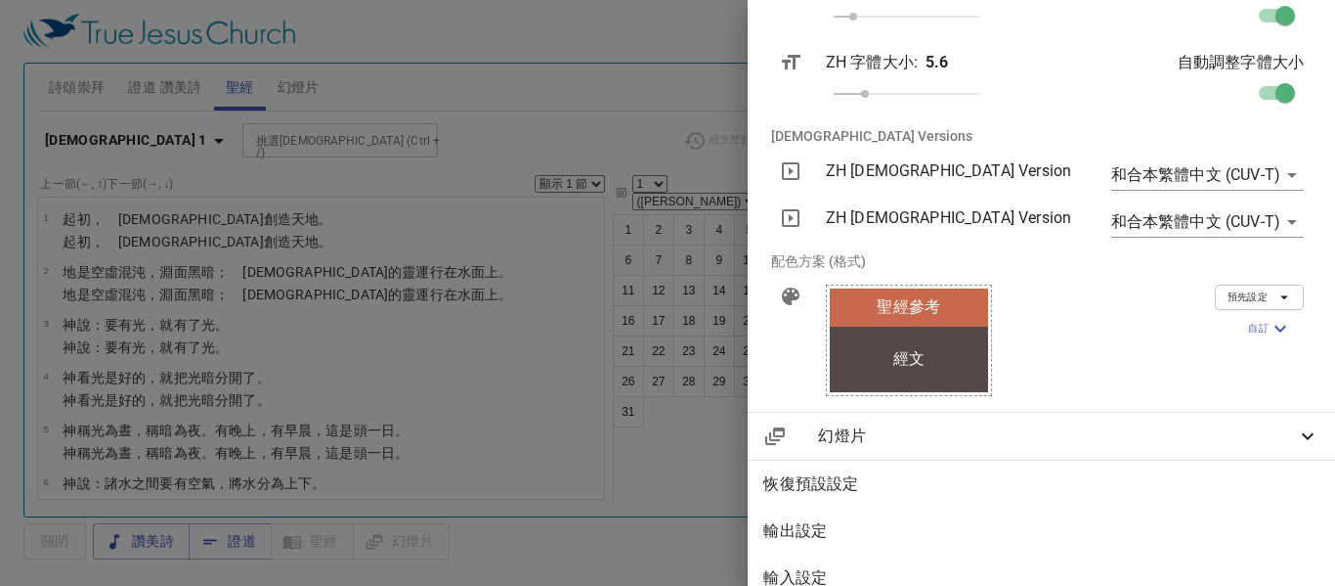
scroll to position [481, 0]
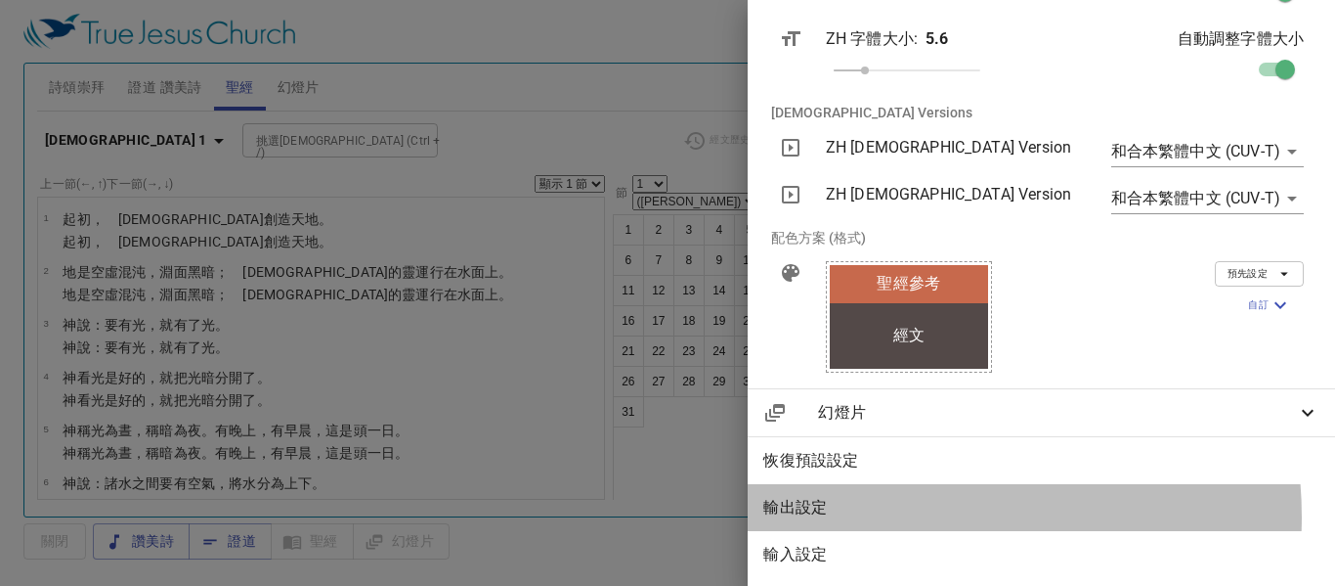
click at [934, 502] on span "輸出設定" at bounding box center [1042, 507] width 556 height 23
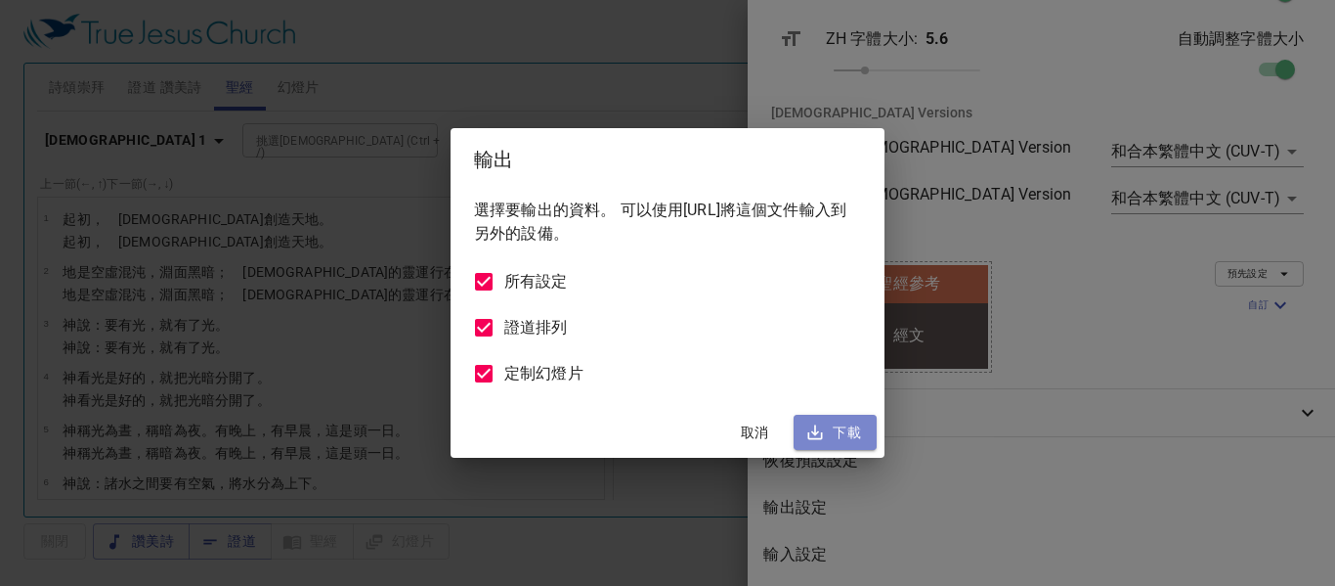
click at [837, 434] on span "下載" at bounding box center [835, 432] width 52 height 24
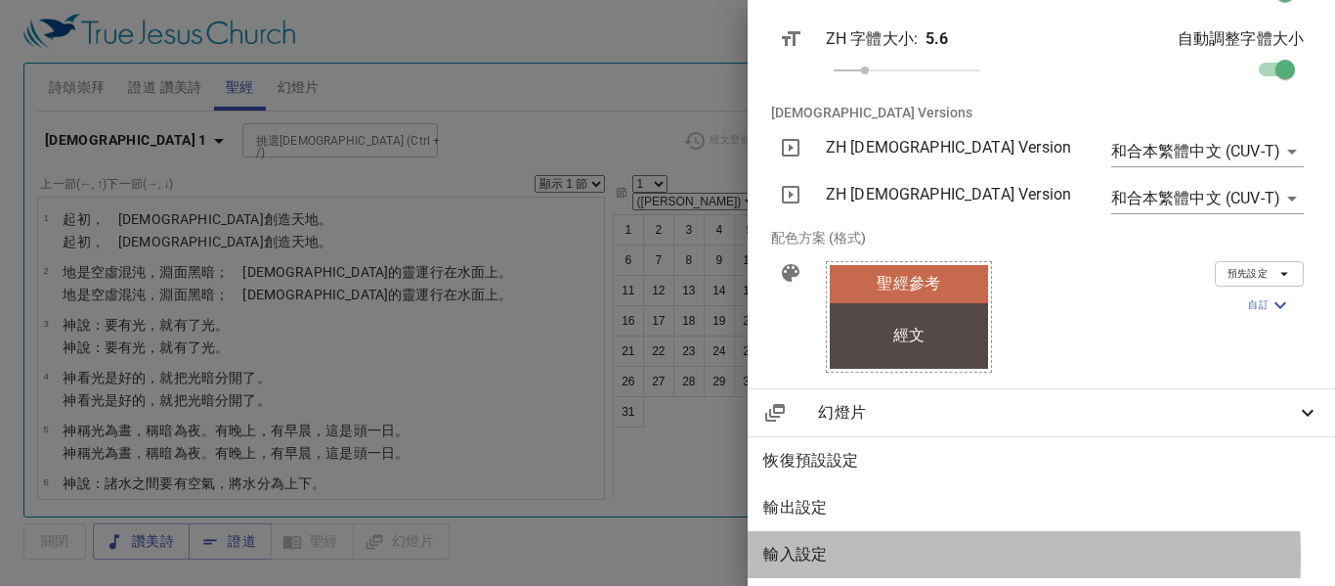
click at [0, 0] on span "輸入設定" at bounding box center [0, 0] width 0 height 0
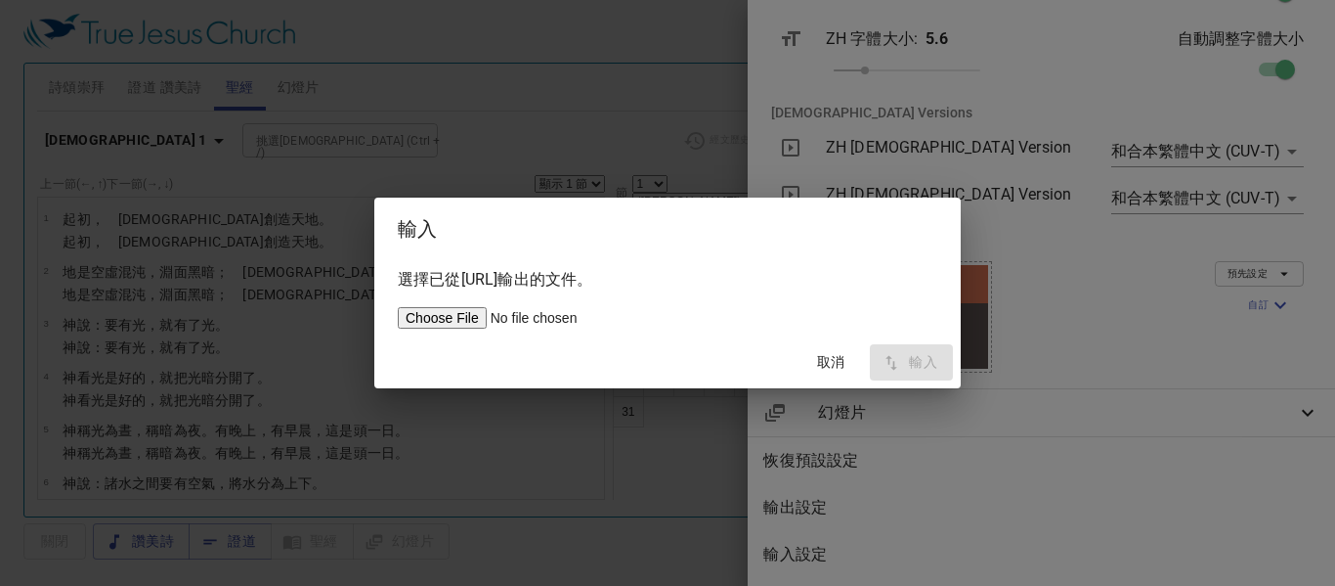
click at [827, 364] on span "取消" at bounding box center [831, 362] width 47 height 24
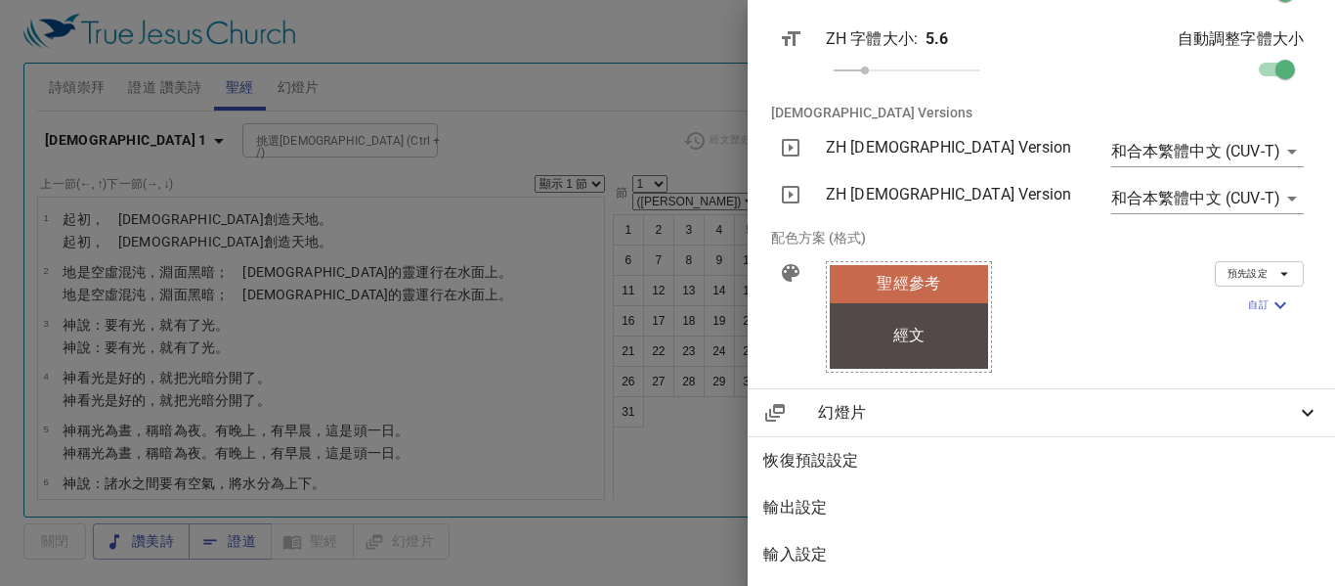
click at [1004, 389] on div "幻燈片" at bounding box center [1042, 412] width 588 height 47
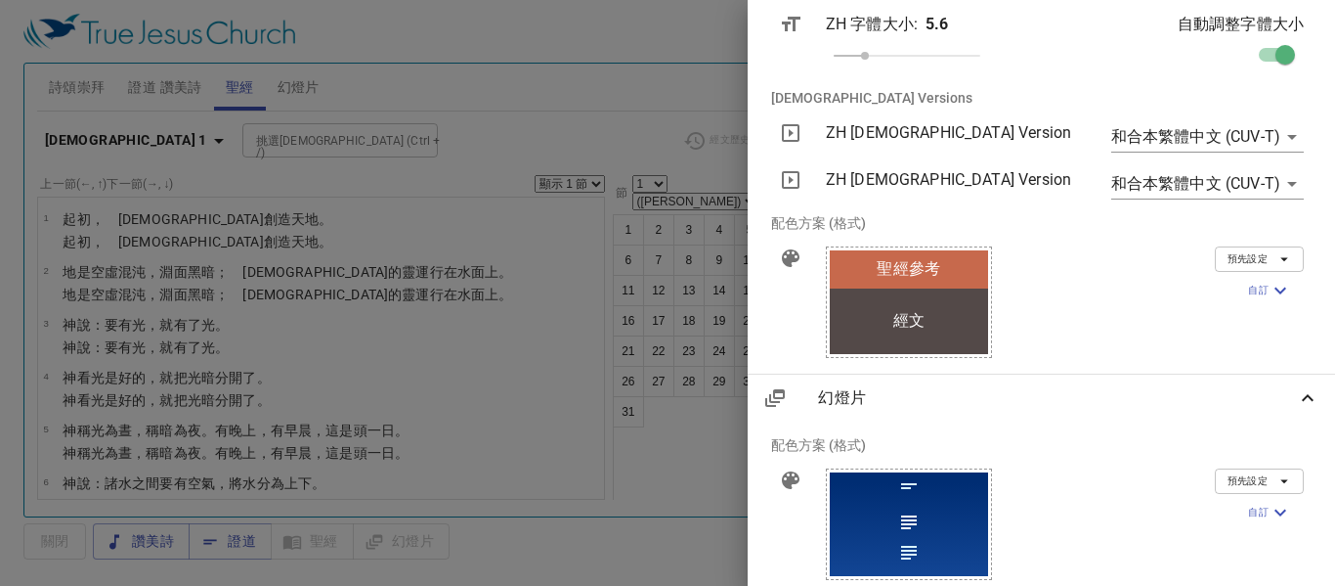
click at [0, 0] on div "預先設定 自訂 背景 #534948 文字顏色（原色） #ffffff 強調背景 #c7694c 強調文字顏色 #ffffff 鑲邊顏色 #ffffff" at bounding box center [0, 0] width 0 height 0
click at [1106, 266] on div "預先設定 自訂 背景 #534948 文字顏色（原色） #ffffff 強調背景 #c7694c 強調文字顏色 #ffffff 鑲邊顏色 #ffffff" at bounding box center [1204, 285] width 200 height 78
click at [0, 0] on icon at bounding box center [0, 0] width 0 height 0
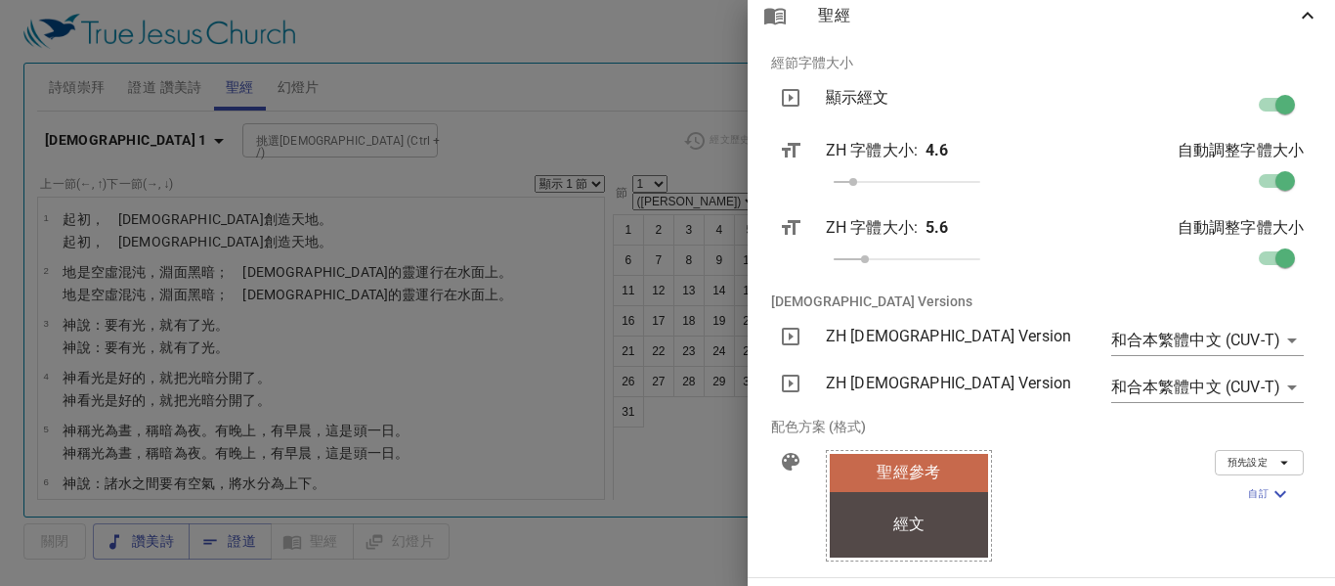
scroll to position [188, 0]
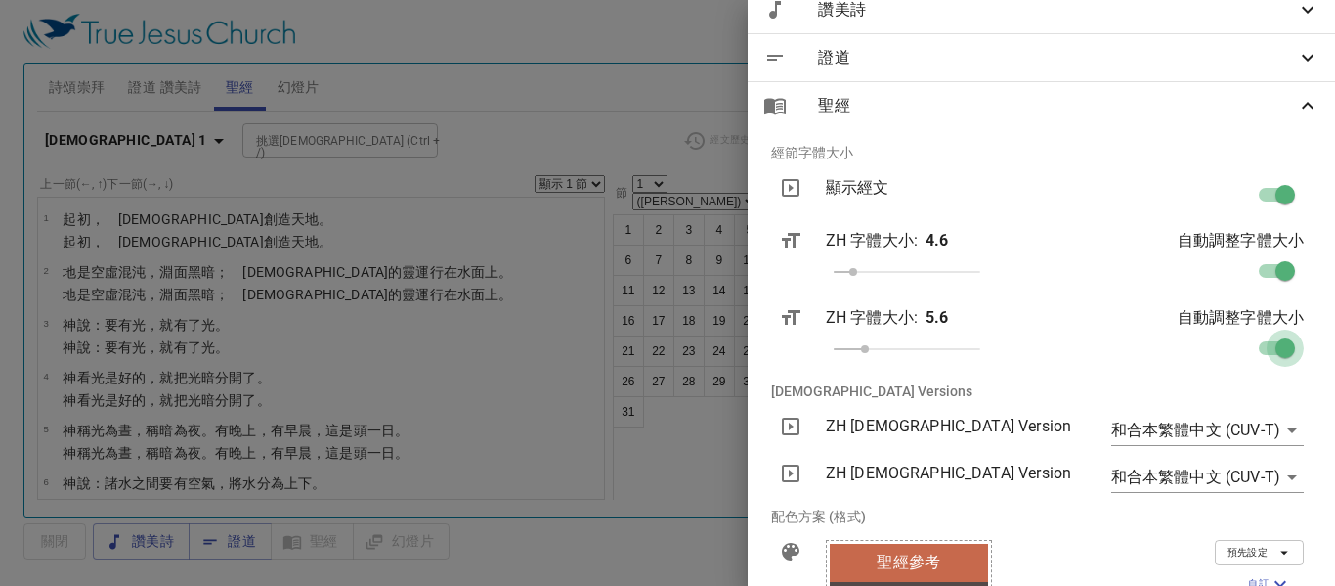
click at [0, 0] on input "checkbox" at bounding box center [0, 0] width 0 height 0
checkbox input "false"
